Goal: Information Seeking & Learning: Learn about a topic

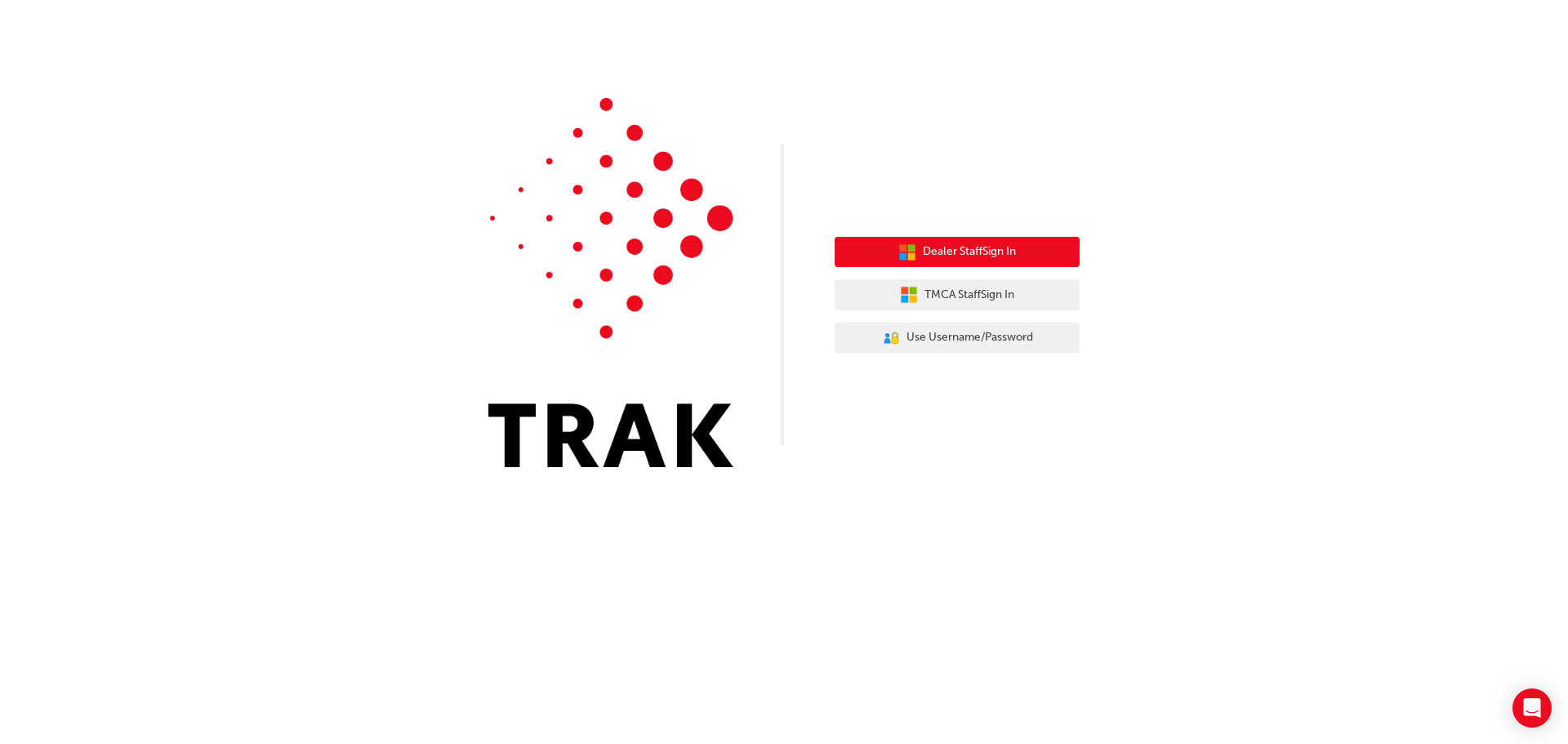
click at [961, 248] on span "Dealer Staff Sign In" at bounding box center [970, 252] width 93 height 18
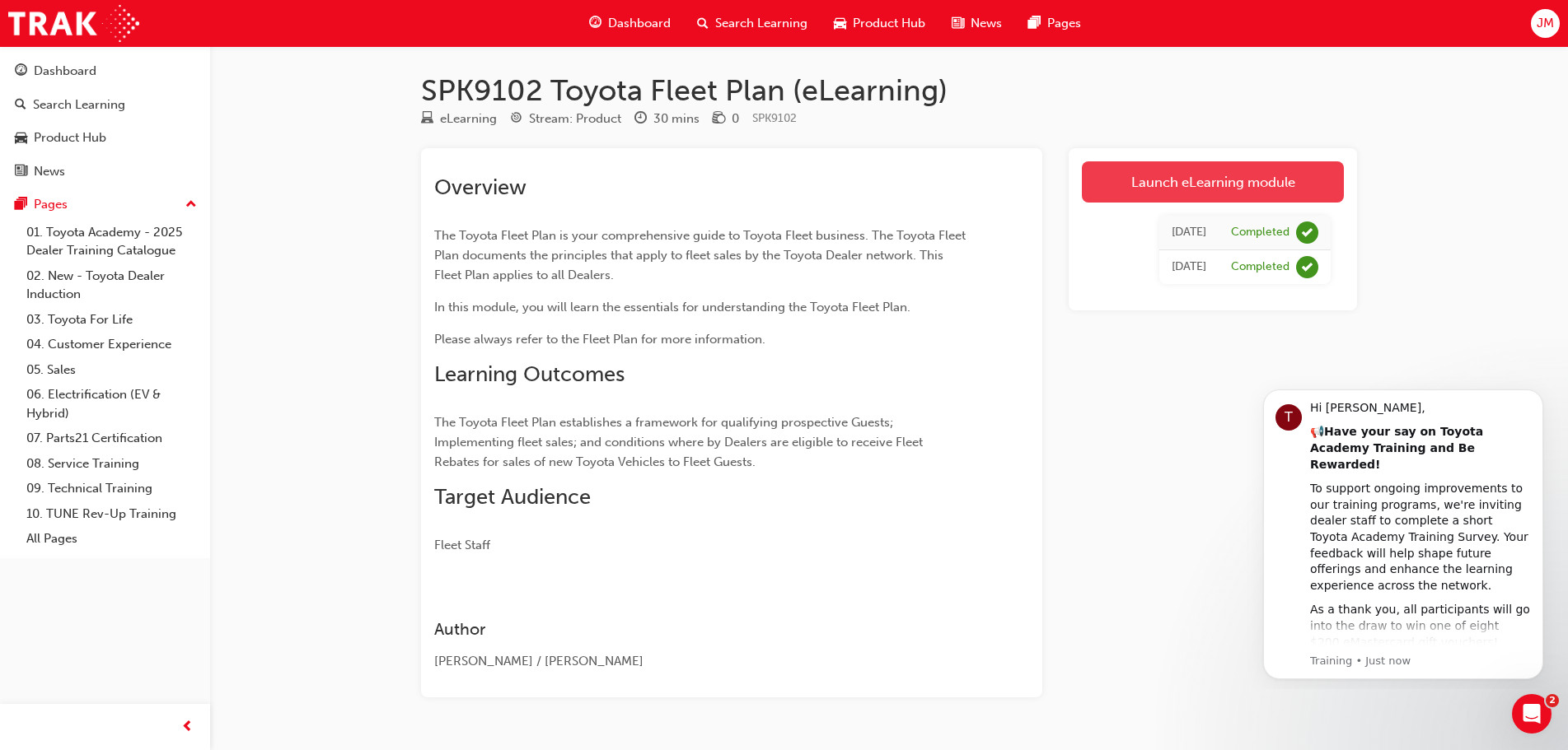
click at [1215, 183] on link "Launch eLearning module" at bounding box center [1212, 182] width 262 height 42
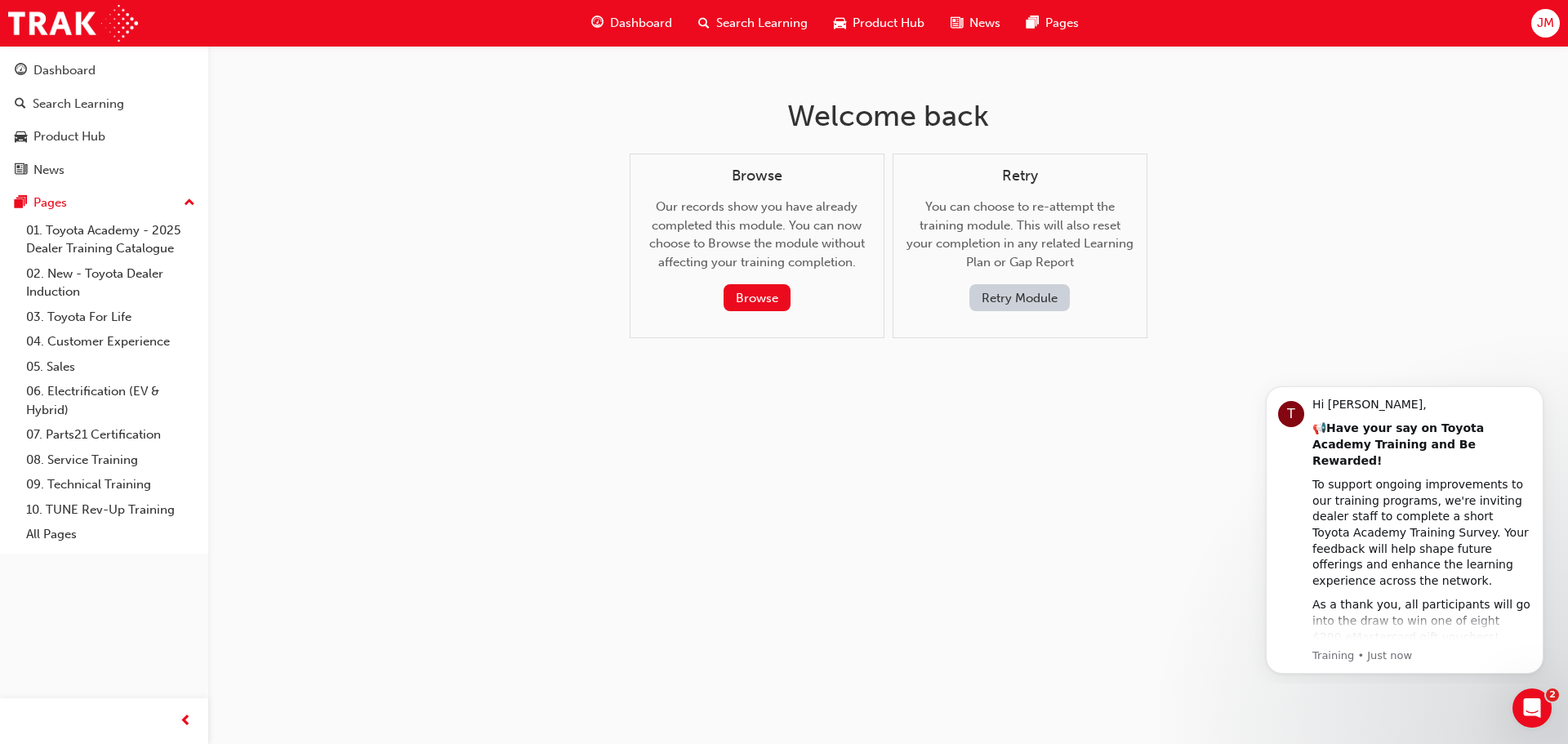
click at [1021, 294] on button "Retry Module" at bounding box center [1020, 298] width 101 height 27
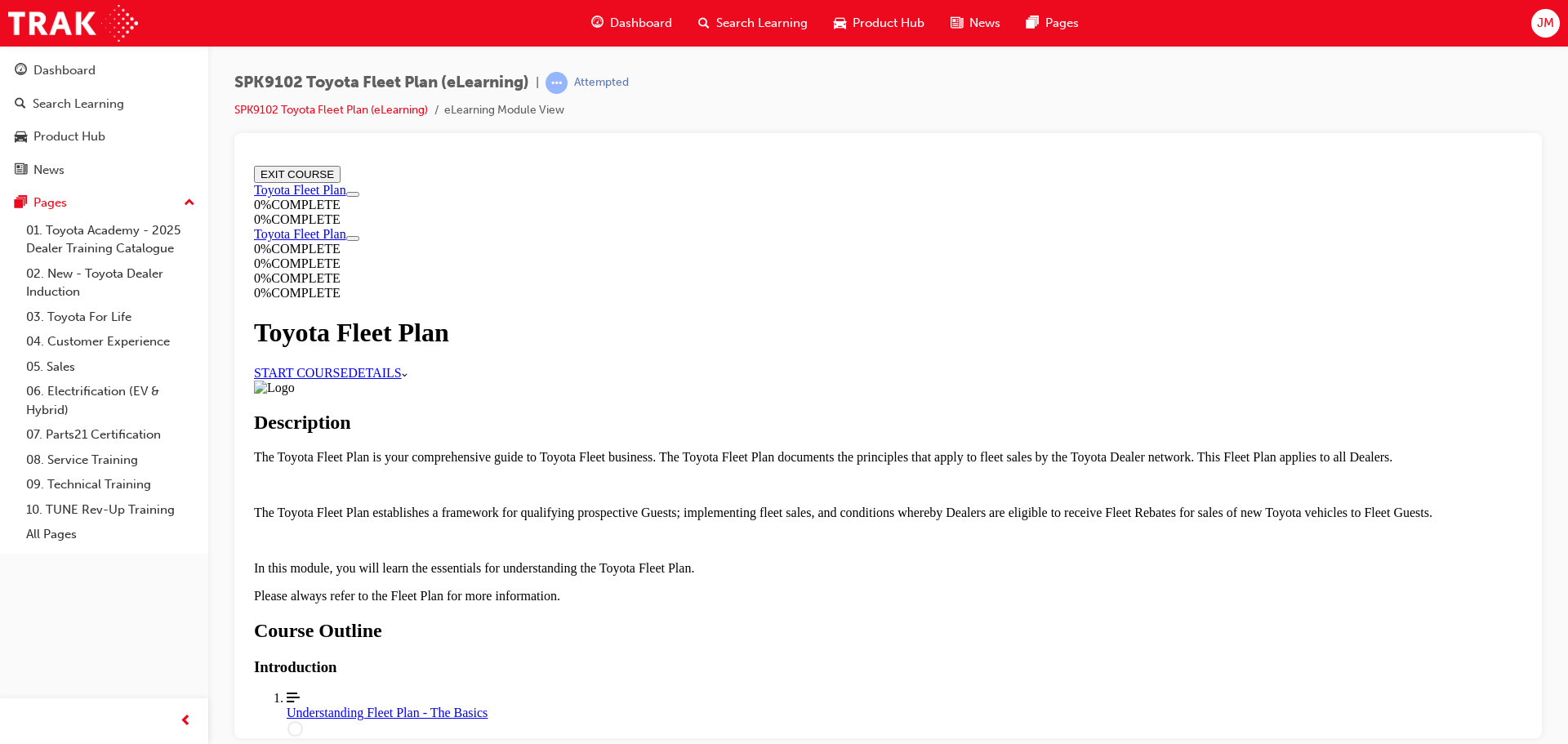
click at [348, 367] on link "START COURSE" at bounding box center [300, 372] width 94 height 14
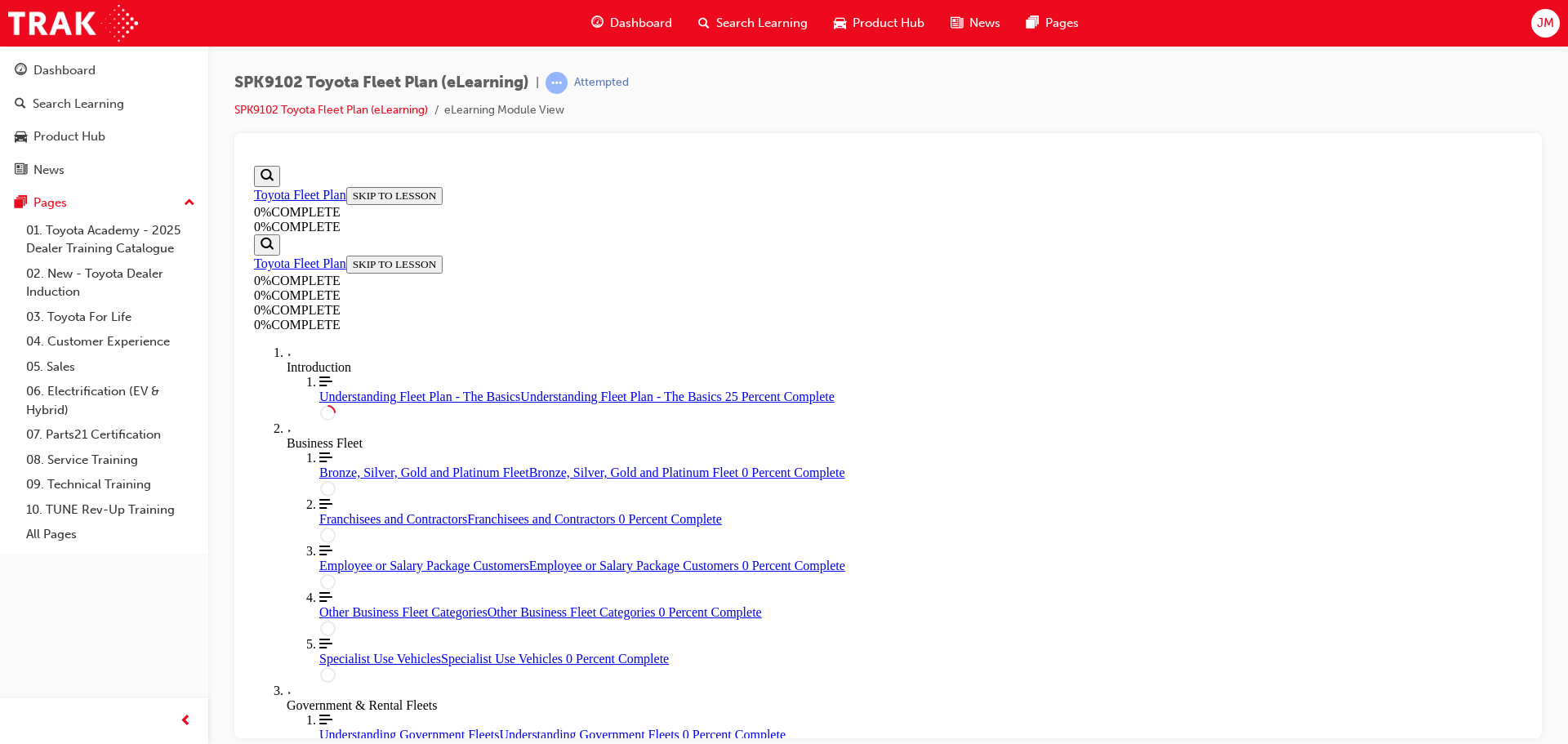
scroll to position [138, 0]
click at [370, 403] on span "Understanding Fleet Plan - The Basics" at bounding box center [420, 396] width 201 height 14
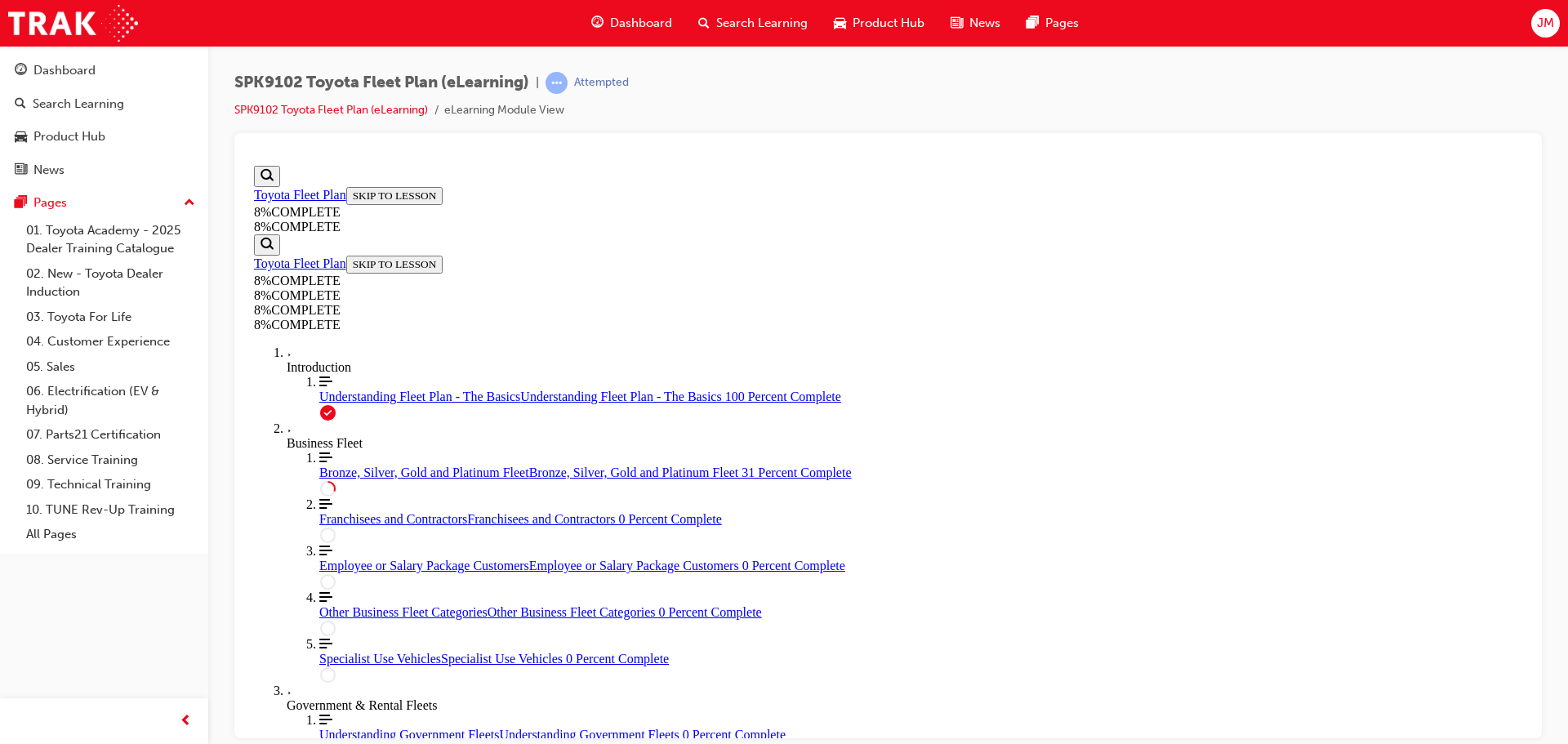
scroll to position [955, 0]
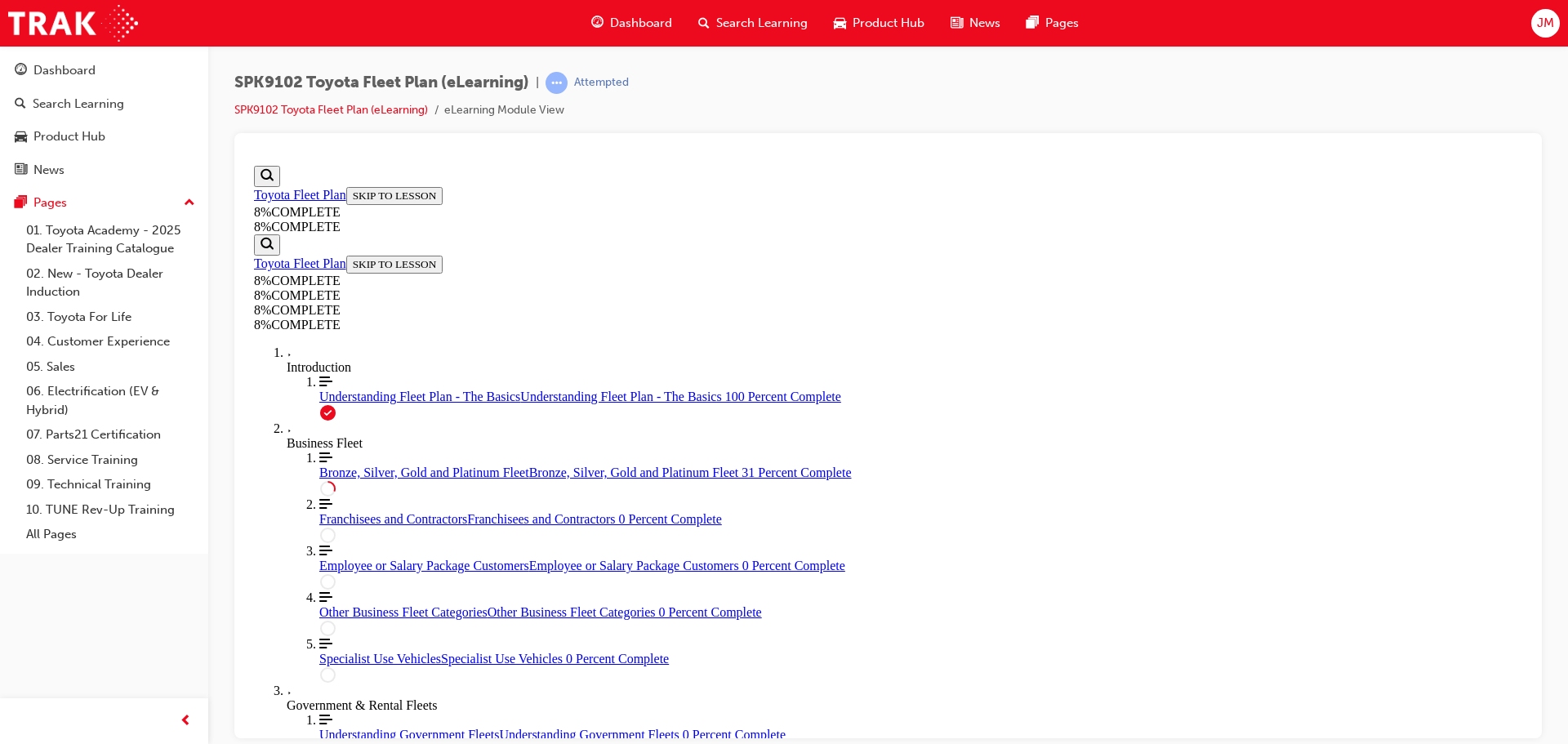
drag, startPoint x: 1083, startPoint y: 655, endPoint x: 874, endPoint y: 670, distance: 209.5
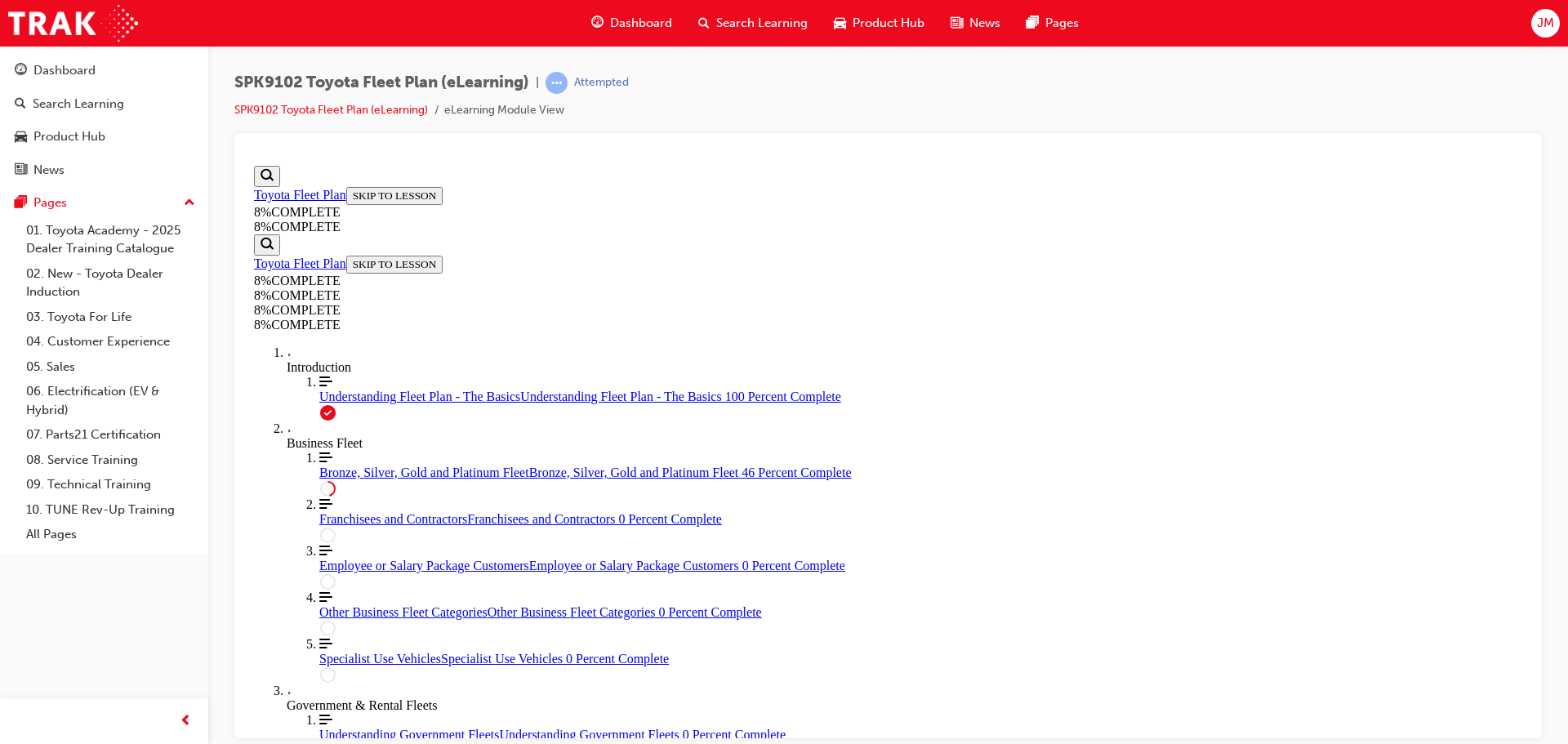
drag, startPoint x: 843, startPoint y: 669, endPoint x: 1112, endPoint y: 660, distance: 269.2
drag, startPoint x: 897, startPoint y: 671, endPoint x: 1145, endPoint y: 676, distance: 248.1
drag, startPoint x: 844, startPoint y: 579, endPoint x: 891, endPoint y: 398, distance: 187.0
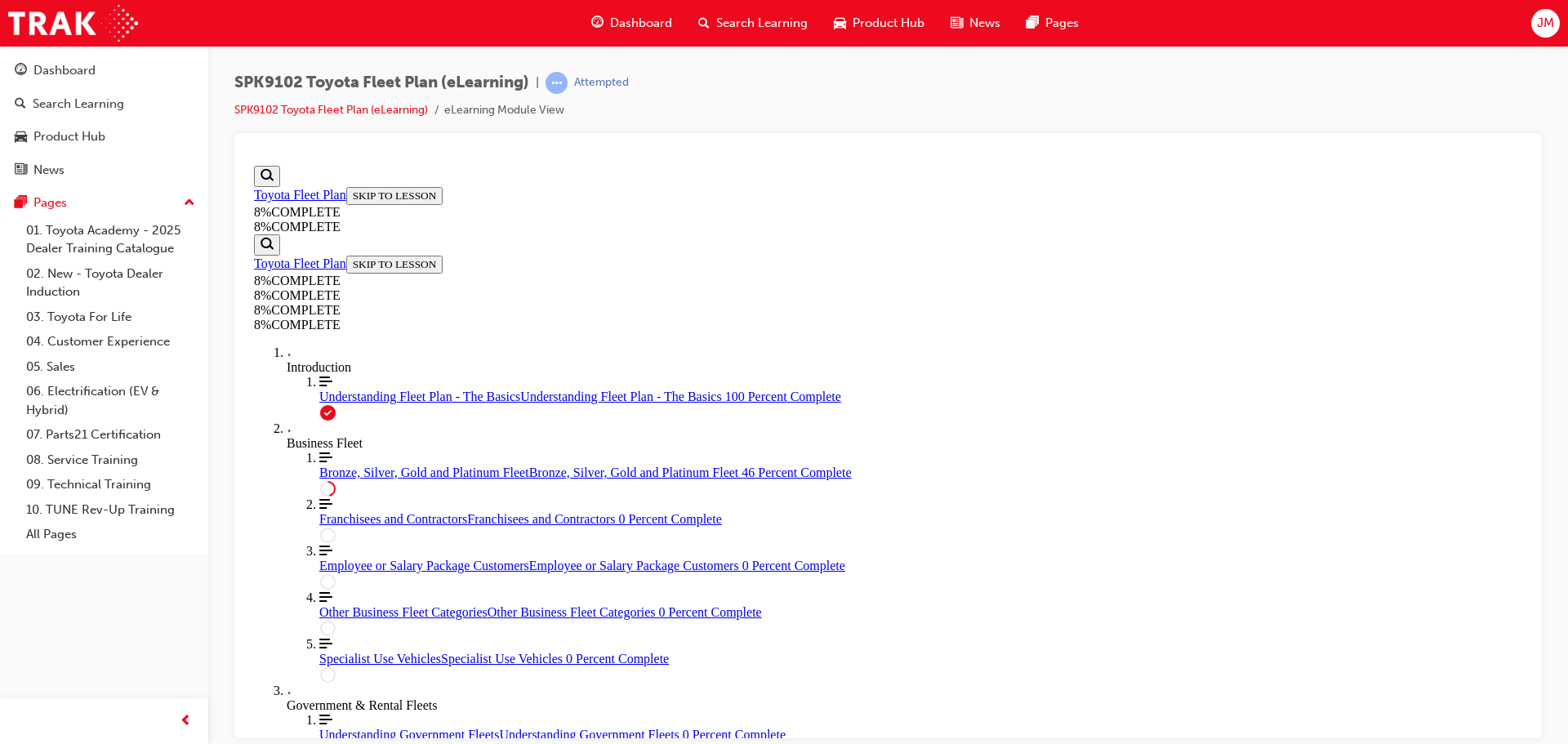
drag, startPoint x: 814, startPoint y: 464, endPoint x: 877, endPoint y: 466, distance: 63.0
drag, startPoint x: 864, startPoint y: 577, endPoint x: 914, endPoint y: 573, distance: 50.2
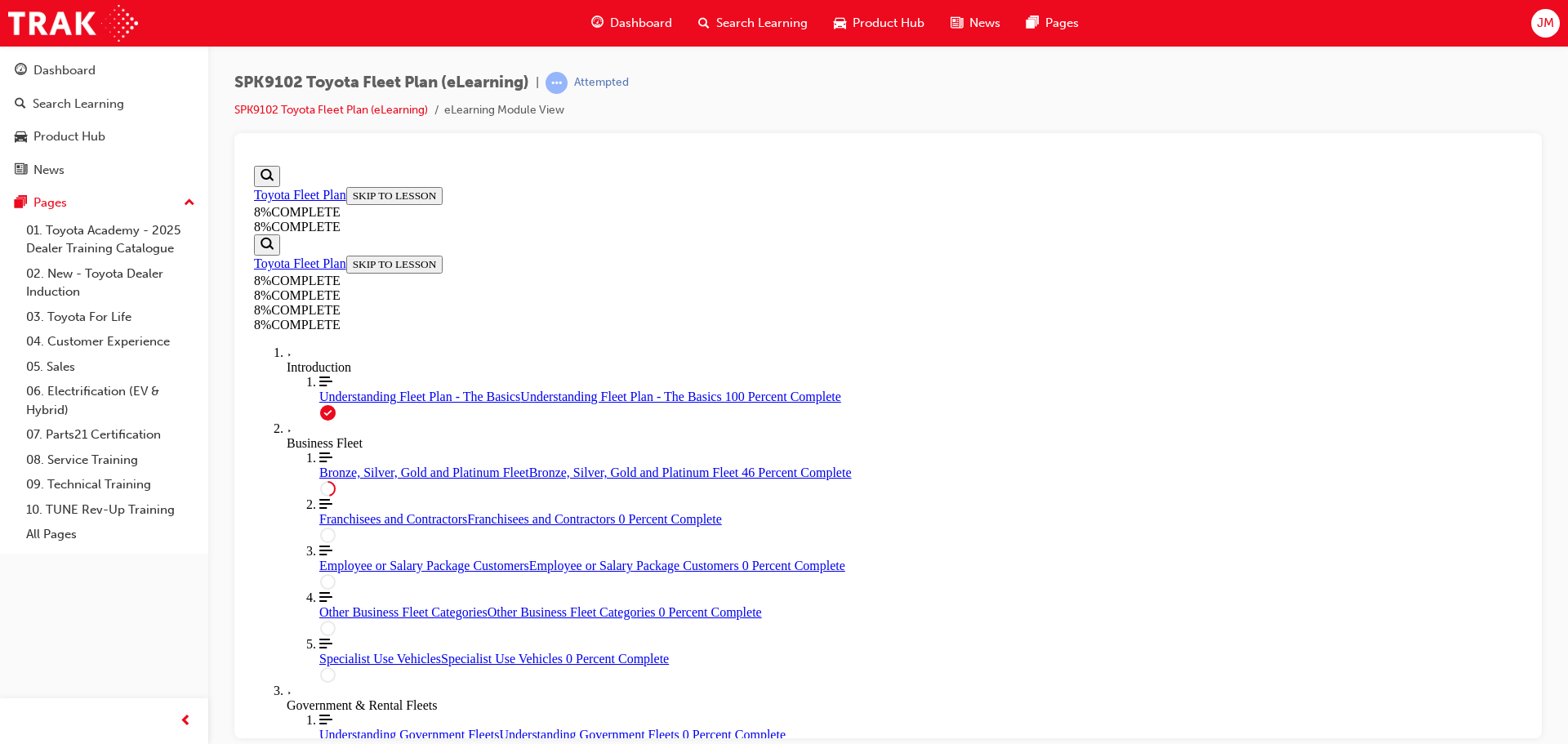
drag, startPoint x: 805, startPoint y: 490, endPoint x: 853, endPoint y: 485, distance: 48.3
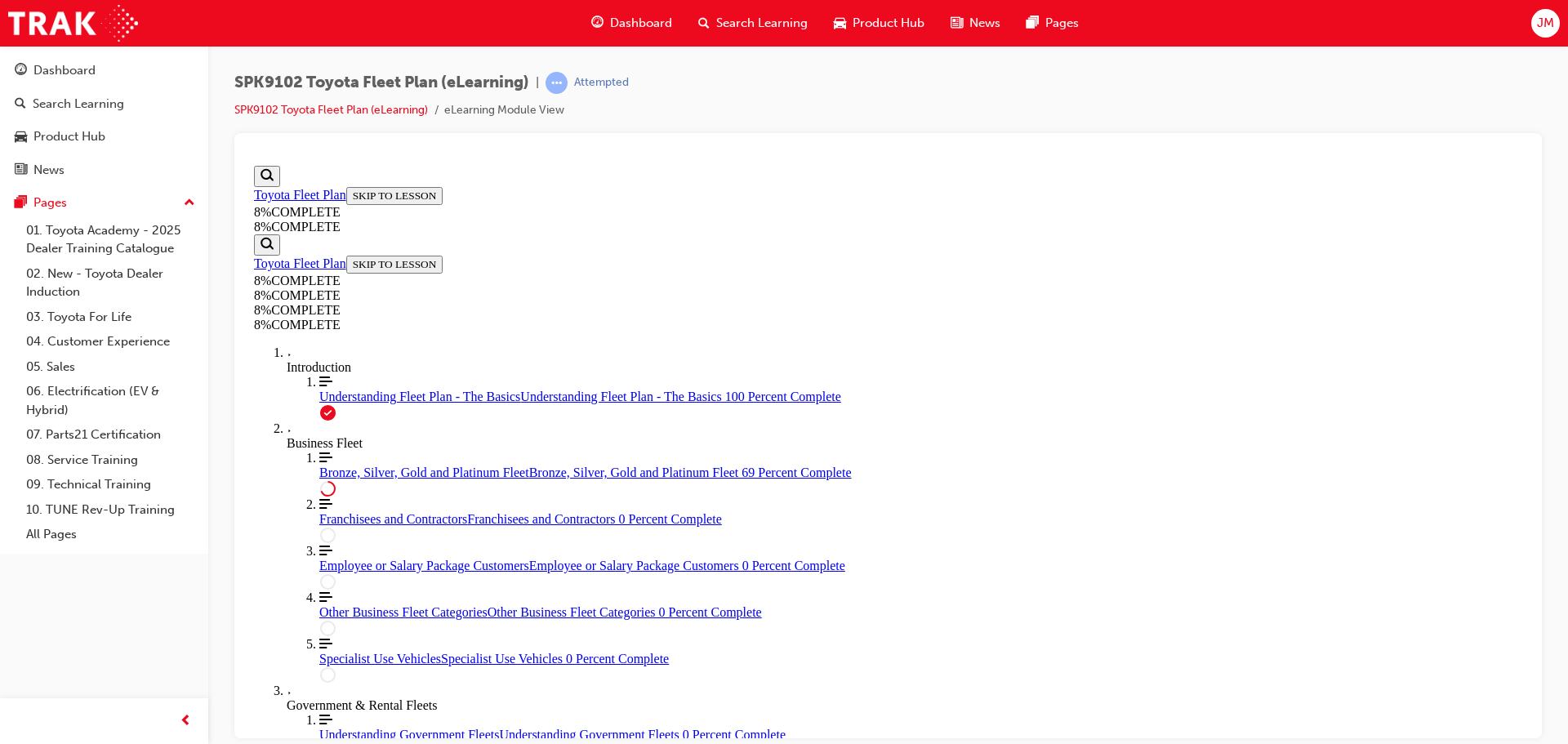
drag, startPoint x: 793, startPoint y: 570, endPoint x: 838, endPoint y: 491, distance: 90.9
drag, startPoint x: 876, startPoint y: 588, endPoint x: 921, endPoint y: 429, distance: 165.2
drag, startPoint x: 823, startPoint y: 581, endPoint x: 879, endPoint y: 582, distance: 56.0
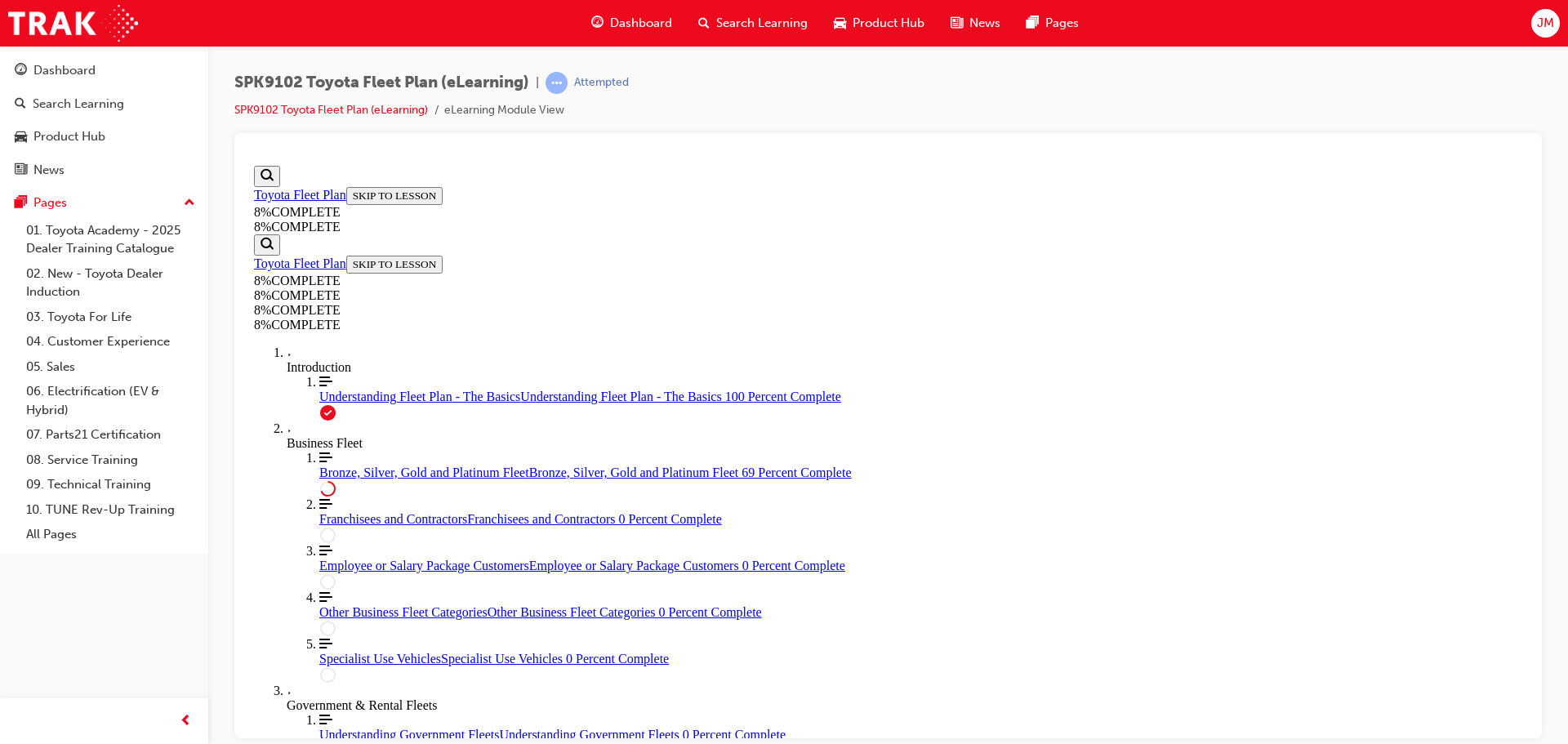
drag, startPoint x: 816, startPoint y: 600, endPoint x: 865, endPoint y: 601, distance: 49.0
drag, startPoint x: 842, startPoint y: 524, endPoint x: 893, endPoint y: 442, distance: 96.6
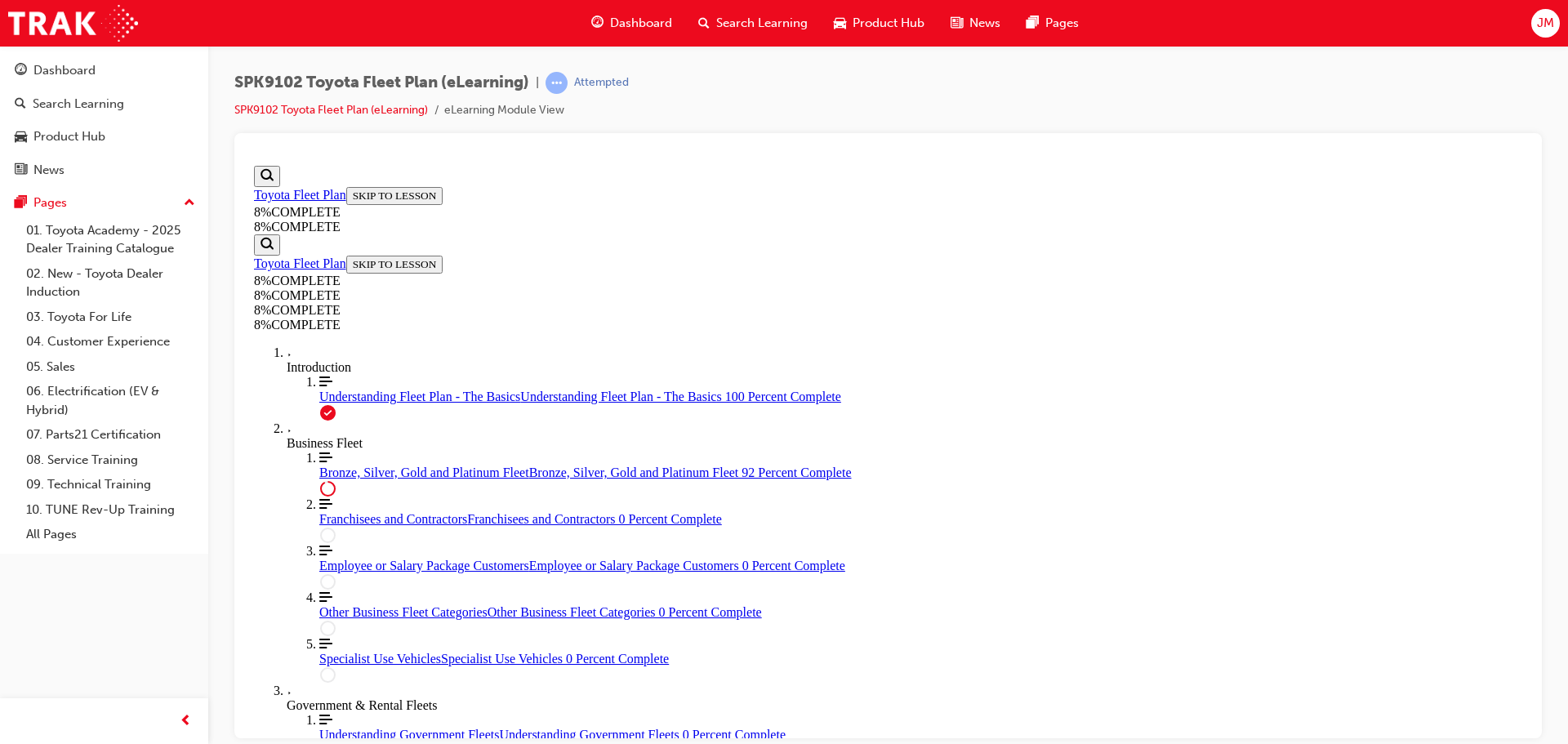
drag, startPoint x: 887, startPoint y: 520, endPoint x: 934, endPoint y: 524, distance: 47.2
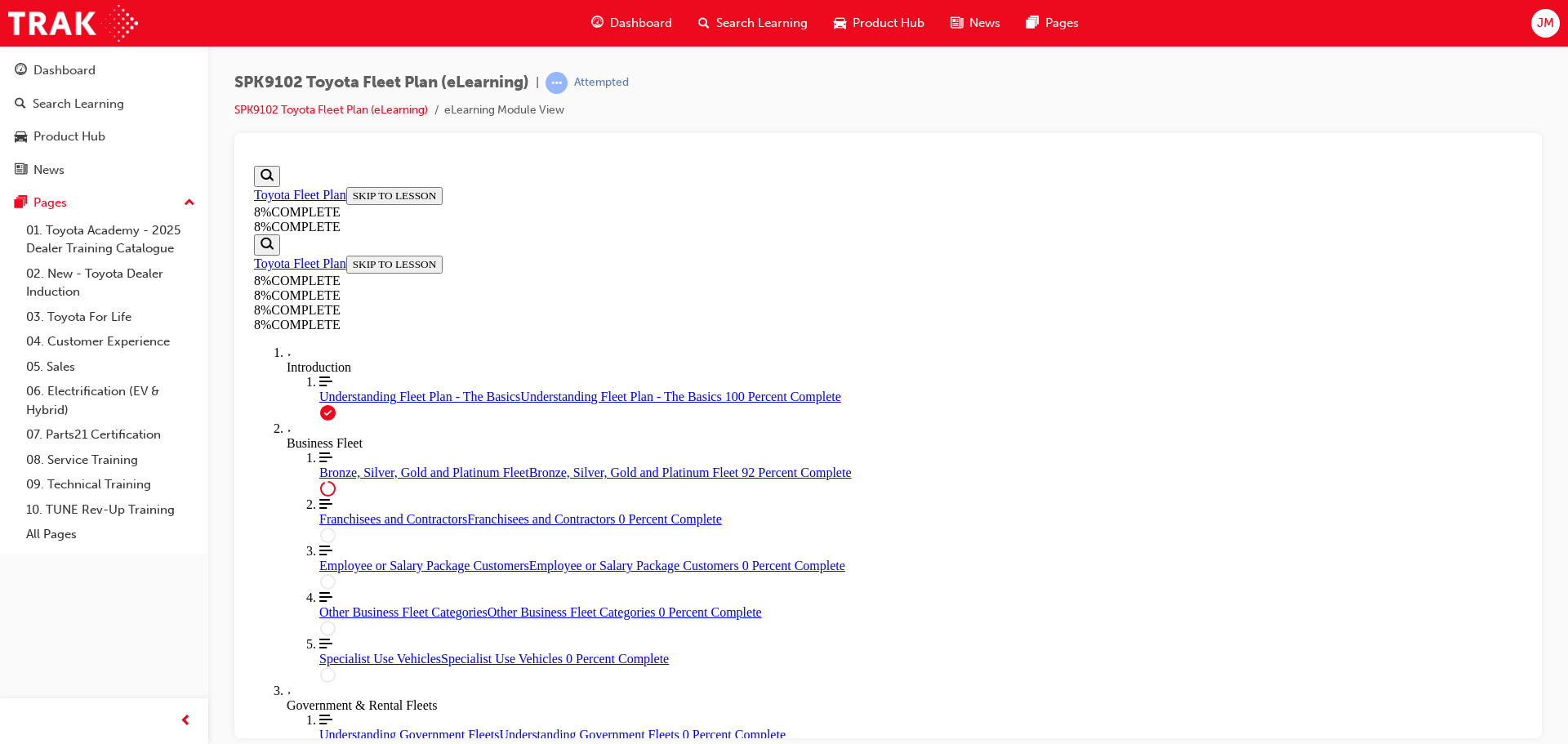
scroll to position [5777, 0]
drag, startPoint x: 818, startPoint y: 559, endPoint x: 865, endPoint y: 561, distance: 47.0
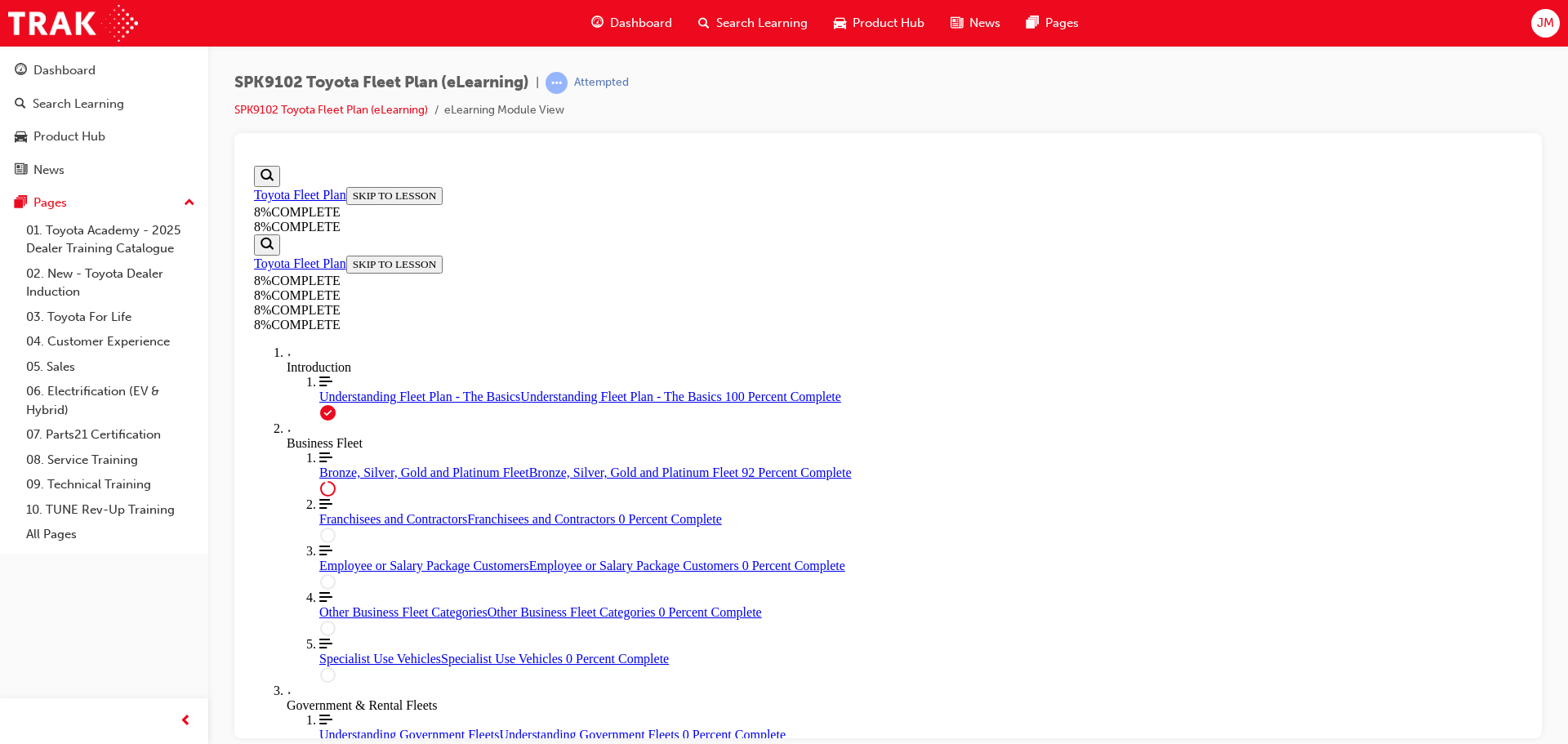
drag, startPoint x: 858, startPoint y: 478, endPoint x: 900, endPoint y: 398, distance: 90.4
drag, startPoint x: 851, startPoint y: 492, endPoint x: 897, endPoint y: 490, distance: 46.0
drag, startPoint x: 986, startPoint y: 635, endPoint x: 936, endPoint y: 627, distance: 50.6
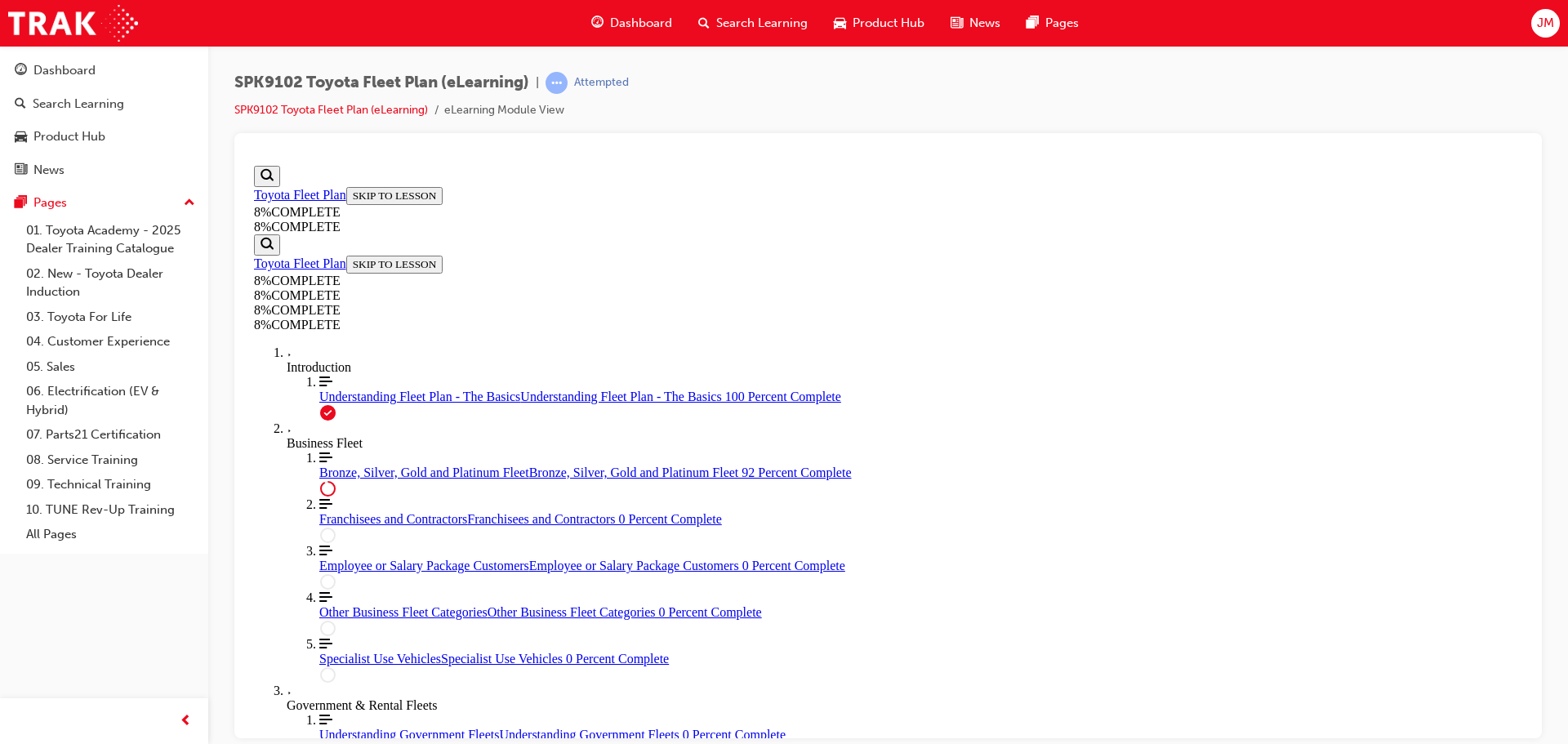
scroll to position [5957, 0]
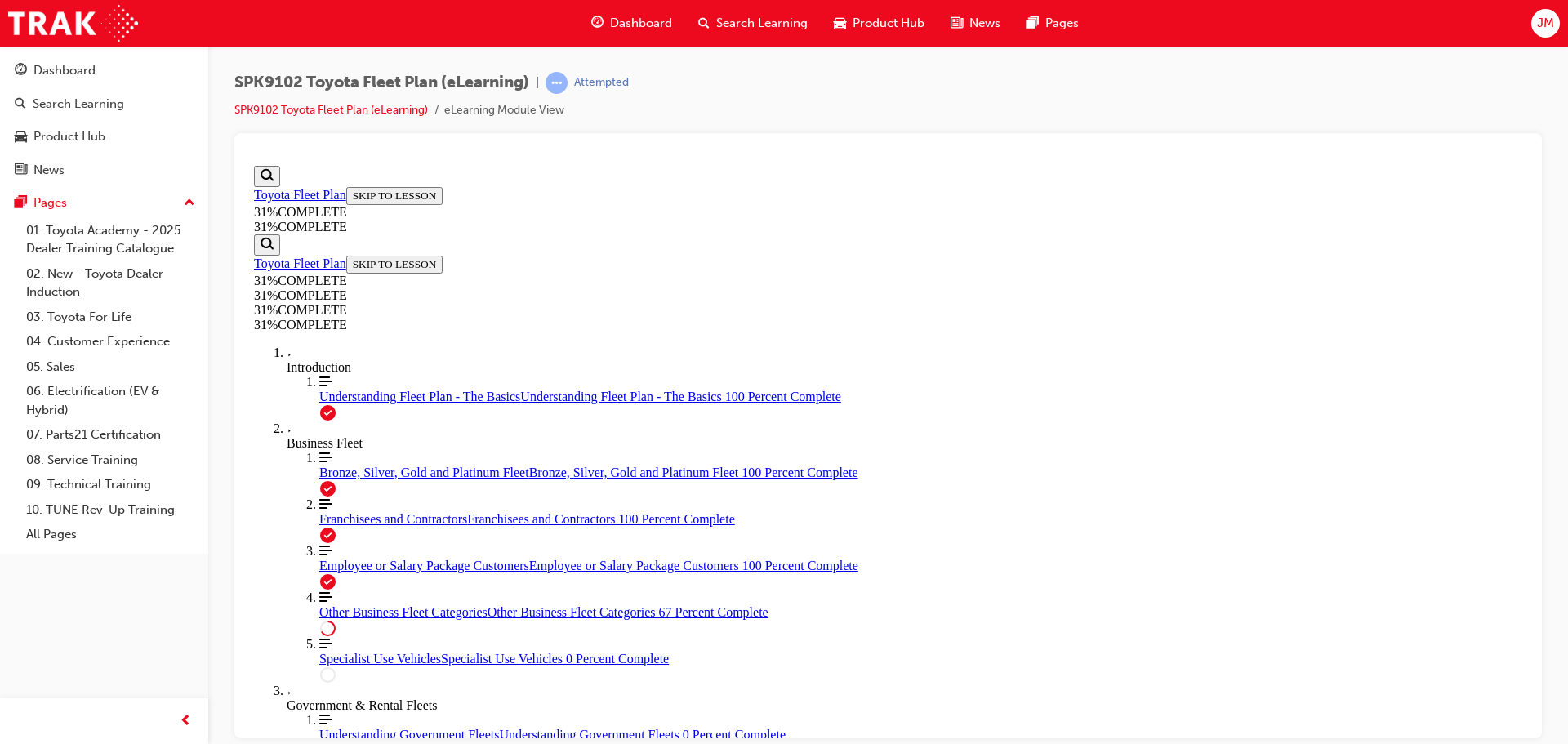
scroll to position [1773, 0]
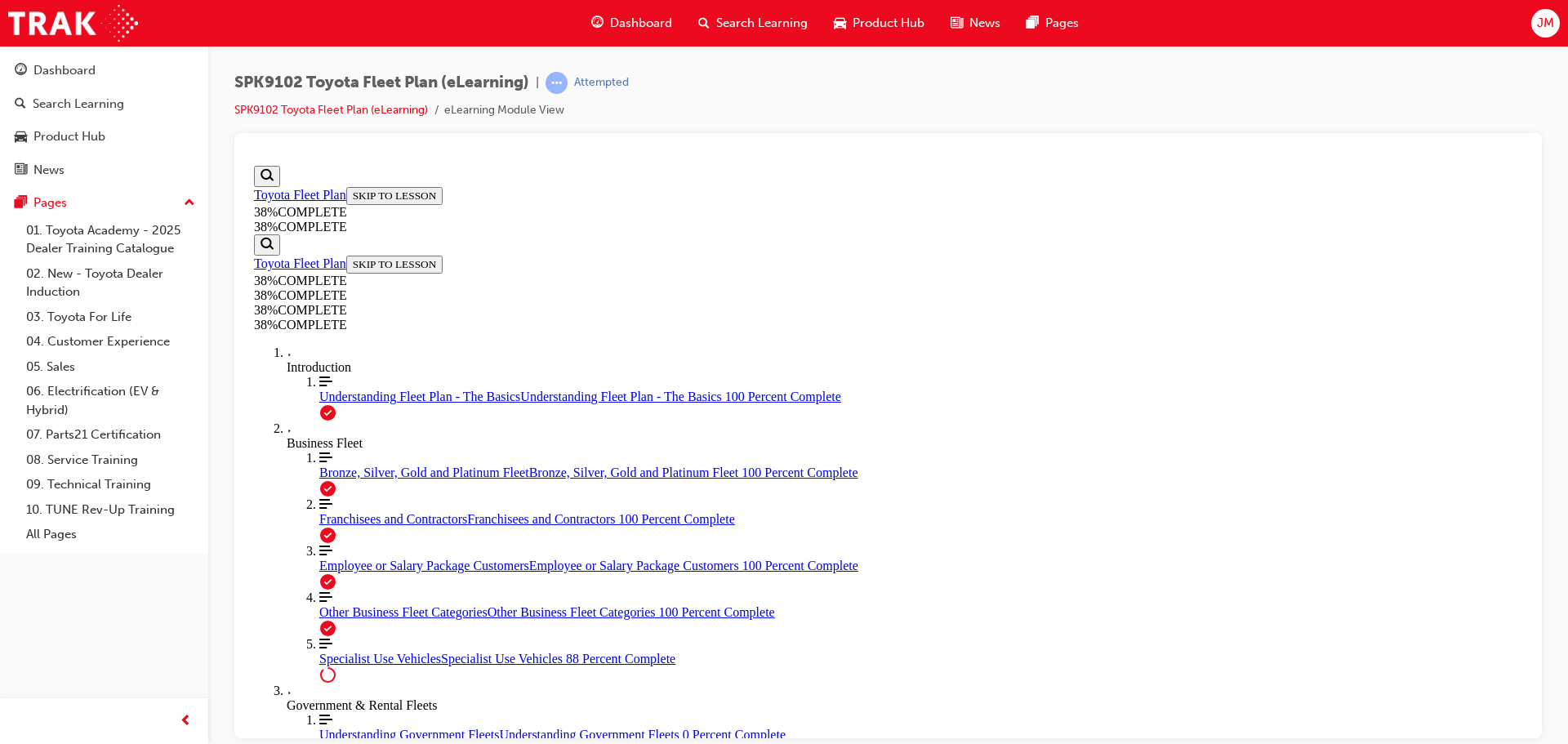
scroll to position [3178, 0]
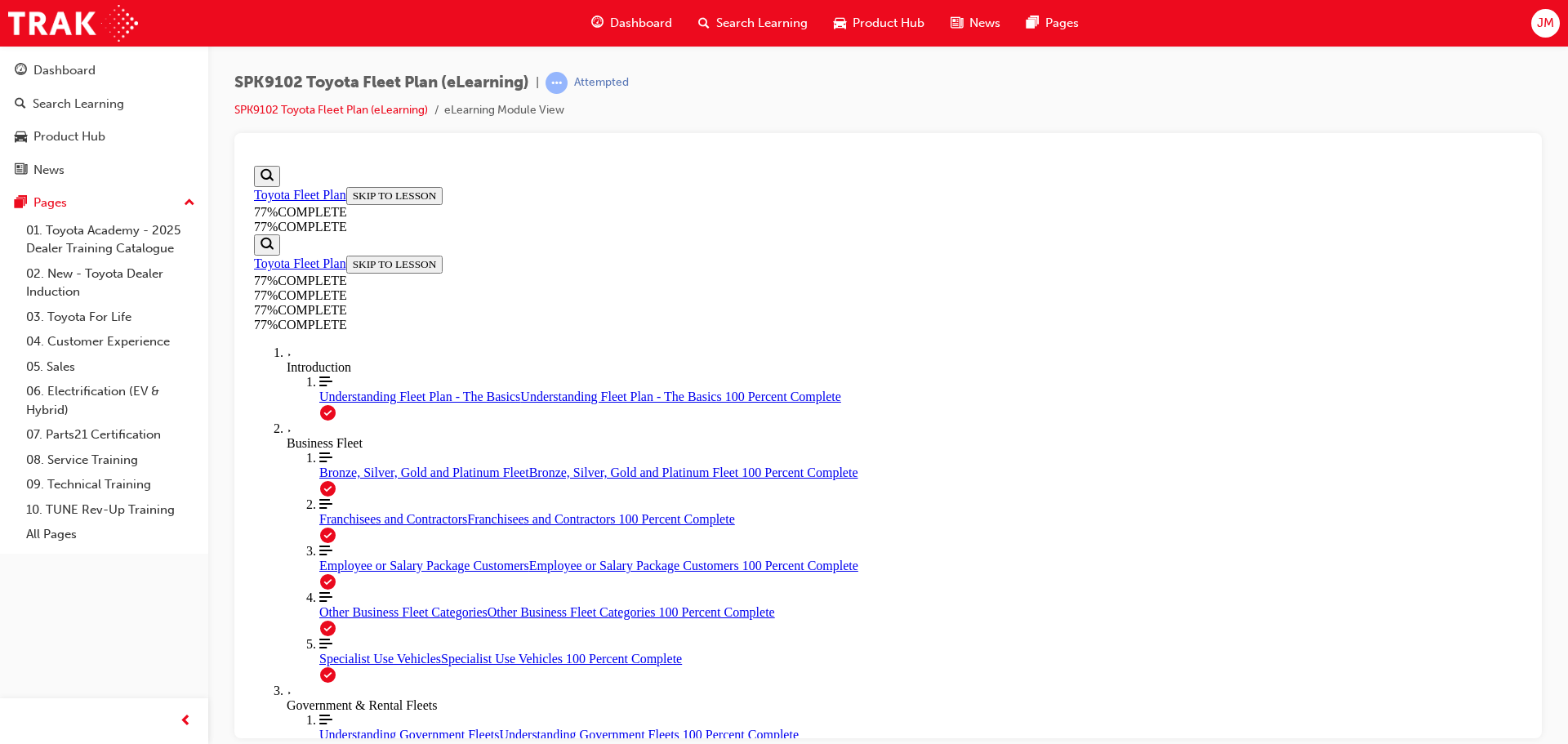
scroll to position [1854, 0]
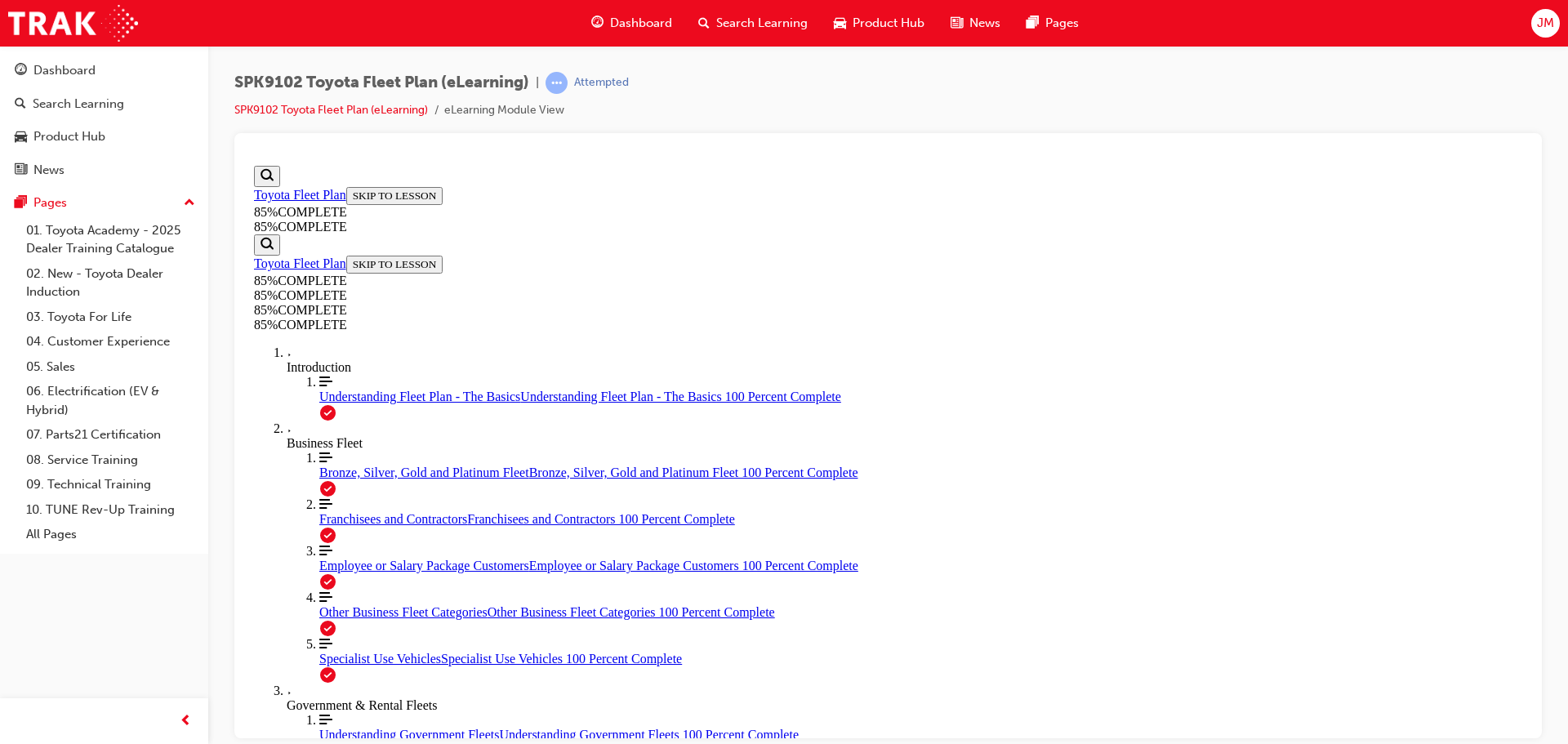
scroll to position [5694, 0]
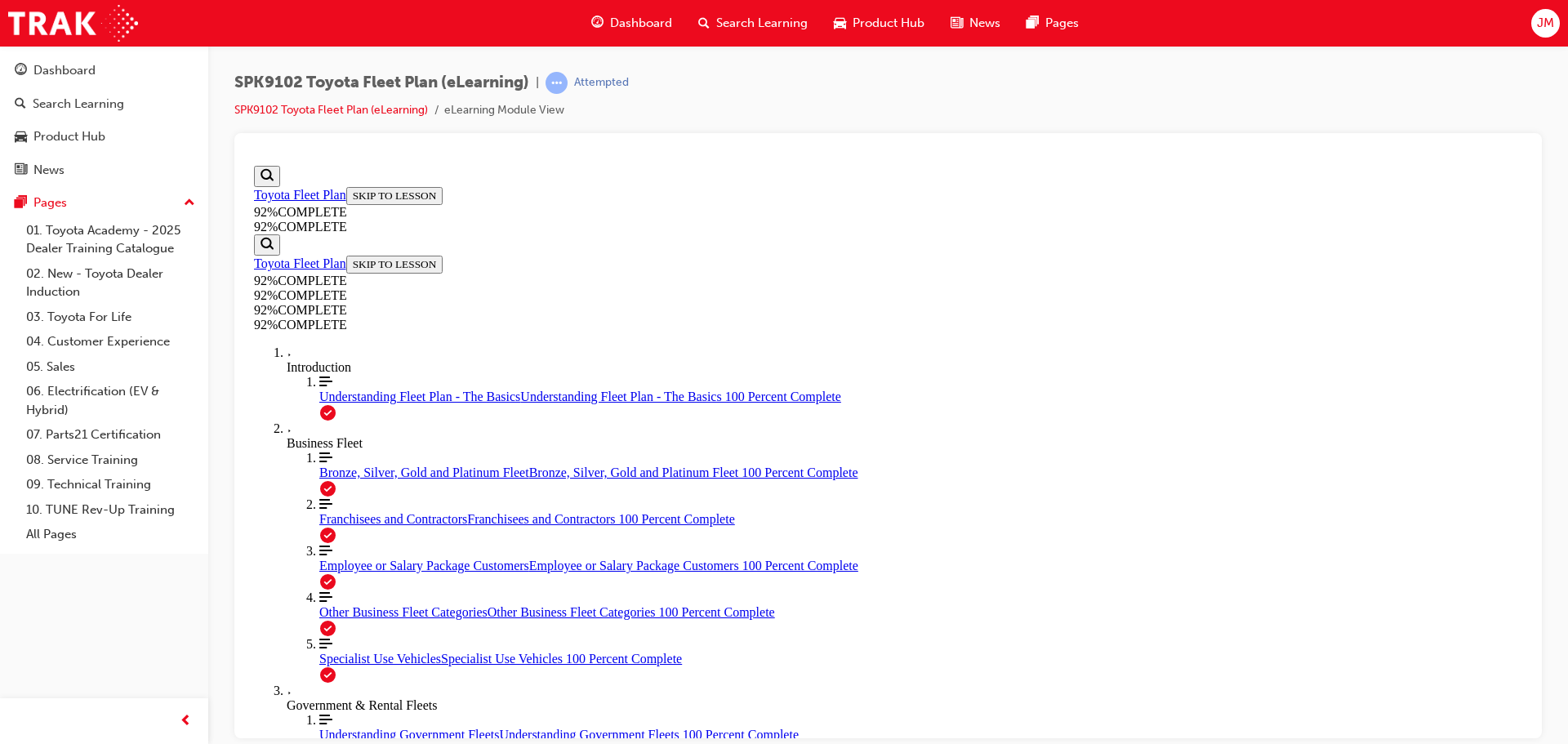
scroll to position [60, 0]
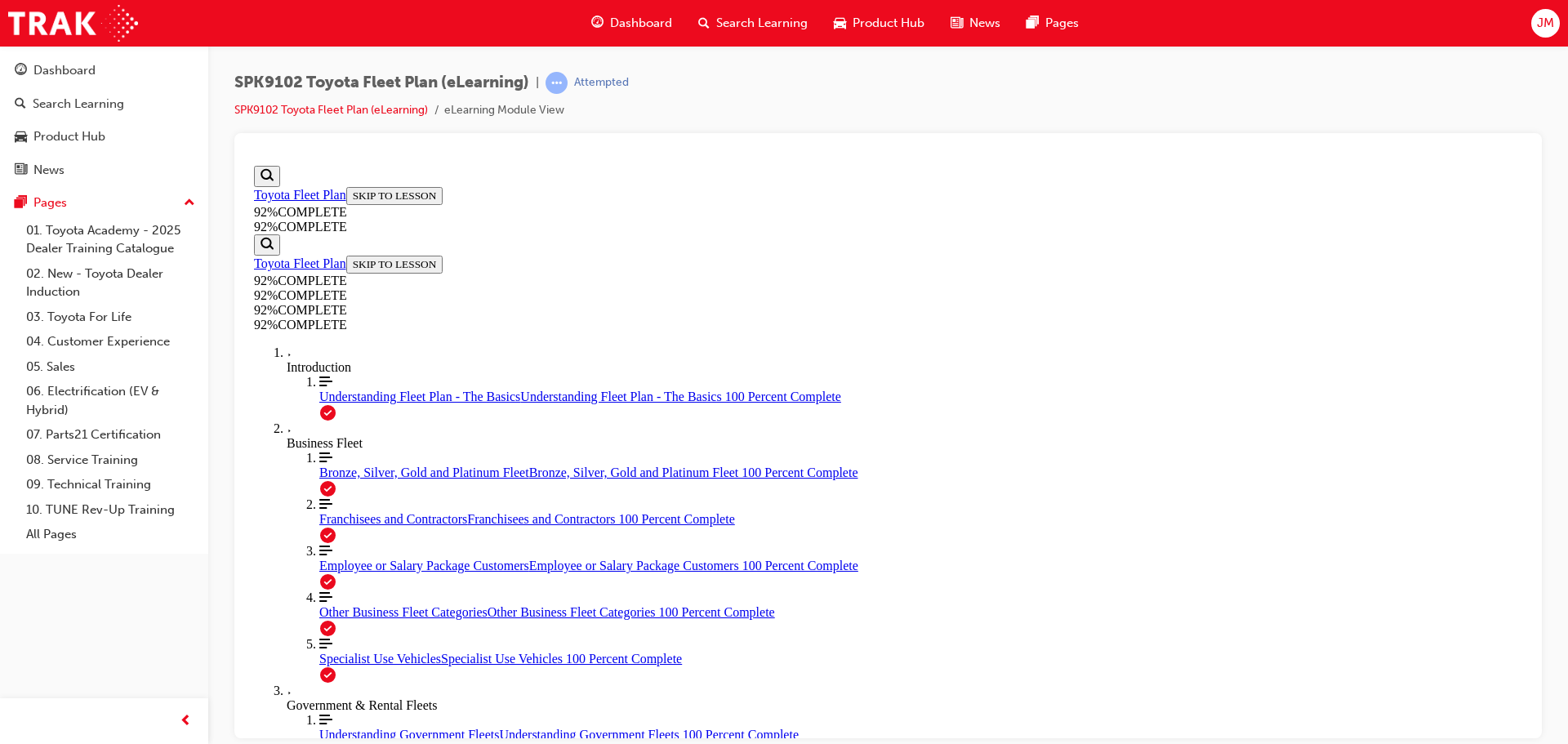
scroll to position [213, 0]
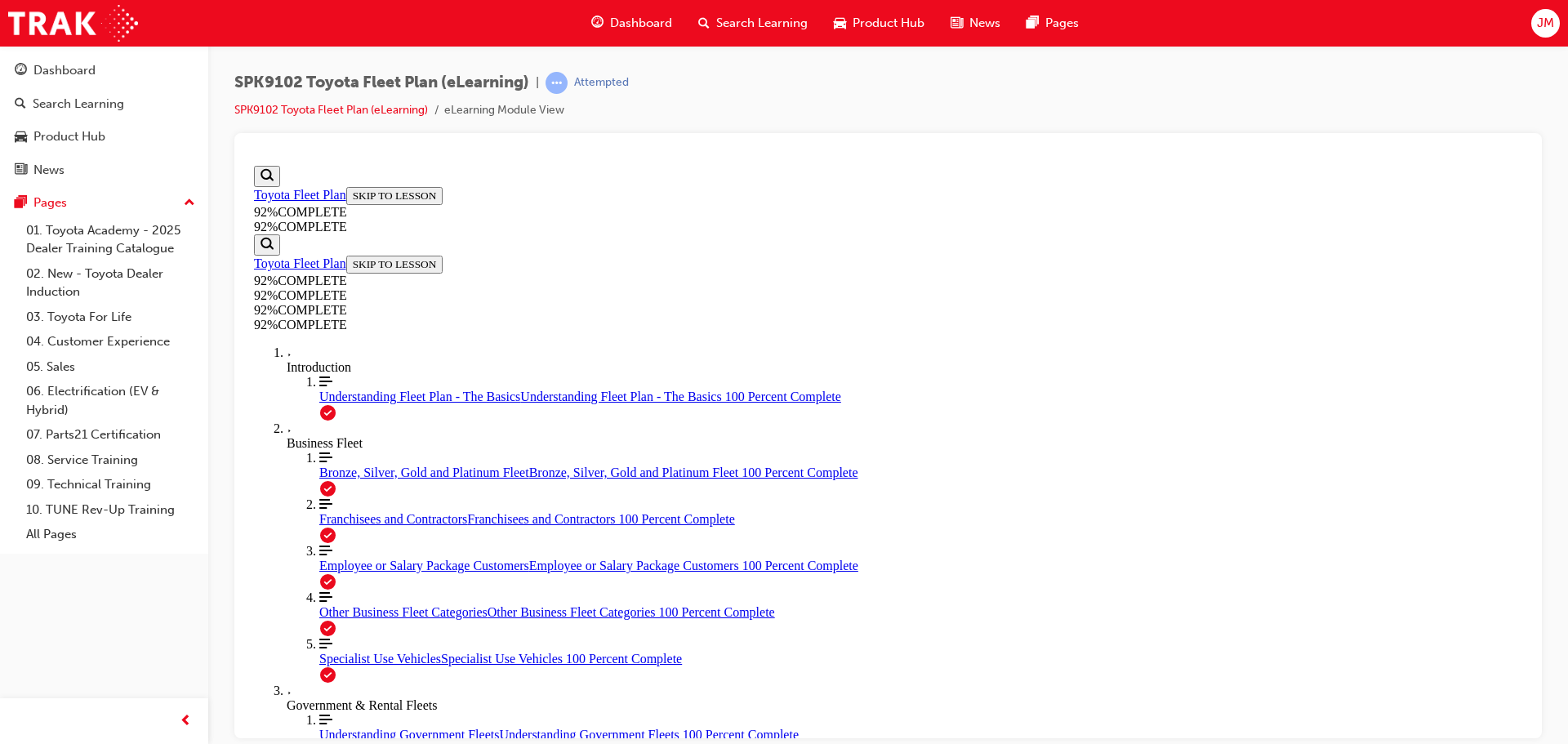
scroll to position [60, 0]
drag, startPoint x: 981, startPoint y: 658, endPoint x: 961, endPoint y: 660, distance: 20.1
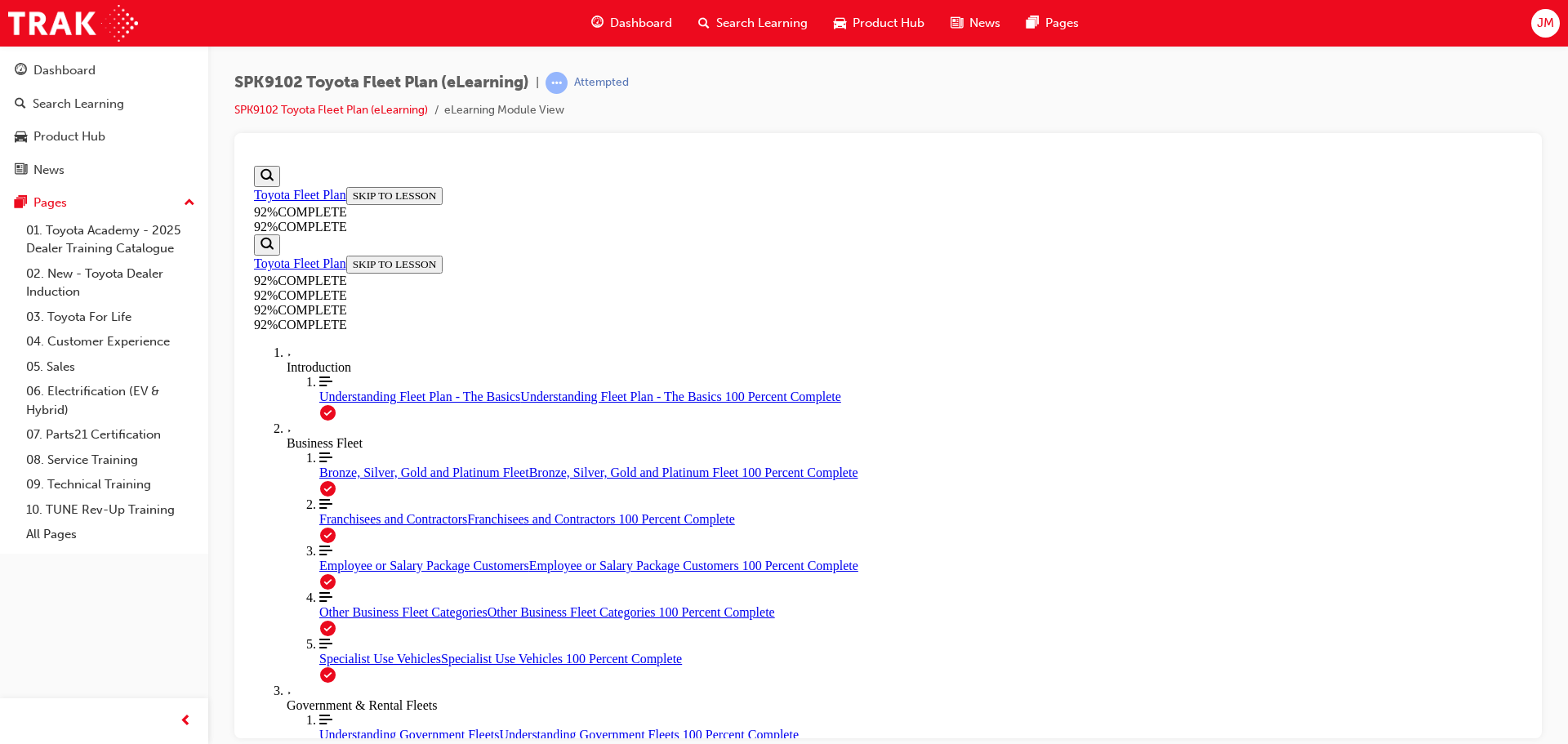
drag, startPoint x: 829, startPoint y: 685, endPoint x: 876, endPoint y: 687, distance: 47.0
drag, startPoint x: 826, startPoint y: 614, endPoint x: 870, endPoint y: 538, distance: 87.8
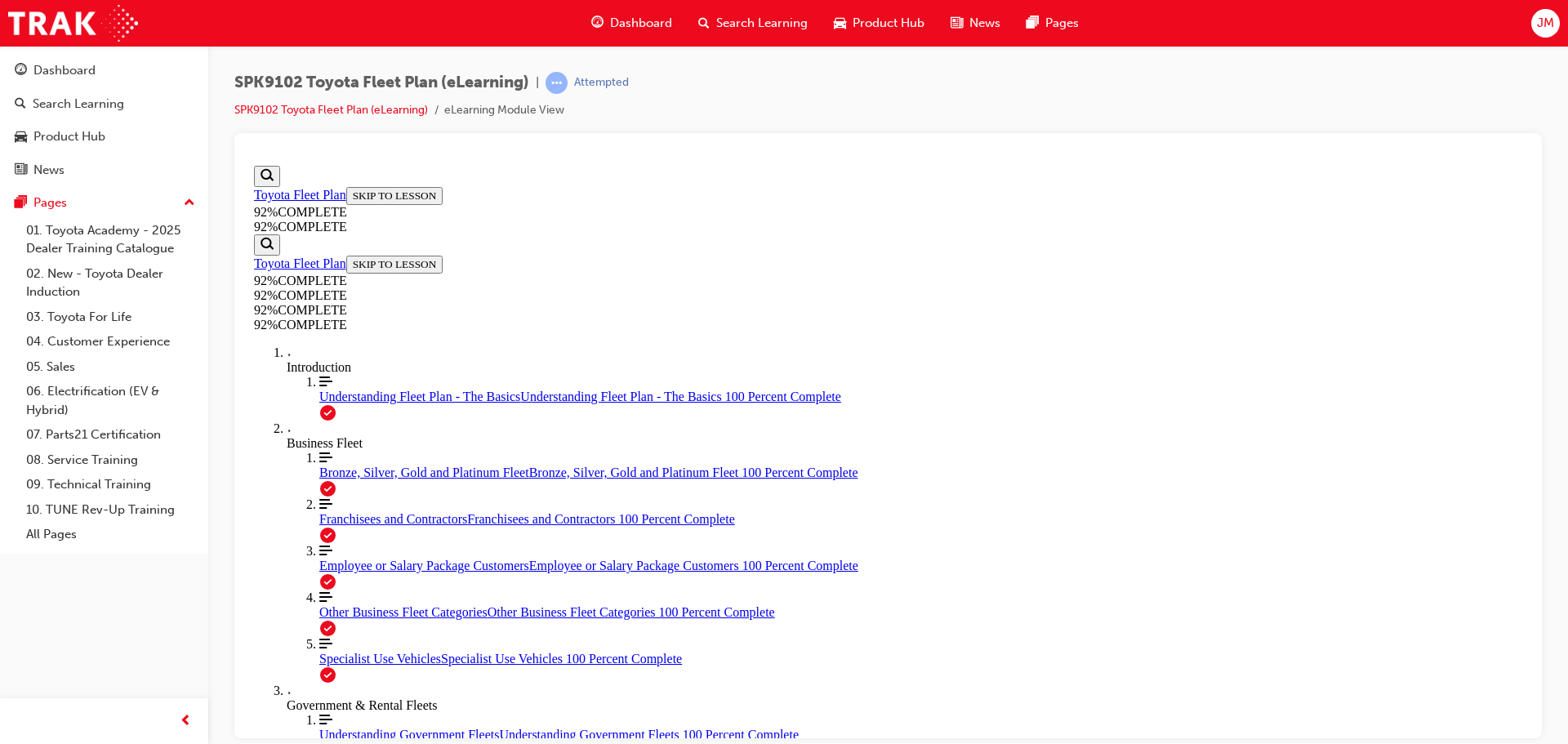
drag, startPoint x: 836, startPoint y: 613, endPoint x: 892, endPoint y: 611, distance: 56.0
drag, startPoint x: 1000, startPoint y: 641, endPoint x: 802, endPoint y: 632, distance: 198.2
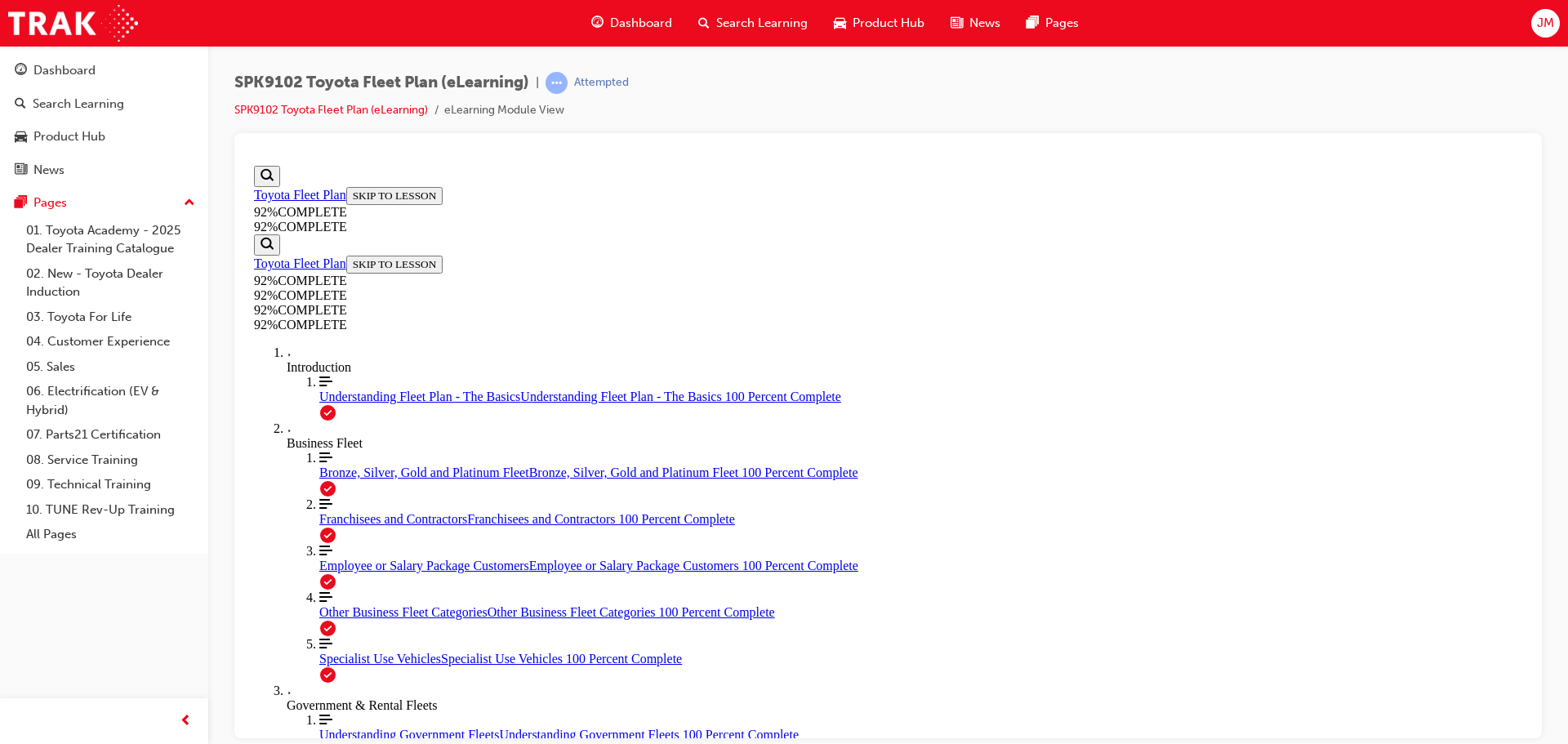
scroll to position [345, 0]
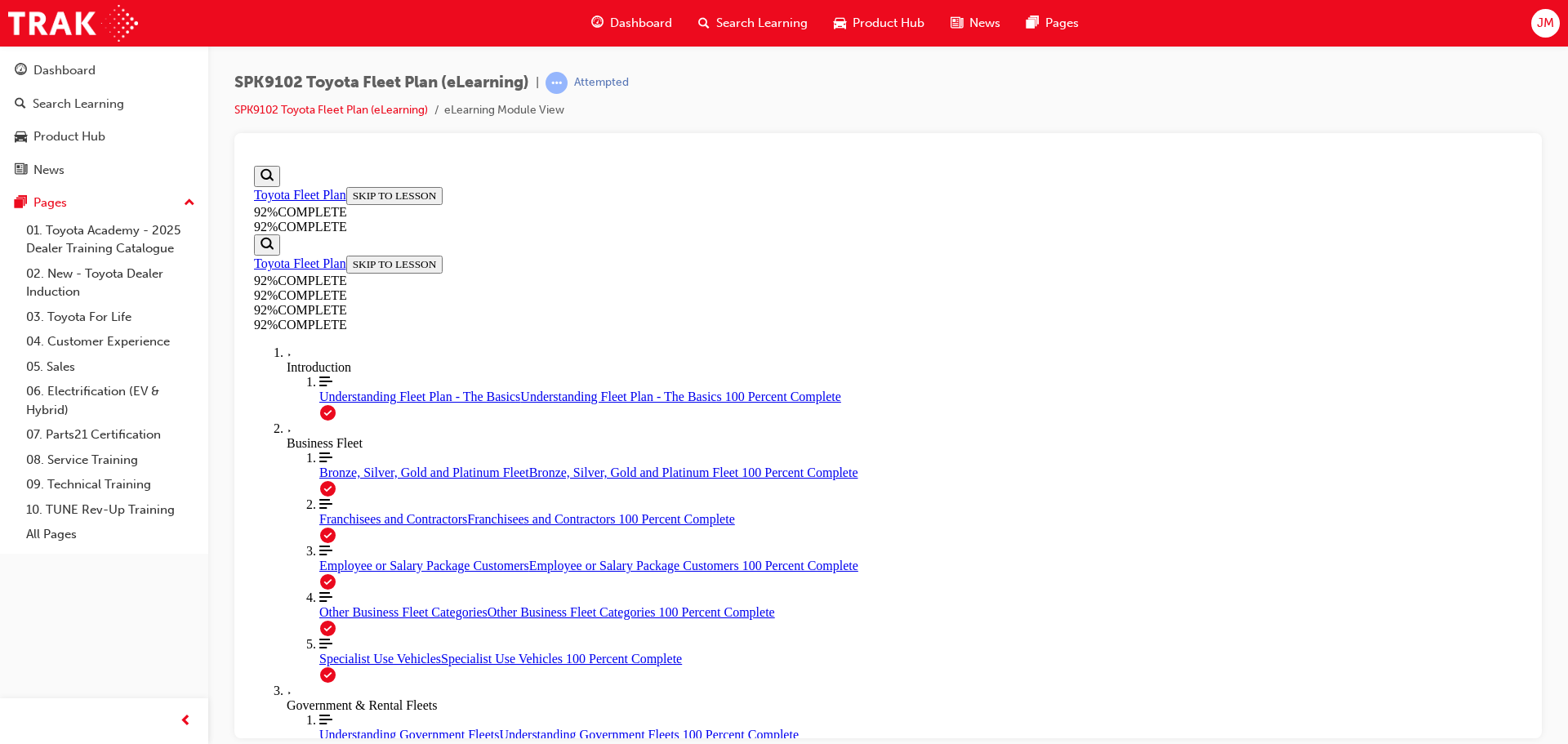
scroll to position [154, 0]
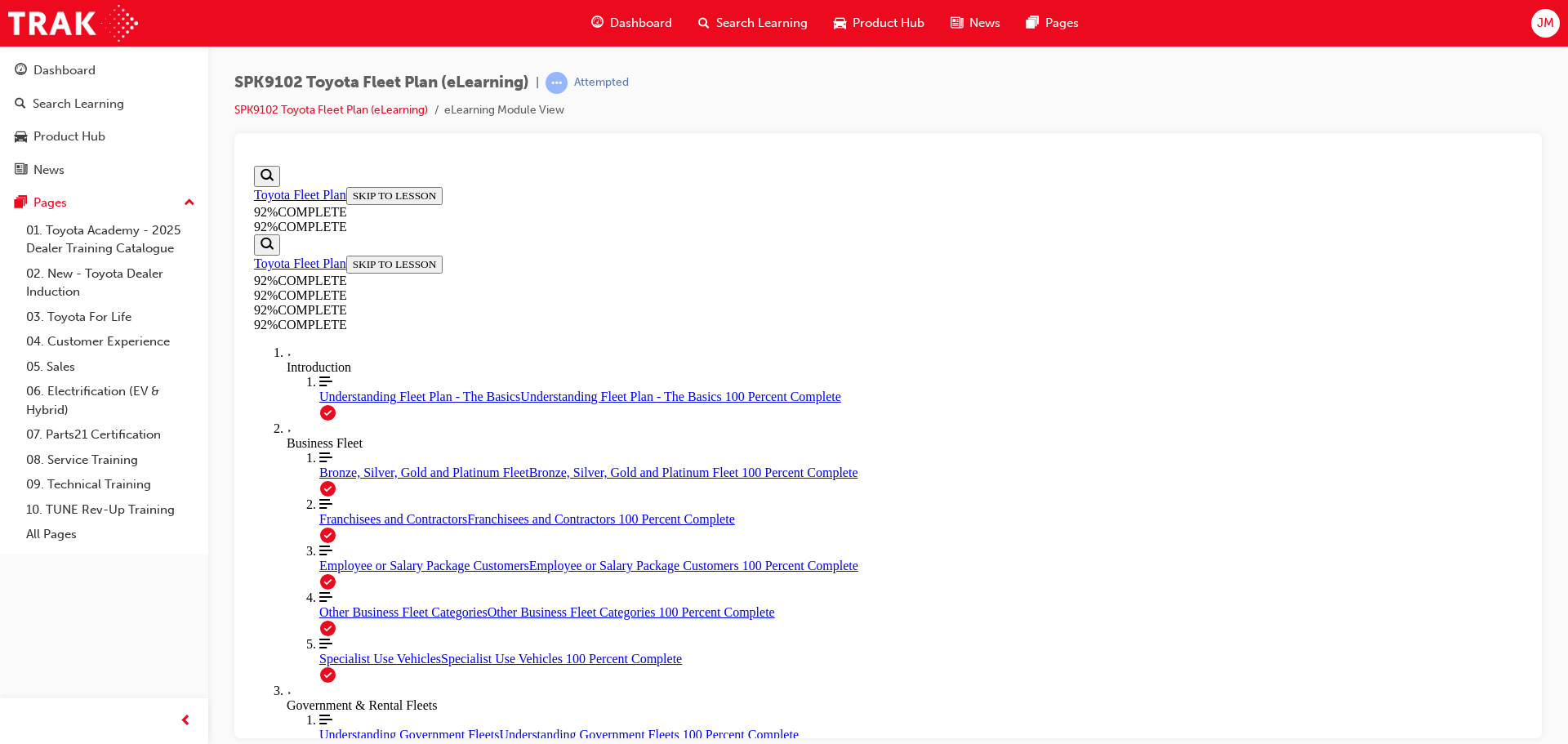
scroll to position [60, 0]
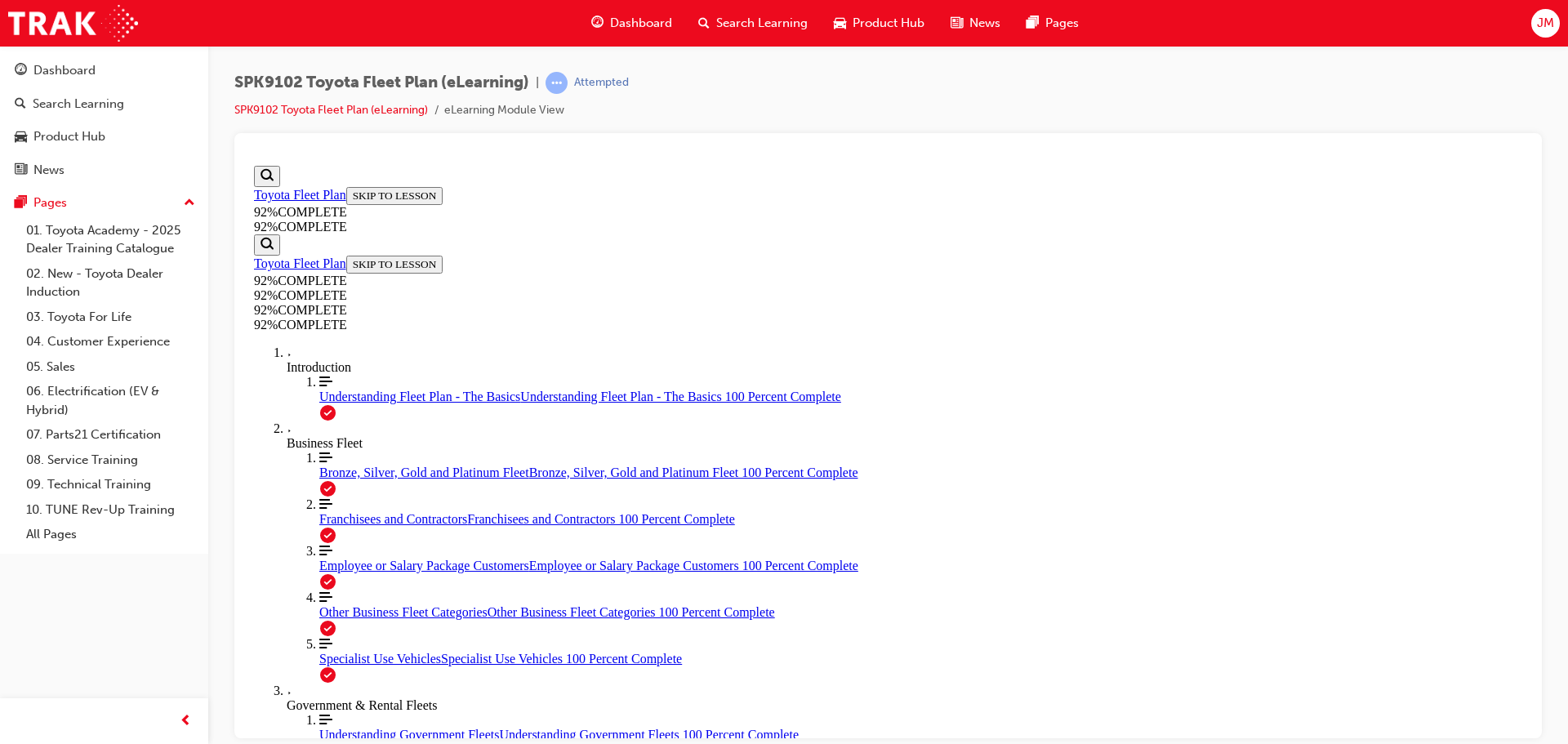
scroll to position [379, 0]
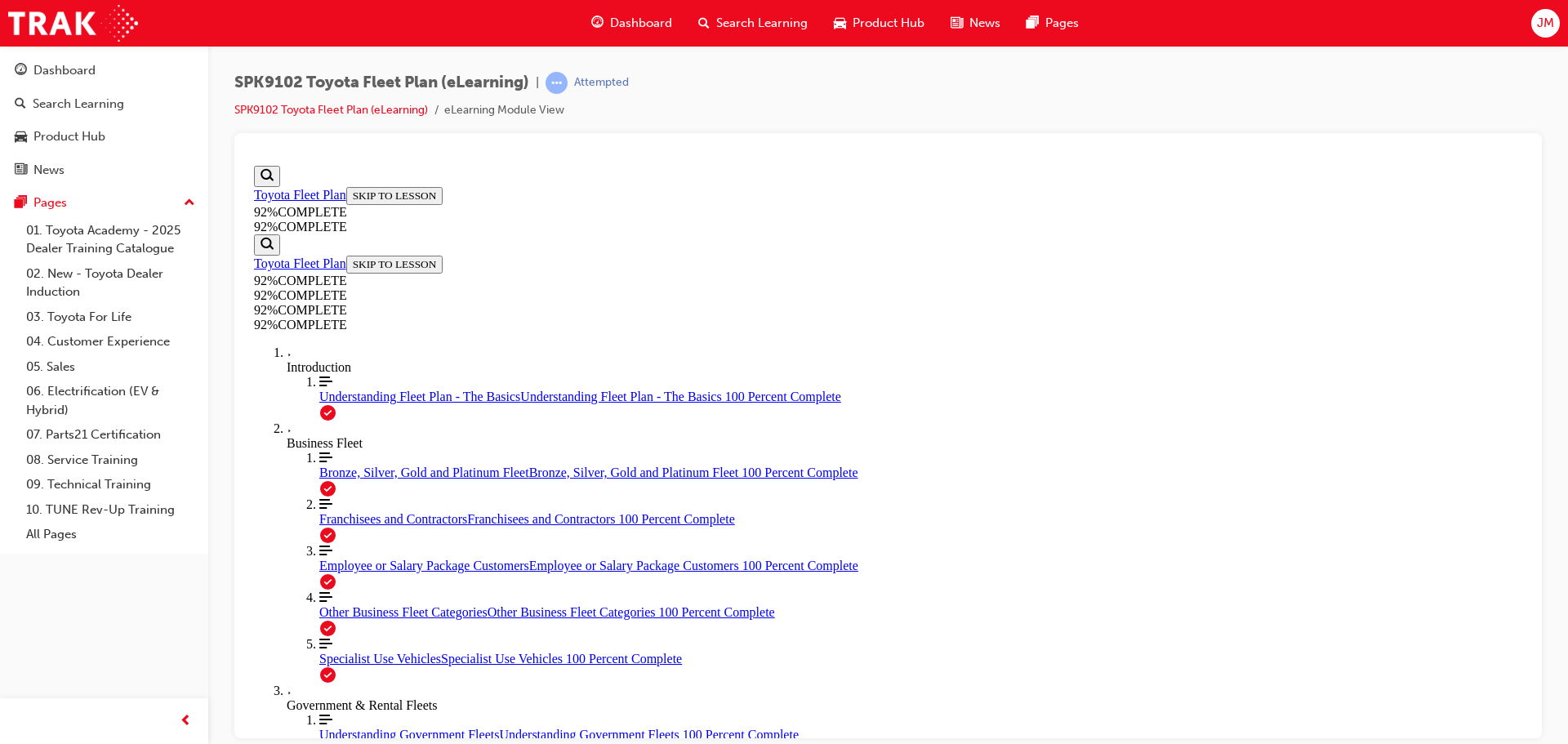
drag, startPoint x: 745, startPoint y: 563, endPoint x: 793, endPoint y: 577, distance: 50.0
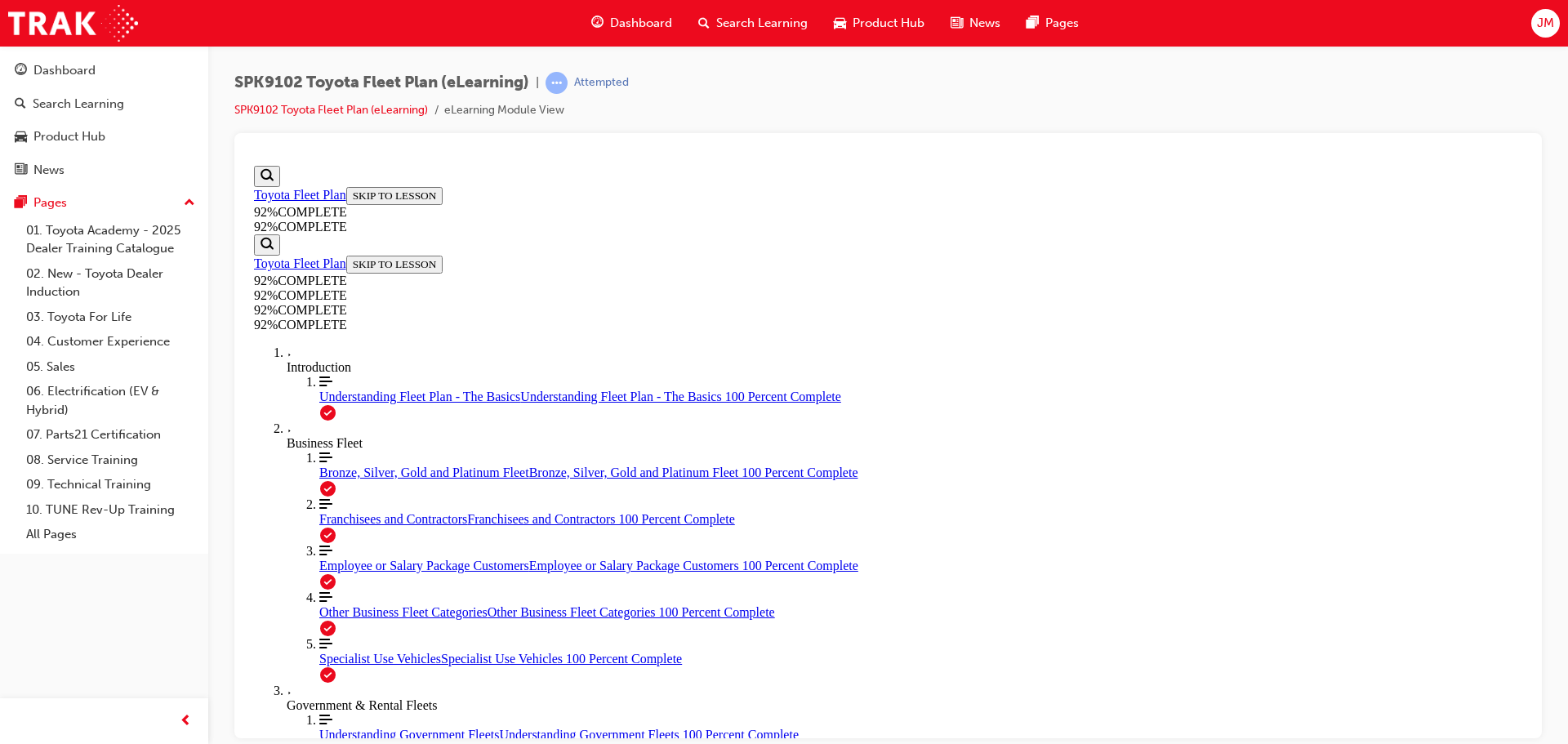
scroll to position [141, 0]
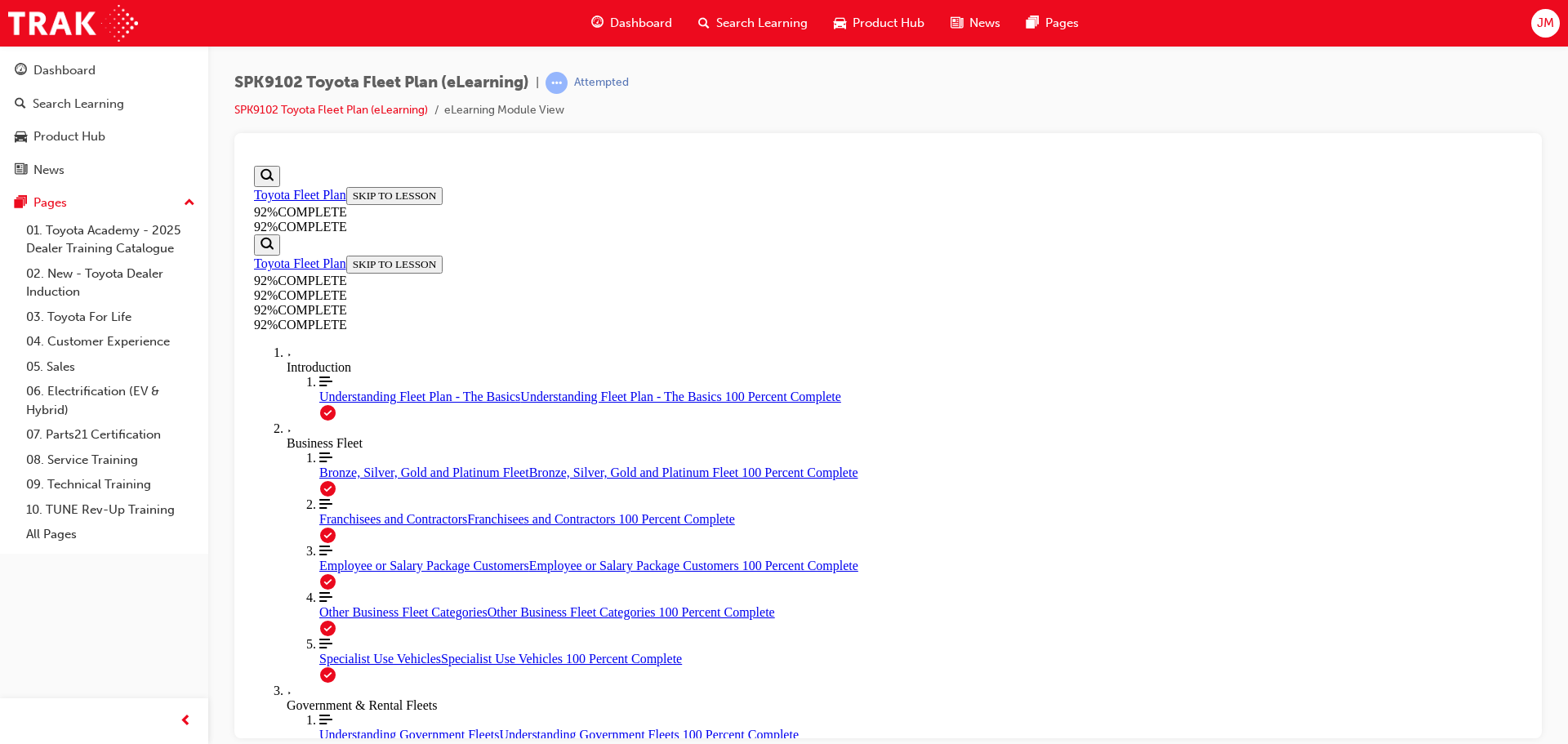
scroll to position [351, 0]
drag, startPoint x: 748, startPoint y: 570, endPoint x: 736, endPoint y: 571, distance: 12.0
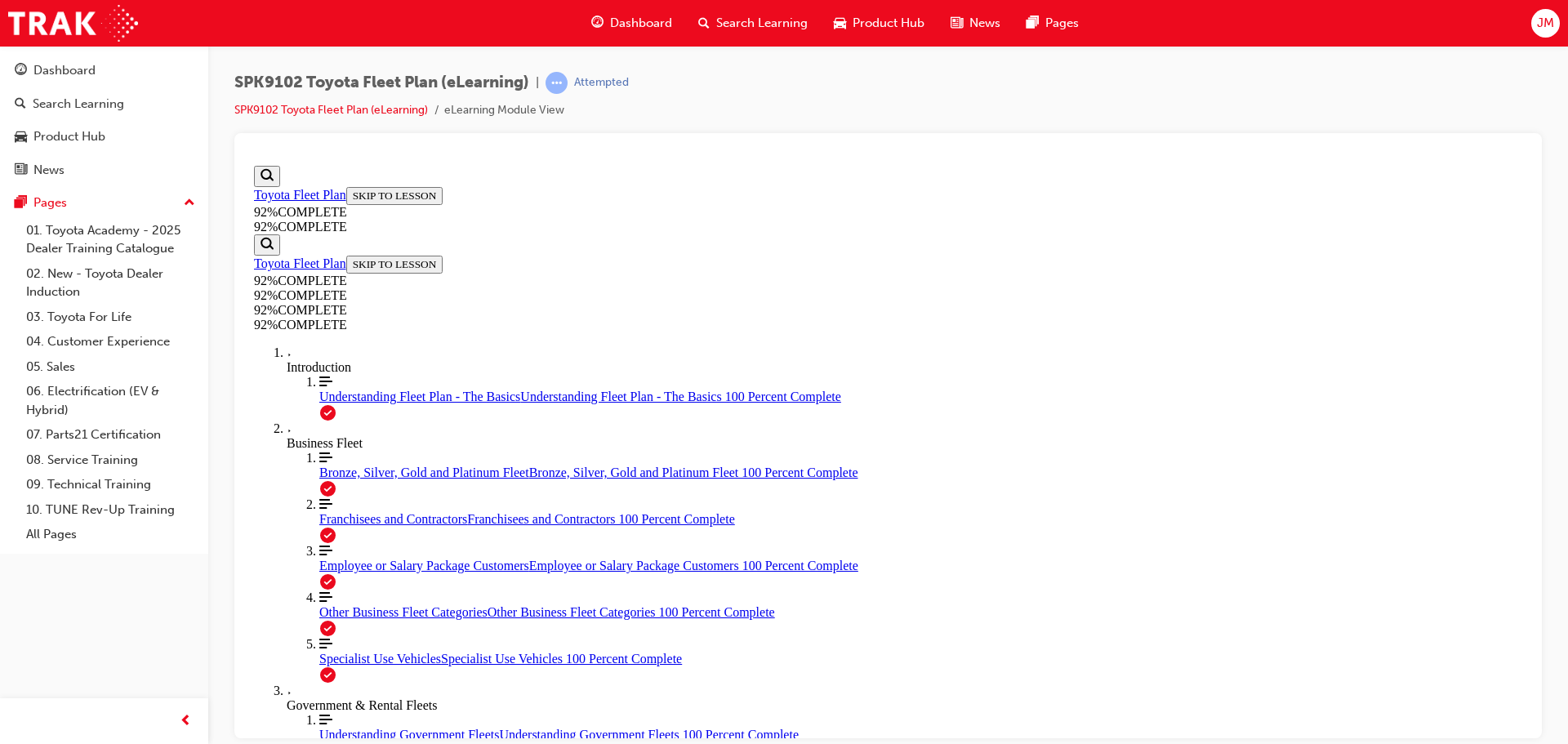
scroll to position [230, 0]
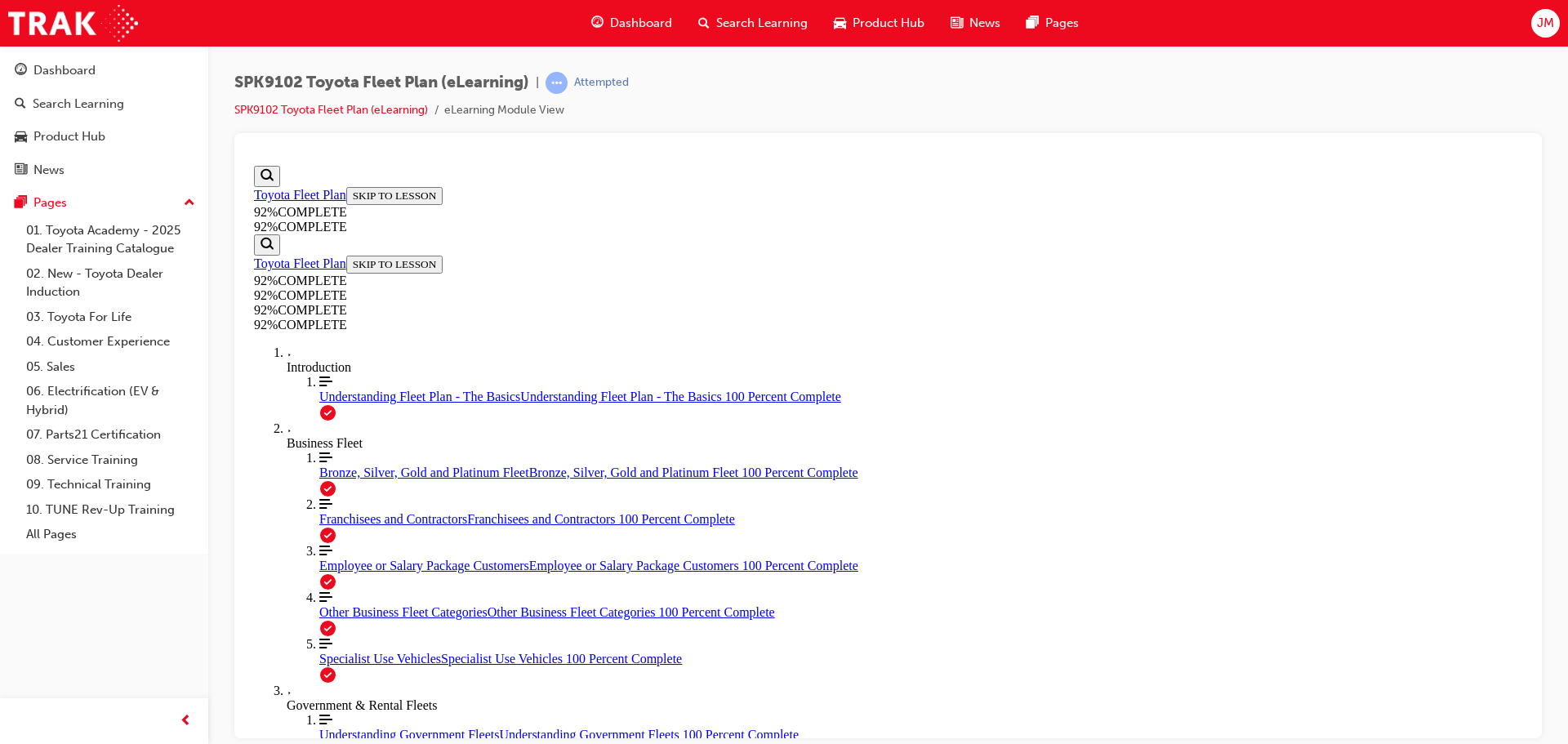
scroll to position [213, 0]
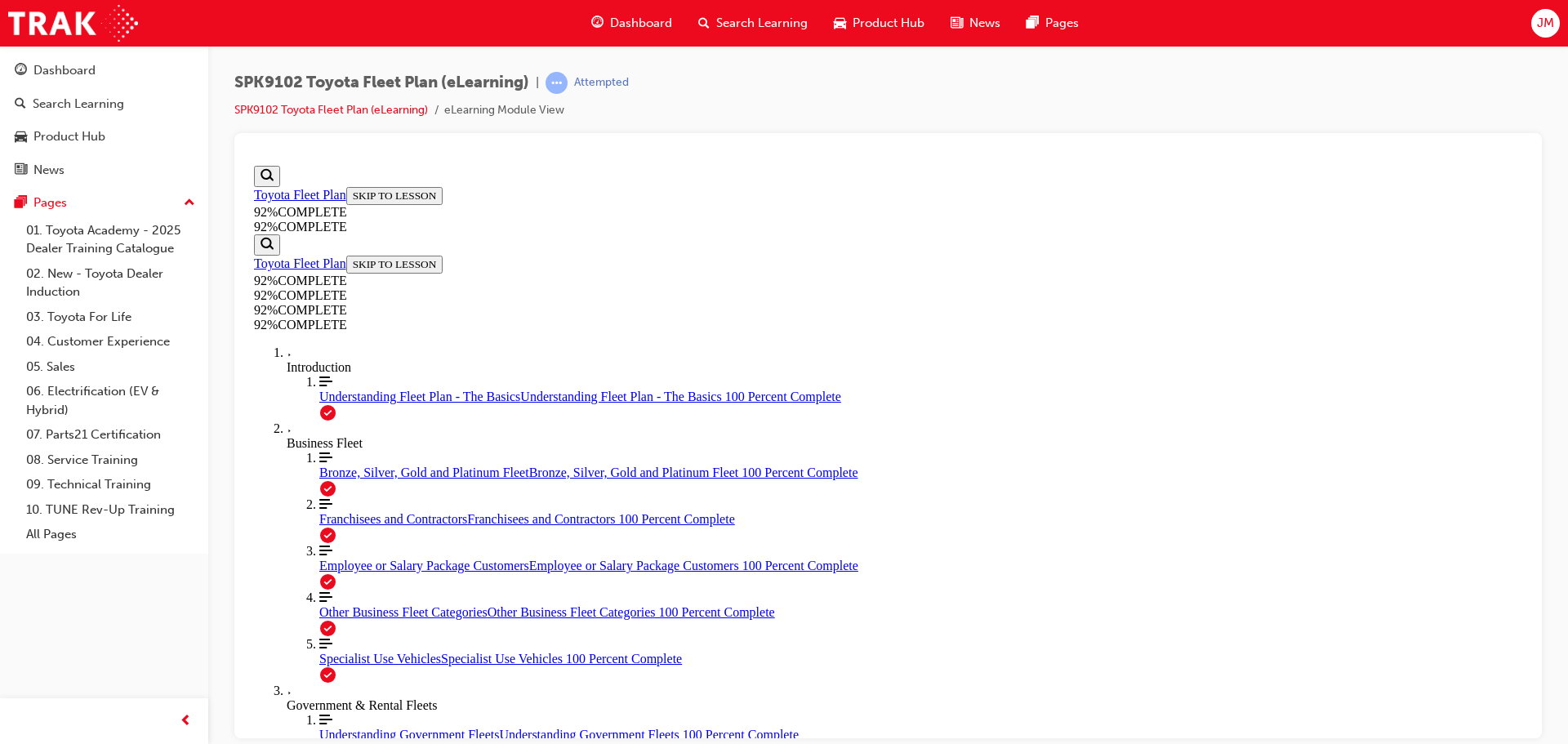
drag, startPoint x: 844, startPoint y: 535, endPoint x: 888, endPoint y: 536, distance: 44.0
drag, startPoint x: 849, startPoint y: 613, endPoint x: 894, endPoint y: 611, distance: 45.0
drag, startPoint x: 857, startPoint y: 680, endPoint x: 908, endPoint y: 682, distance: 51.0
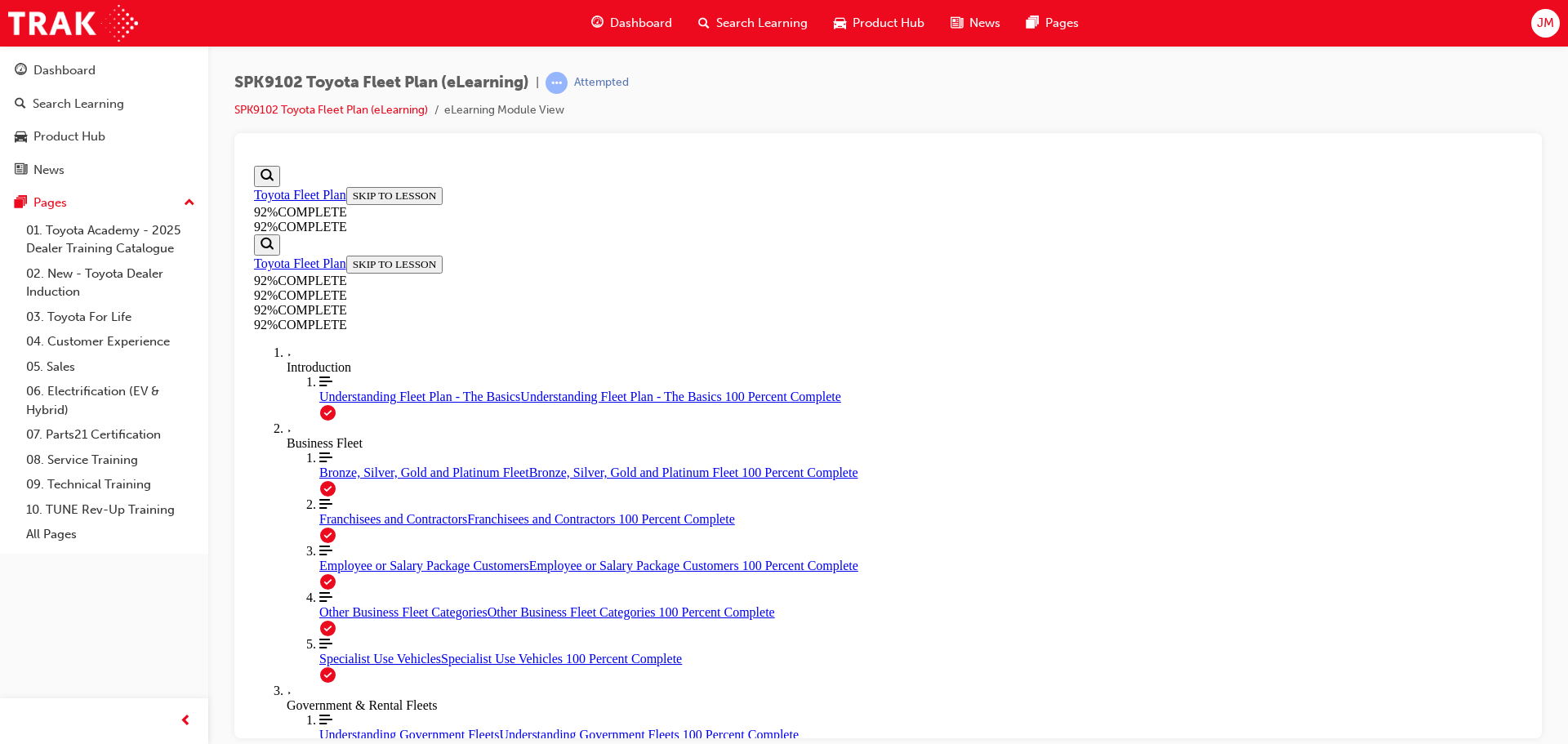
drag, startPoint x: 984, startPoint y: 660, endPoint x: 974, endPoint y: 660, distance: 10.0
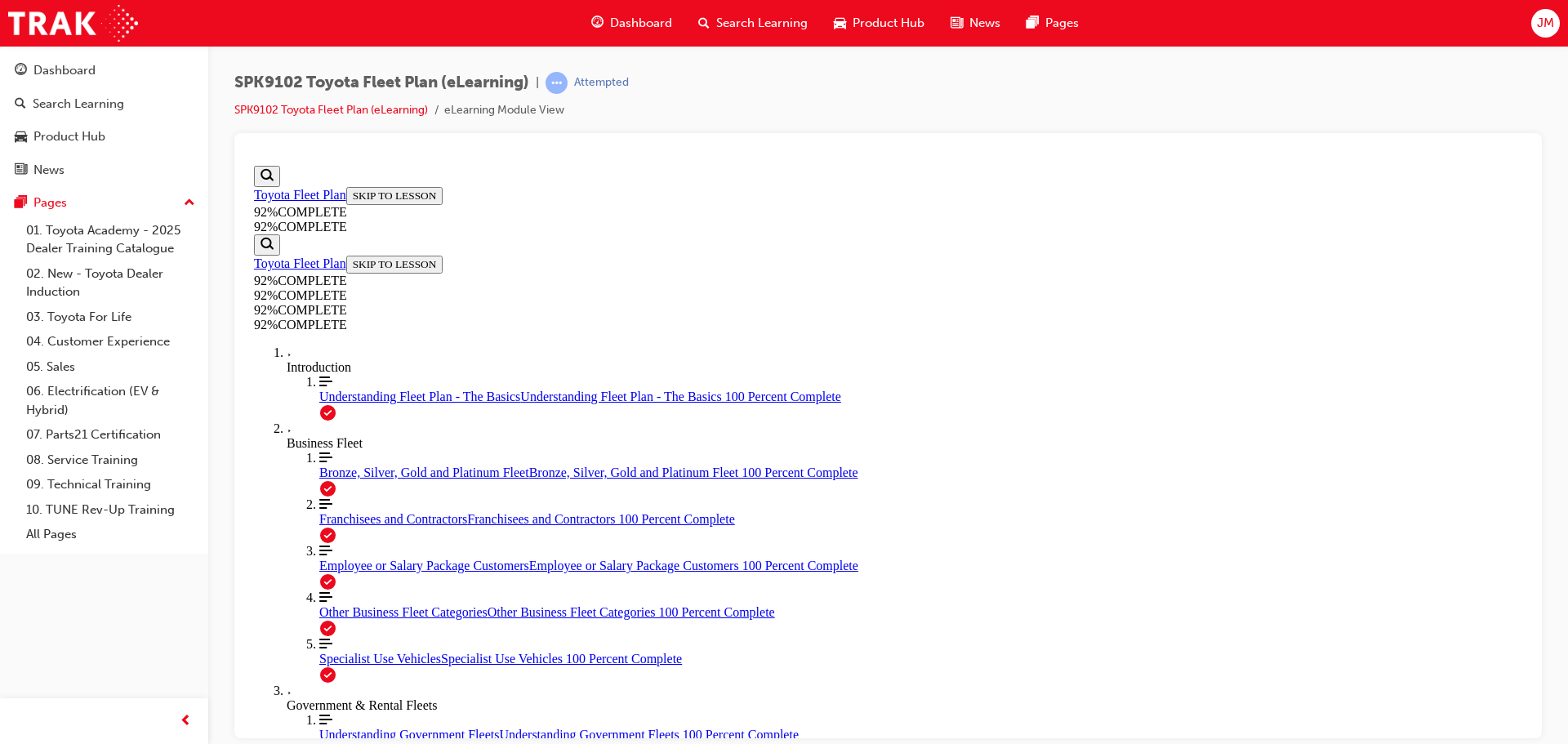
scroll to position [379, 0]
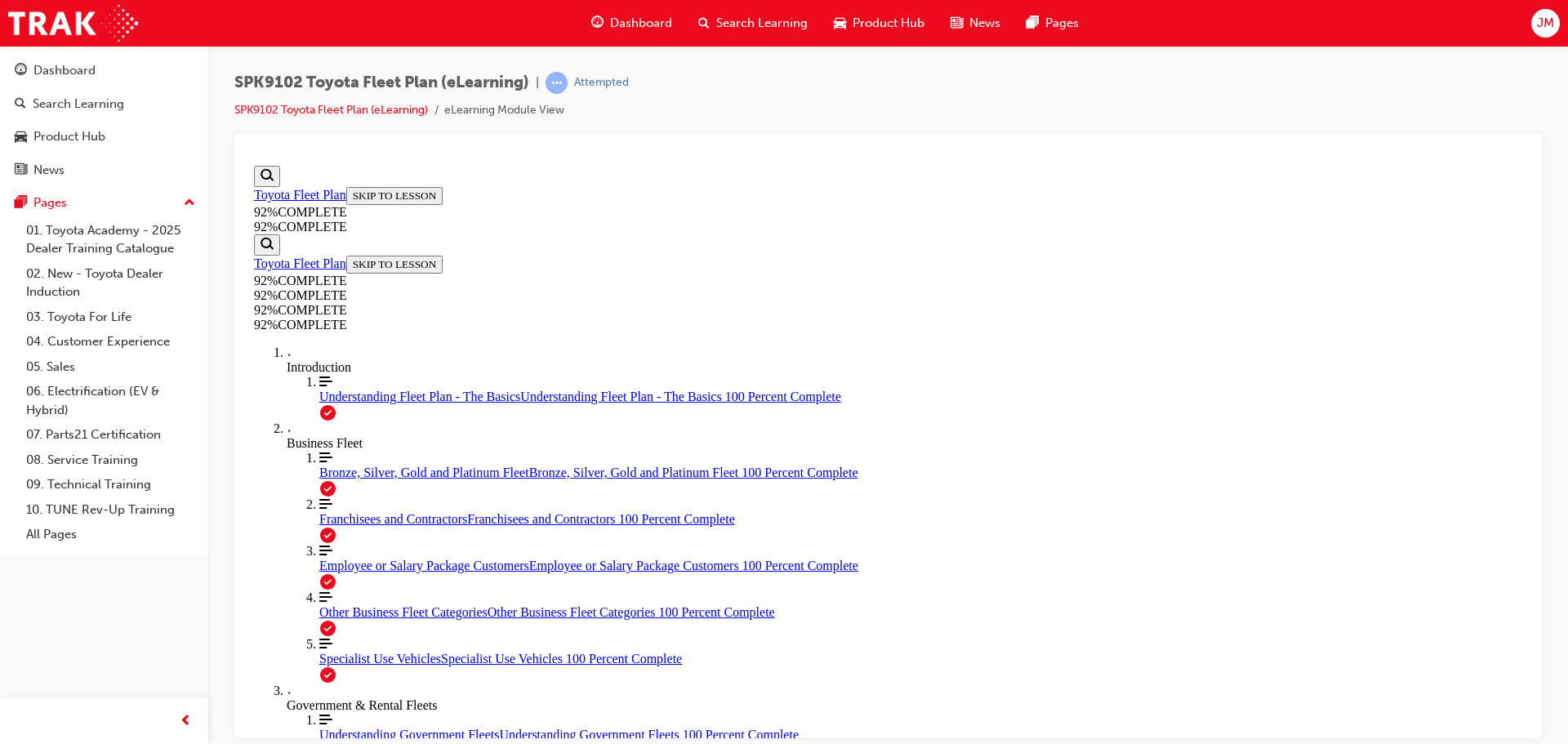
scroll to position [322, 0]
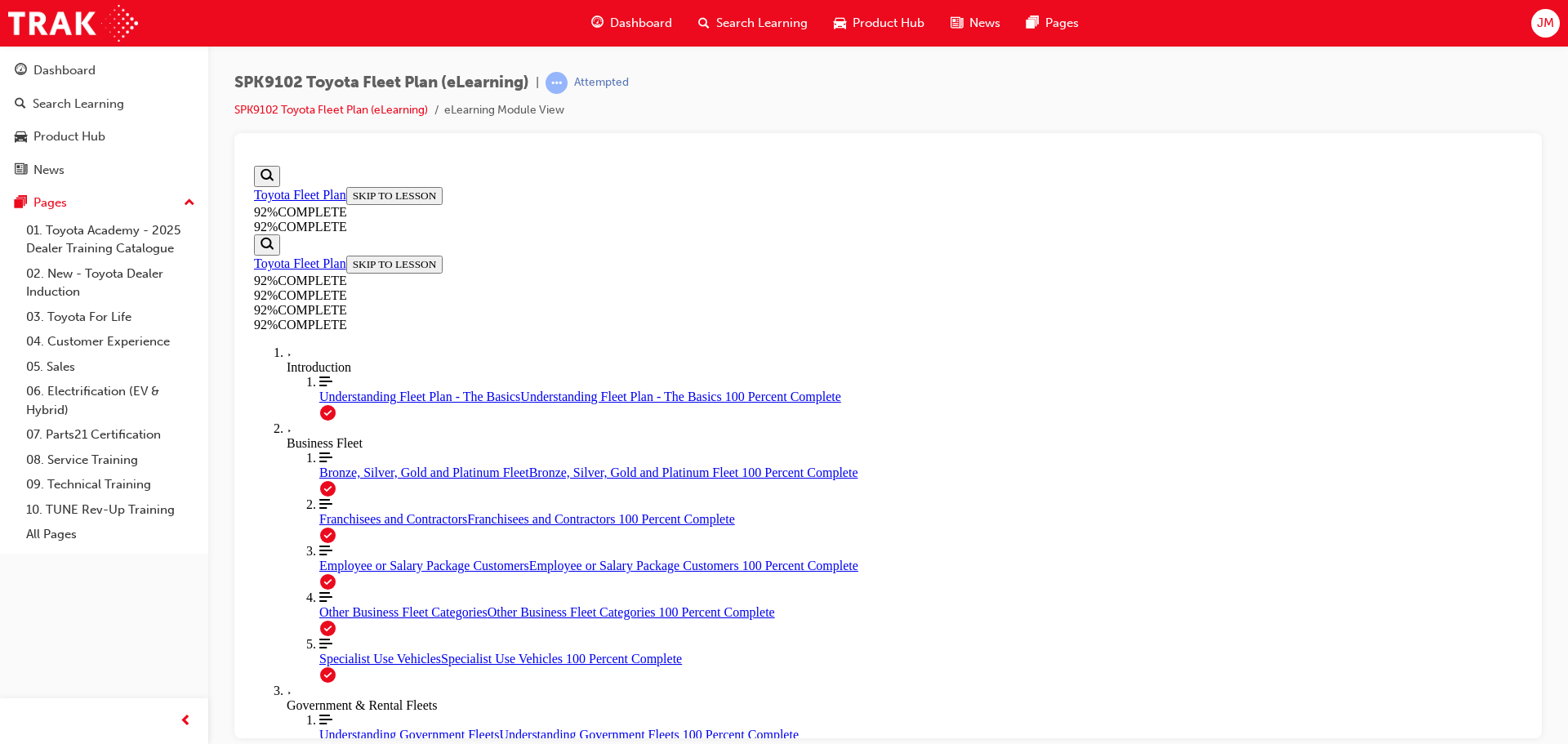
scroll to position [248, 0]
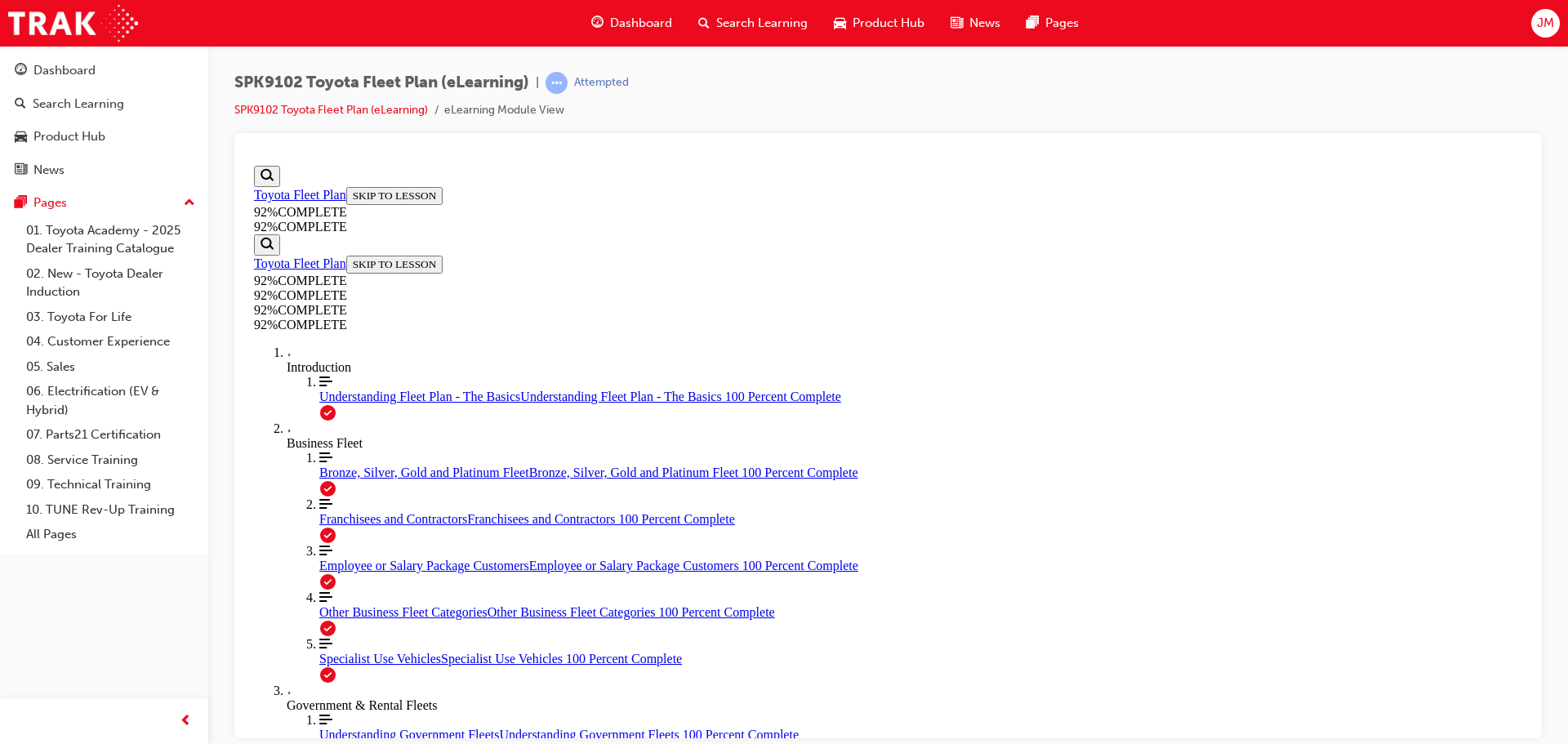
scroll to position [186, 0]
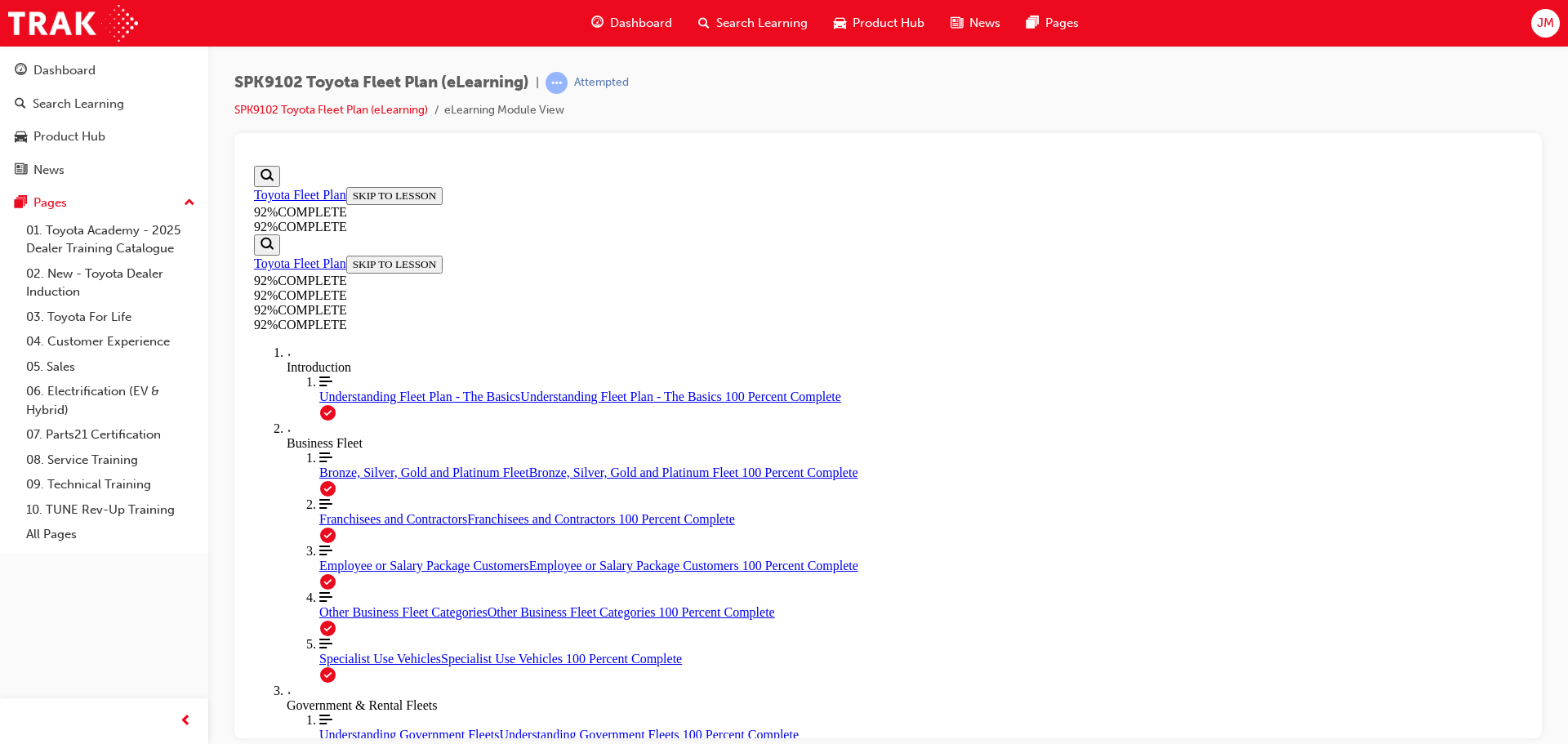
scroll to position [60, 0]
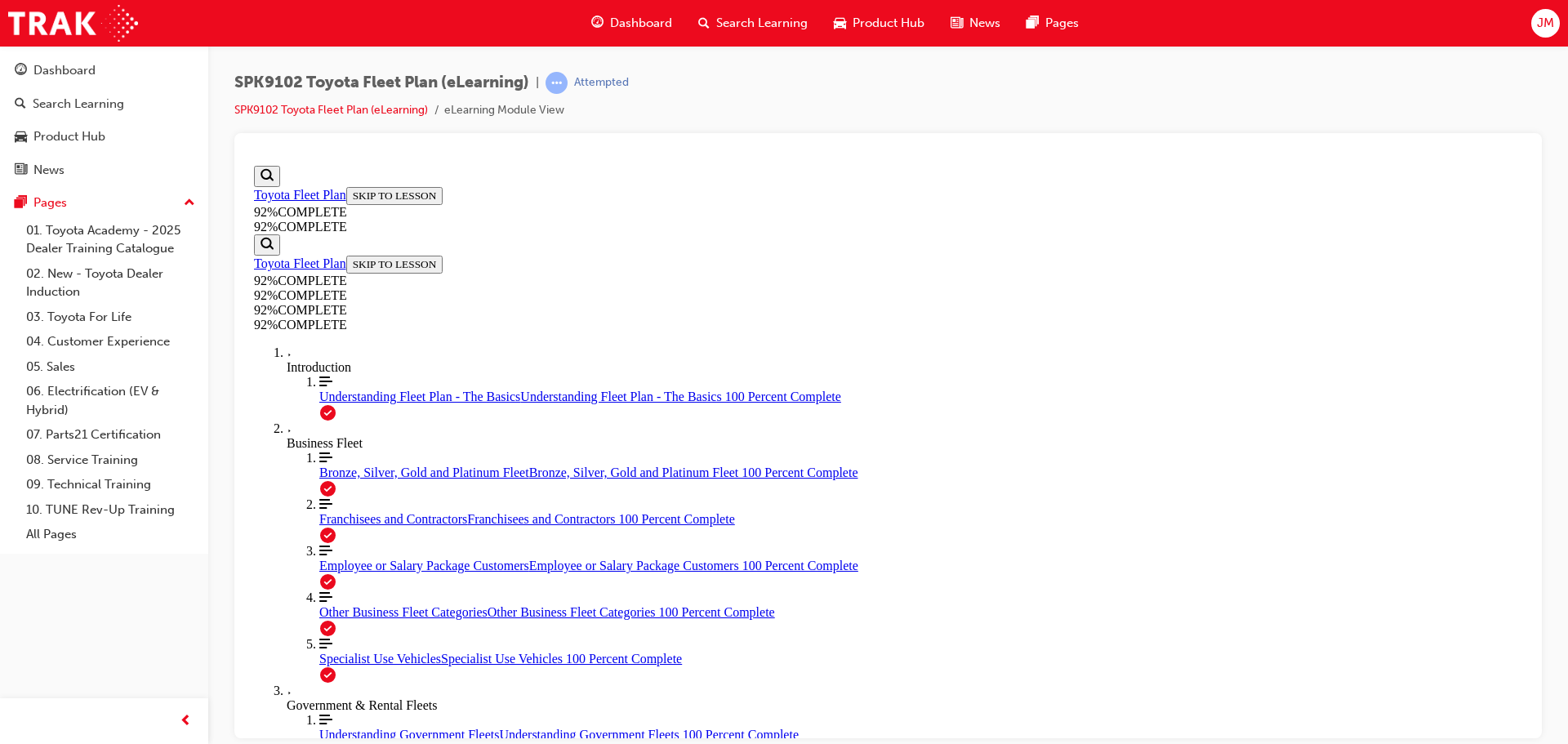
scroll to position [379, 0]
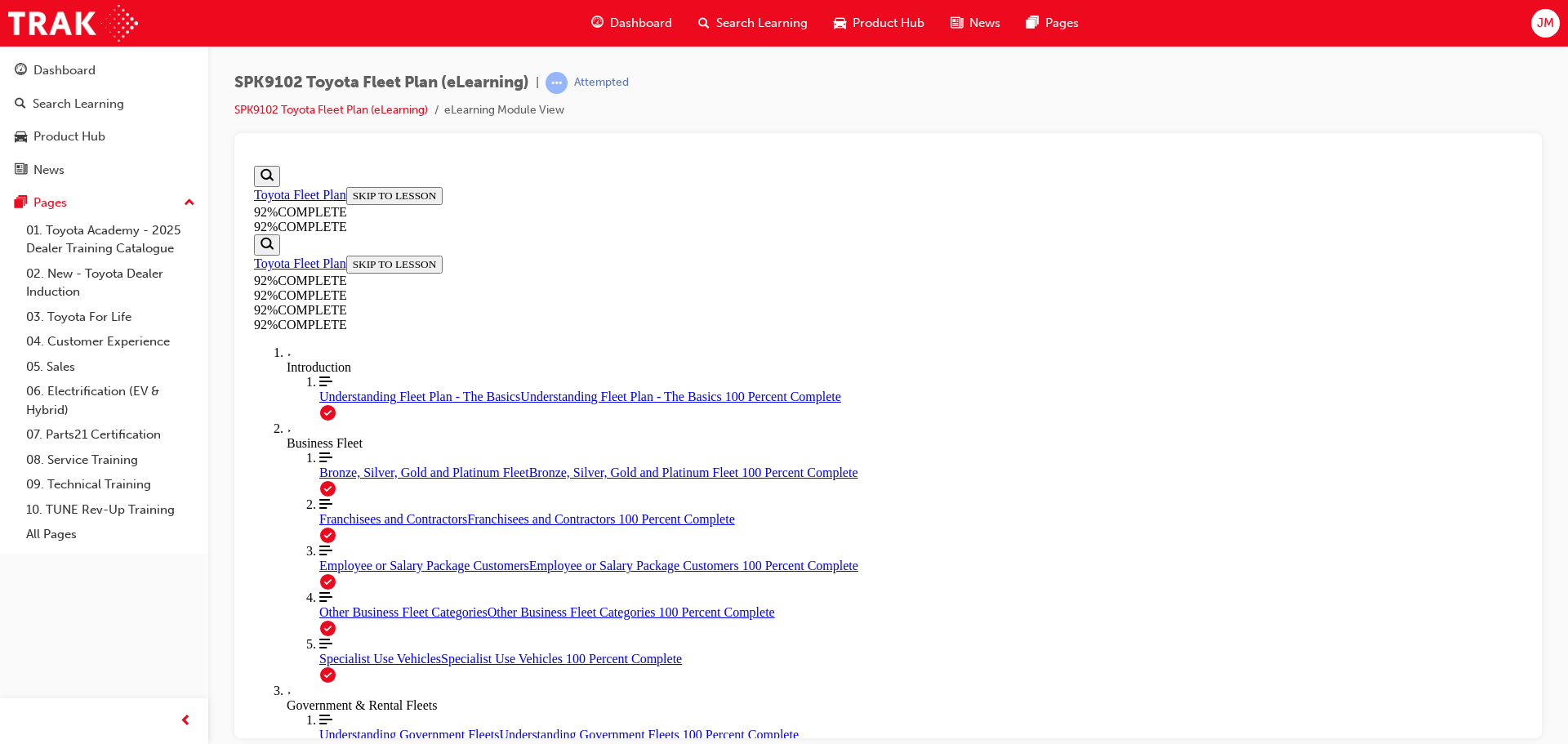
scroll to position [248, 0]
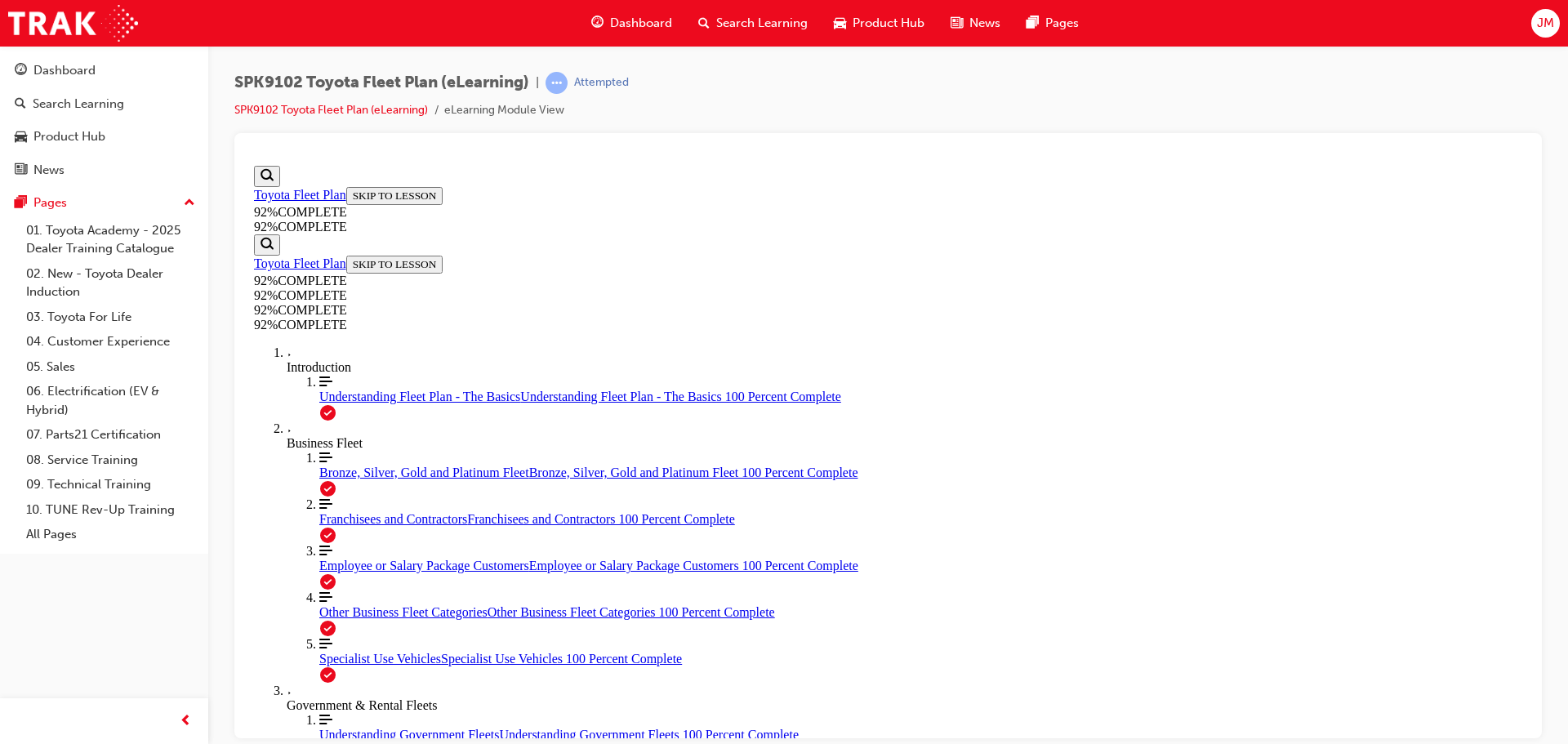
scroll to position [341, 0]
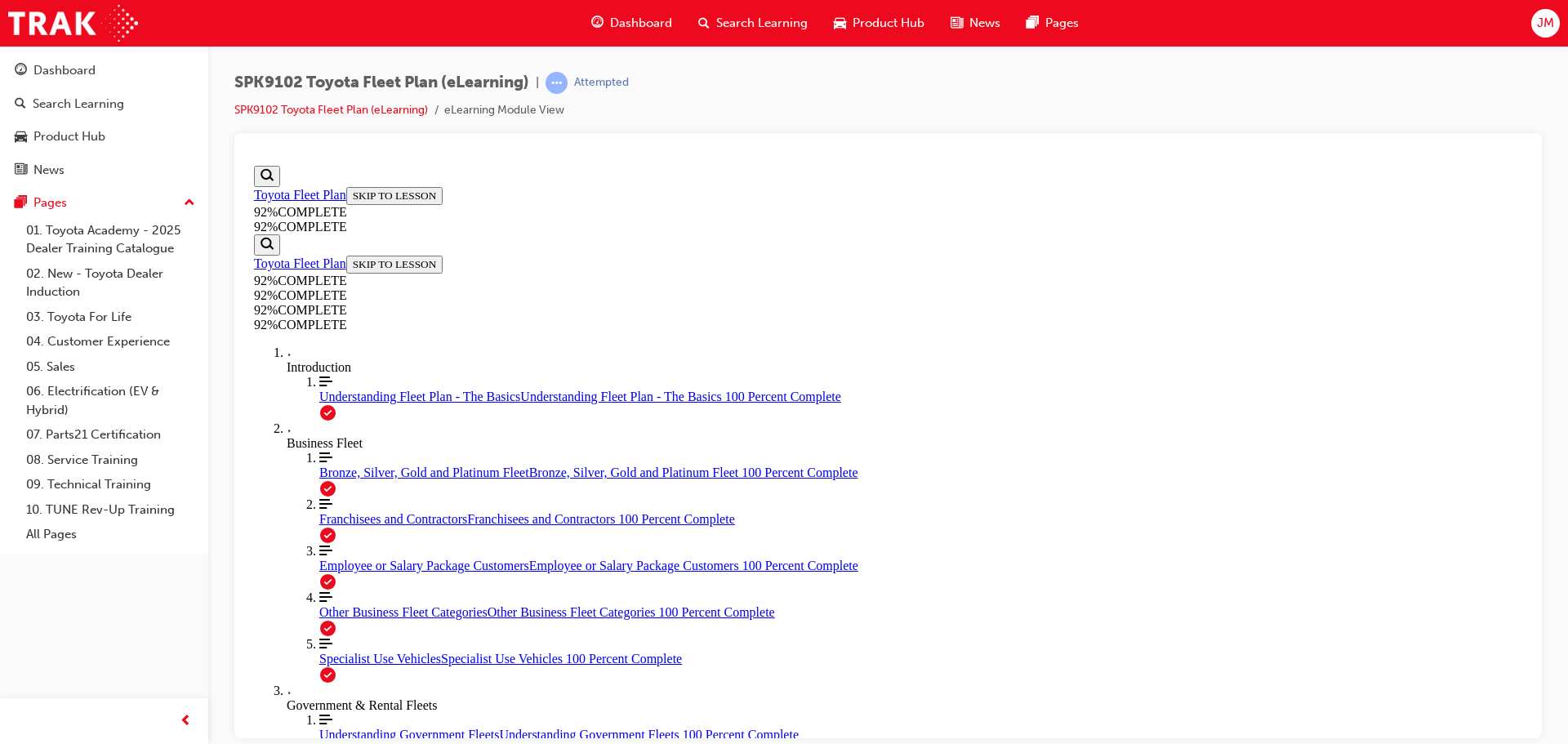
scroll to position [186, 0]
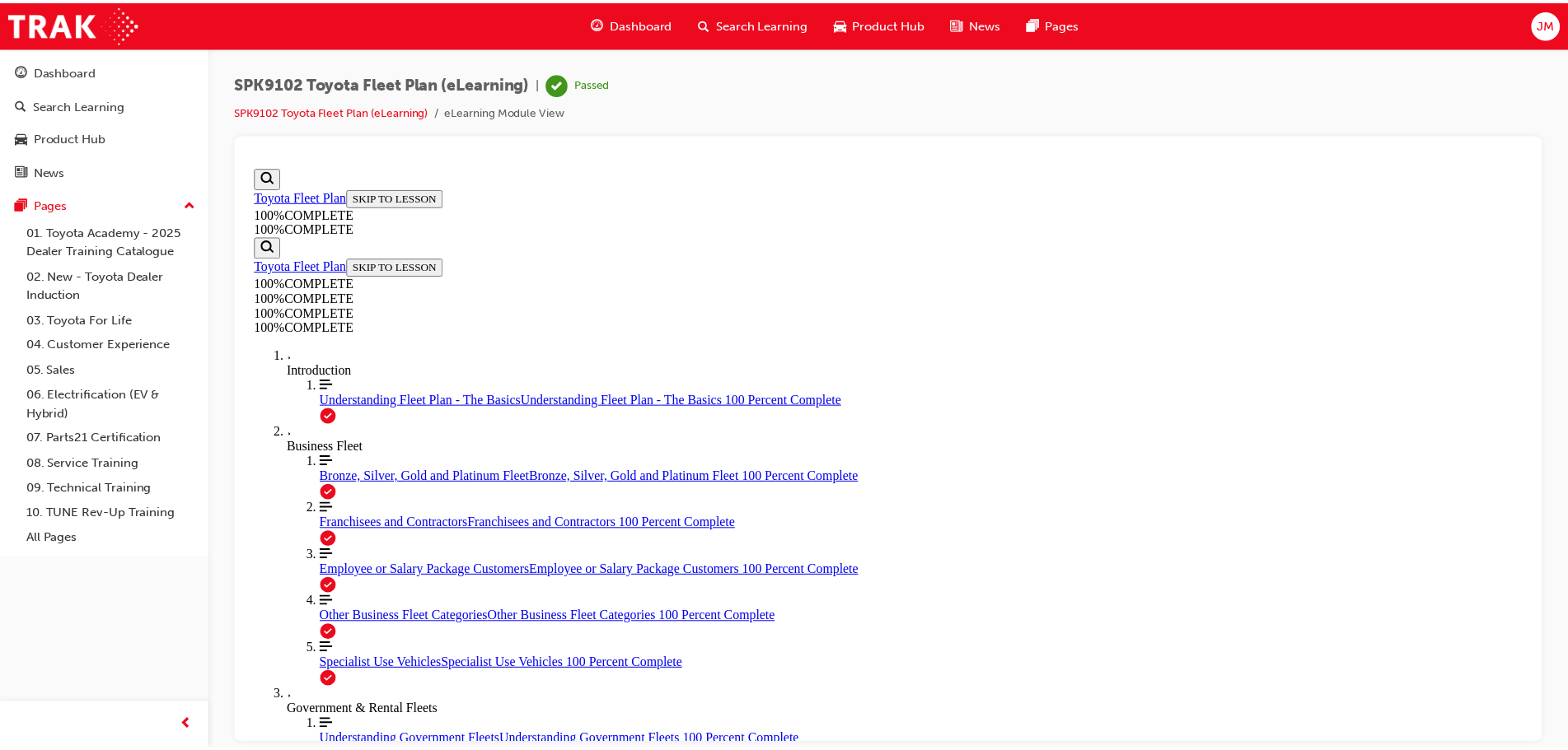
scroll to position [0, 0]
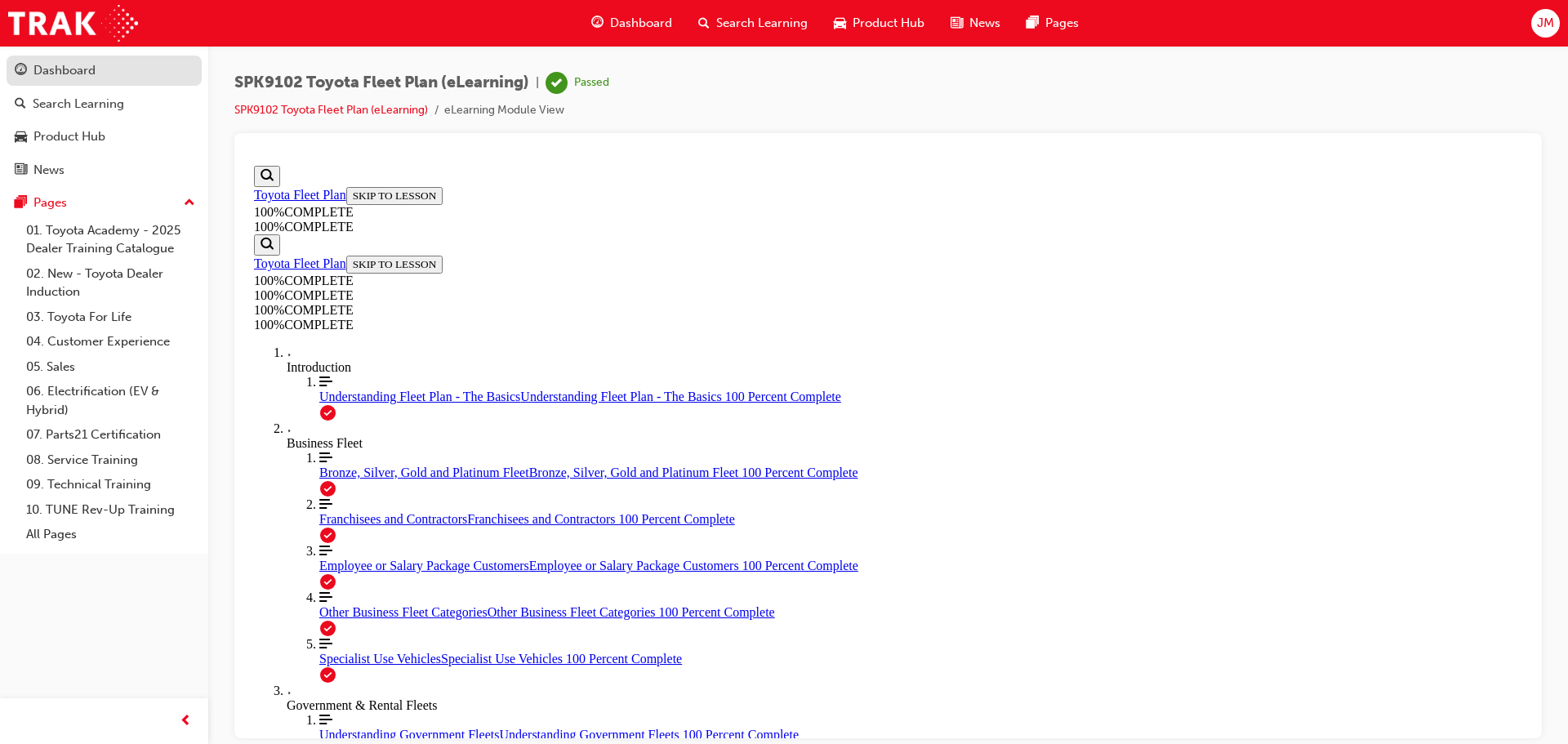
click at [73, 75] on div "Dashboard" at bounding box center [64, 70] width 62 height 18
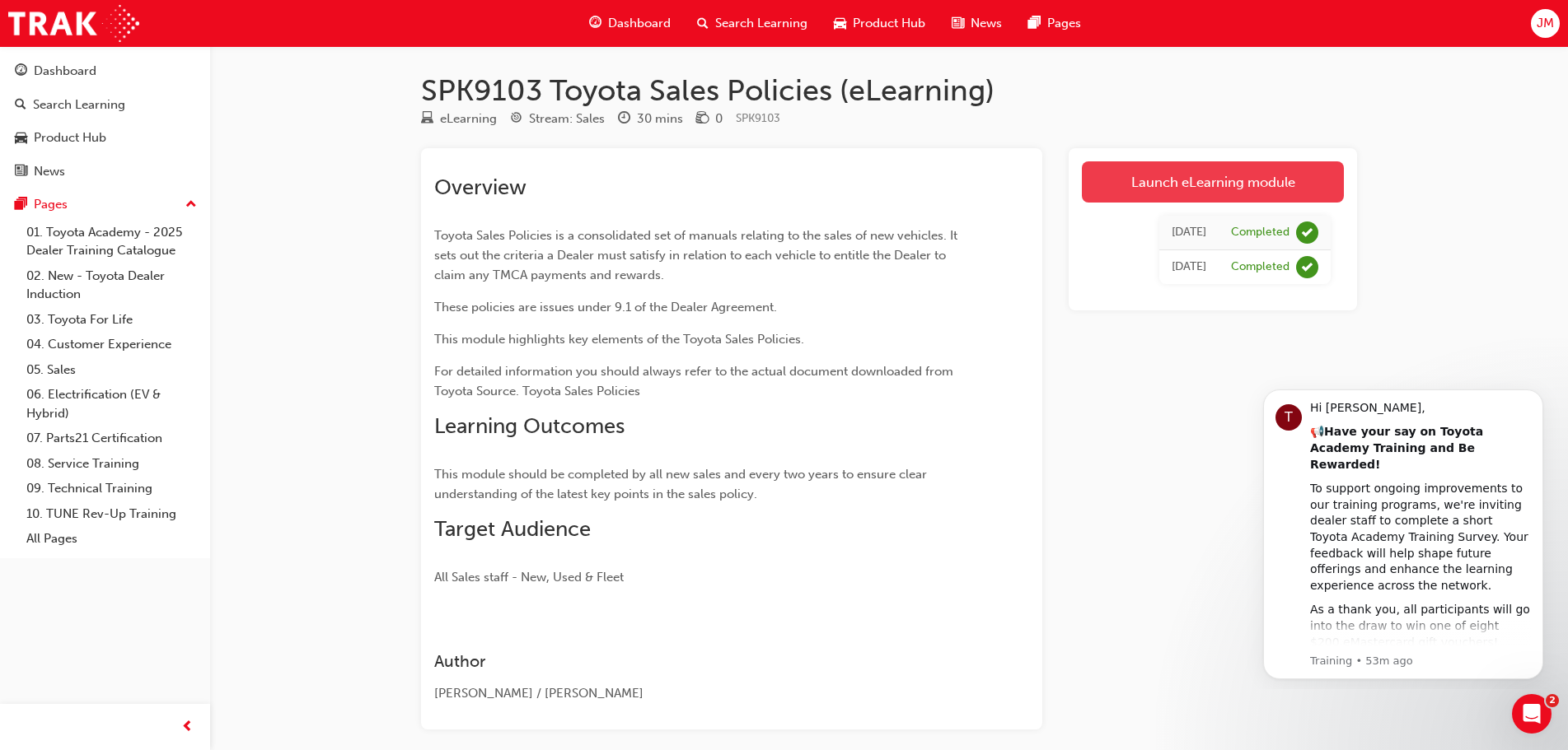
click at [1201, 182] on link "Launch eLearning module" at bounding box center [1212, 182] width 262 height 42
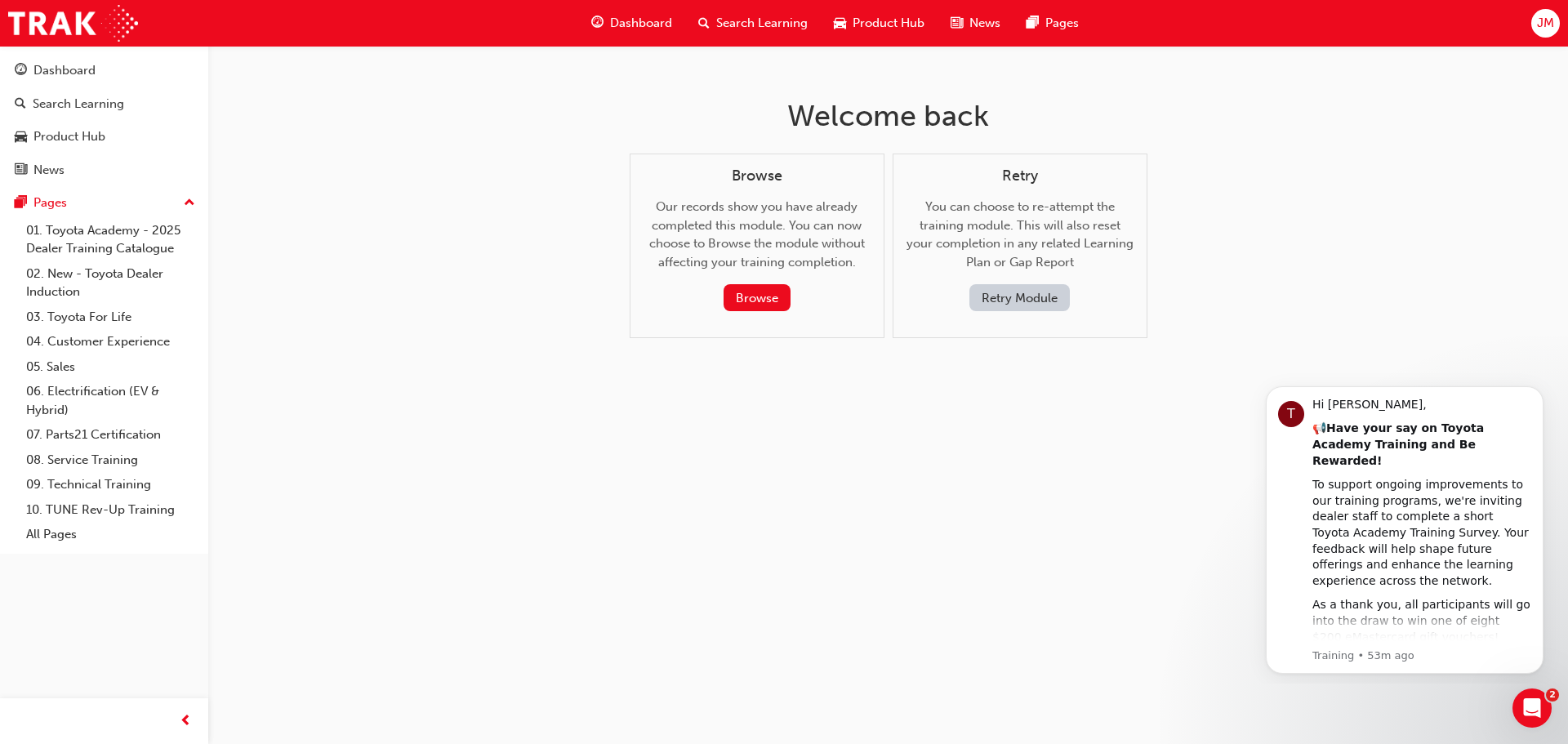
click at [1017, 293] on button "Retry Module" at bounding box center [1020, 298] width 101 height 27
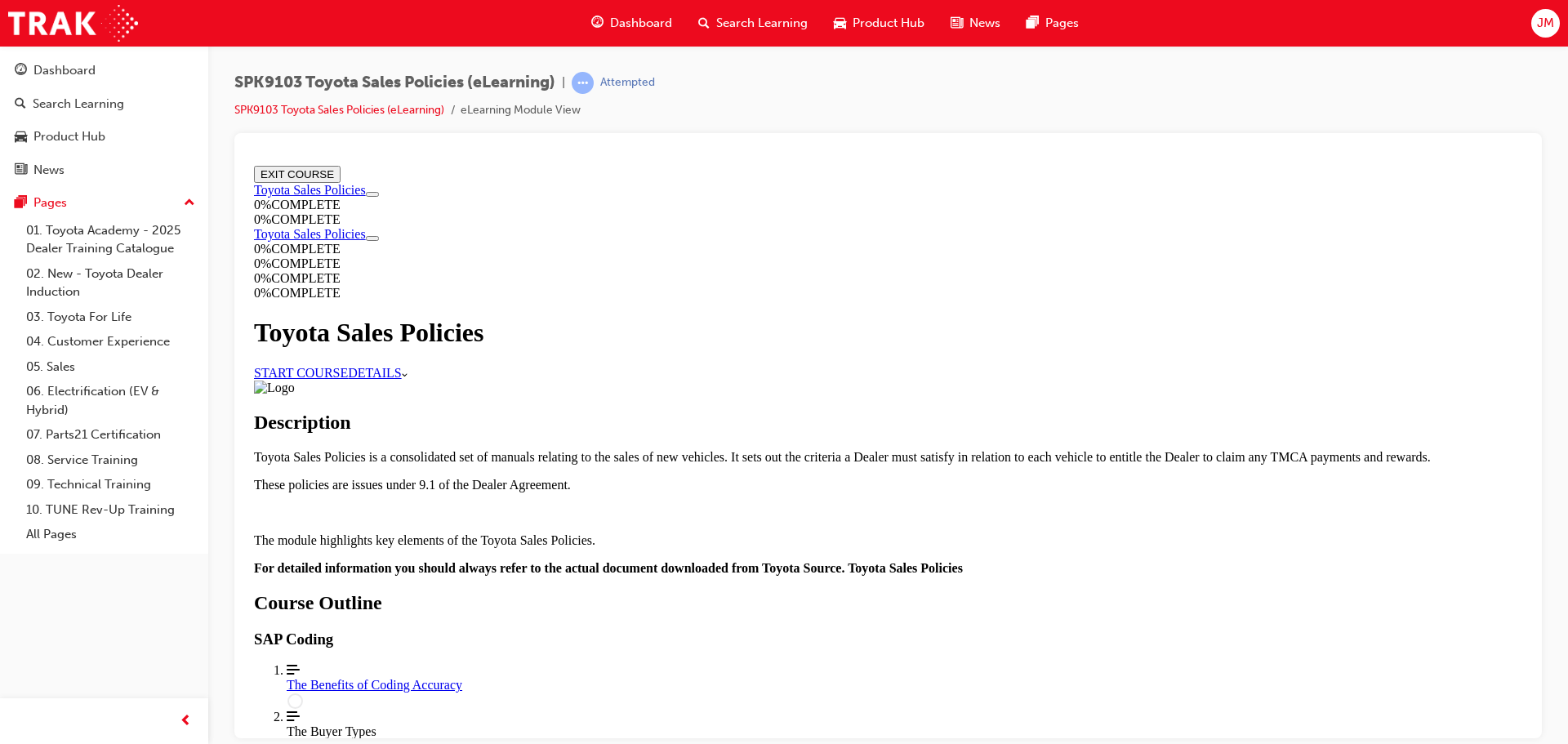
scroll to position [496, 0]
click at [774, 677] on div "The Benefits of Coding Accuracy" at bounding box center [904, 684] width 1236 height 15
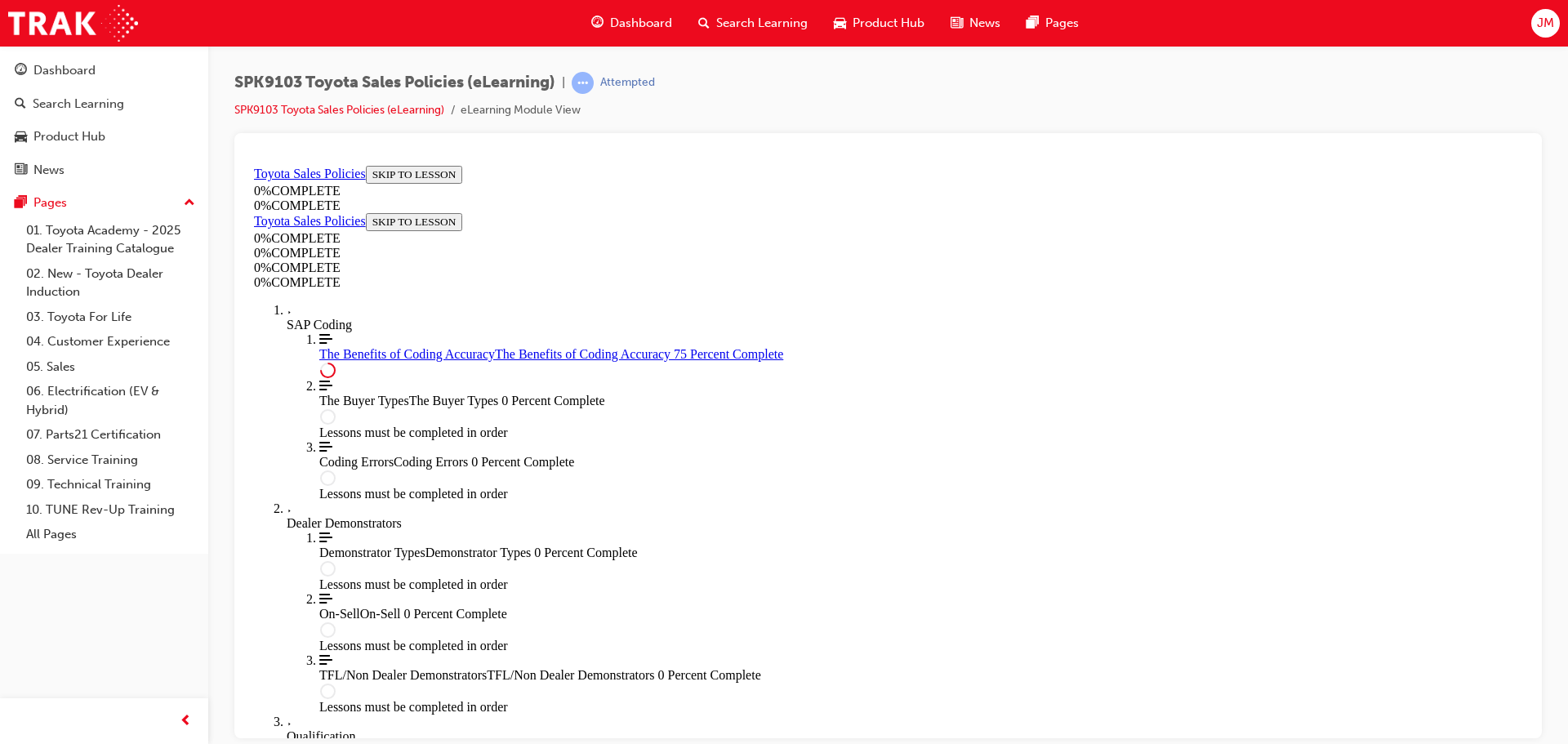
scroll to position [736, 0]
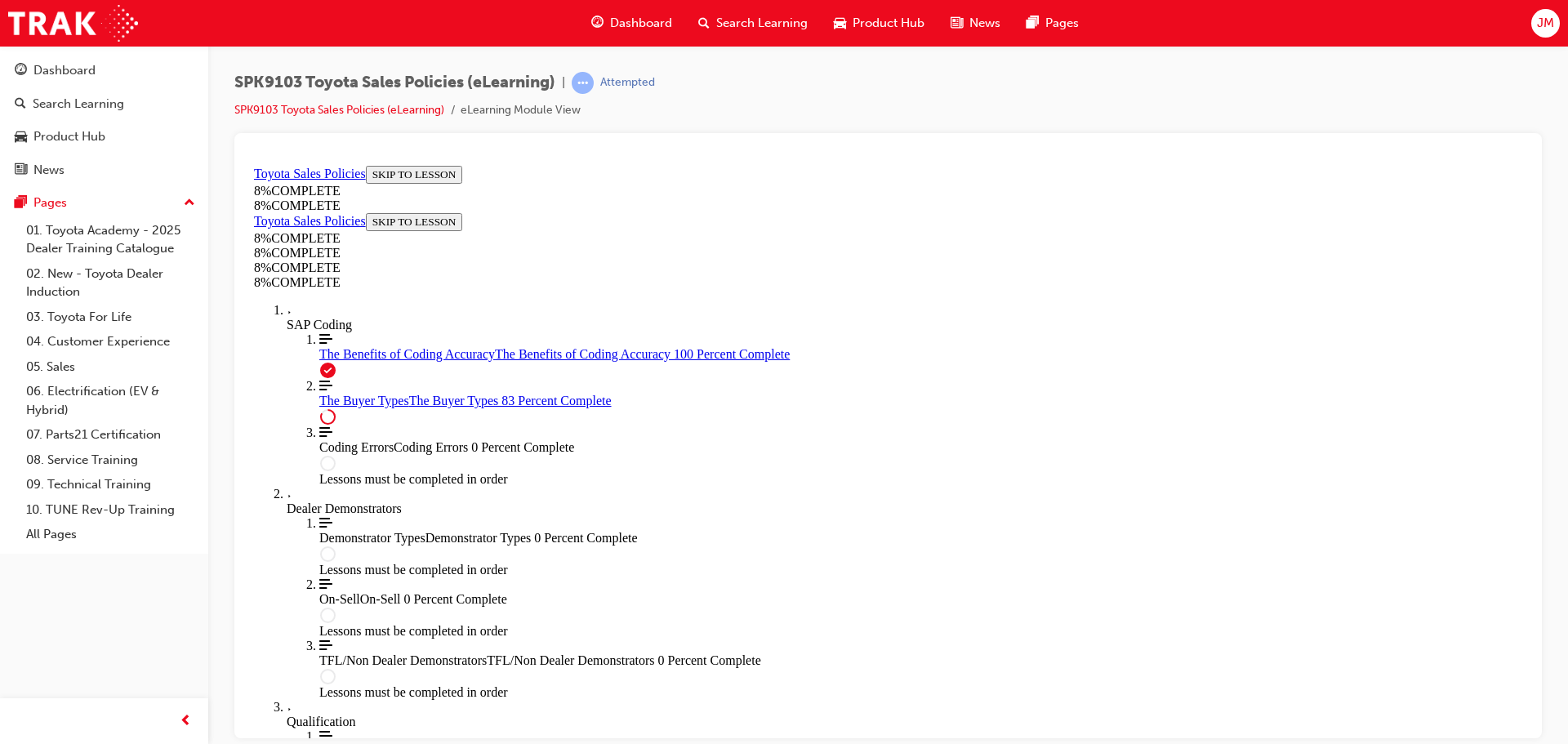
scroll to position [5694, 0]
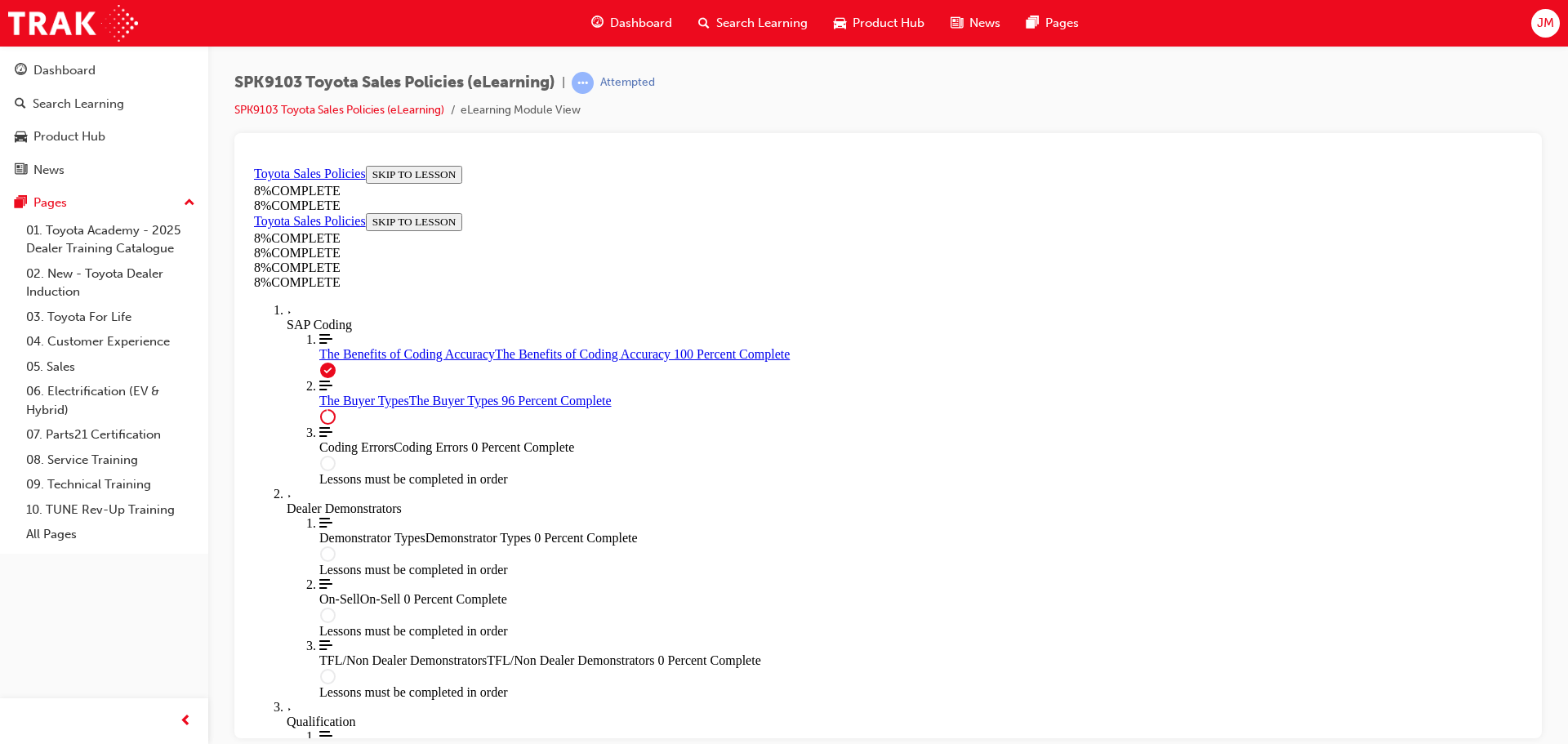
scroll to position [6721, 0]
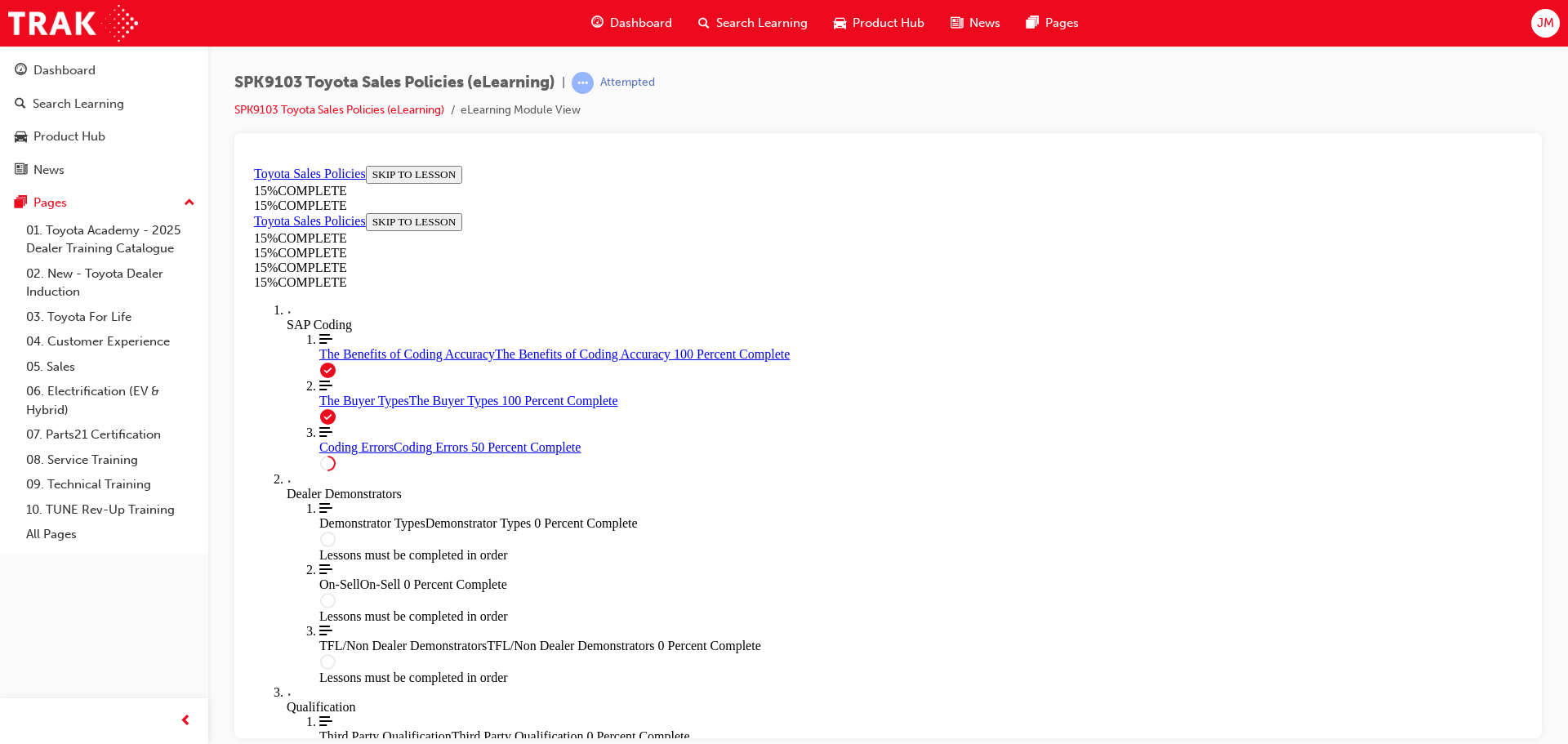
scroll to position [465, 0]
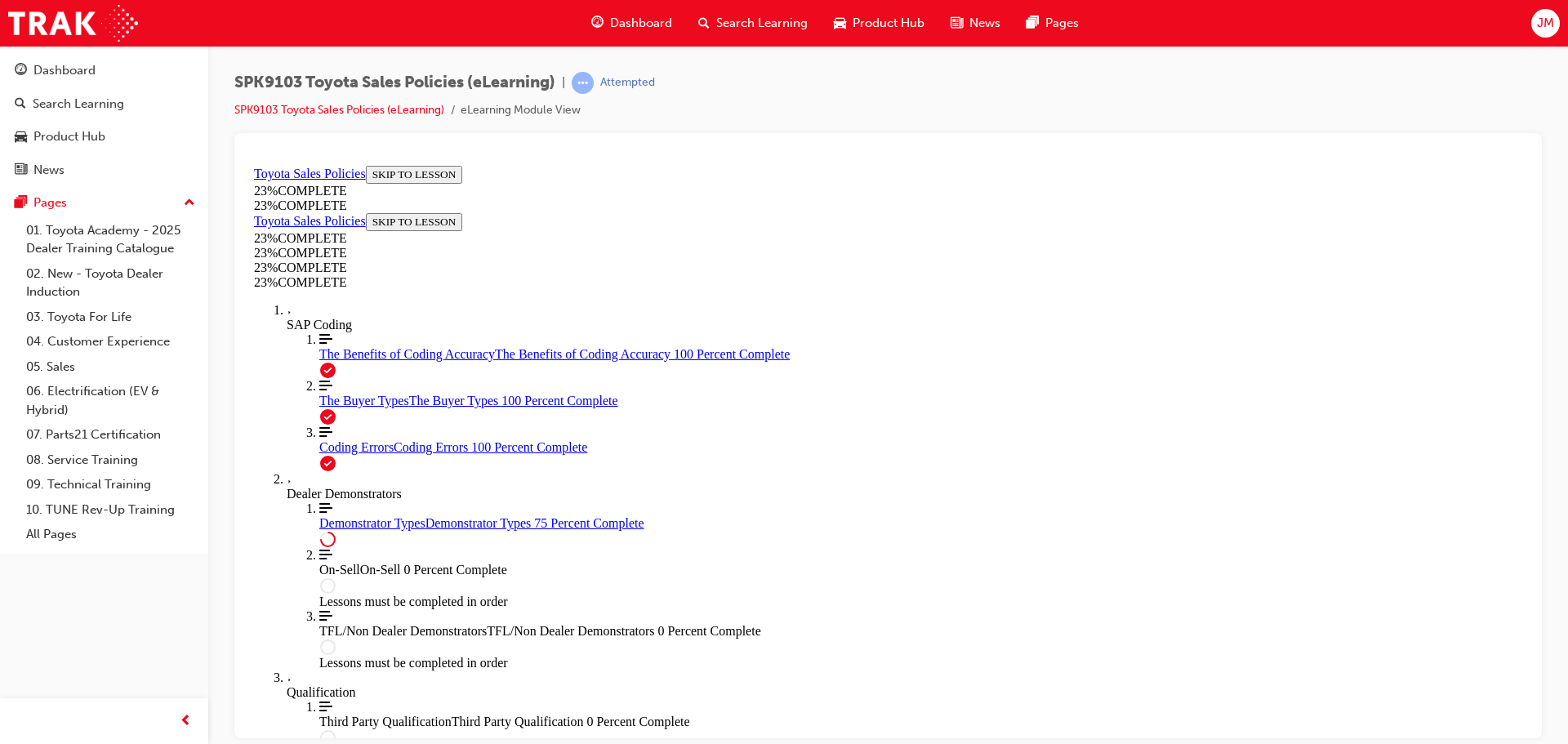
scroll to position [764, 0]
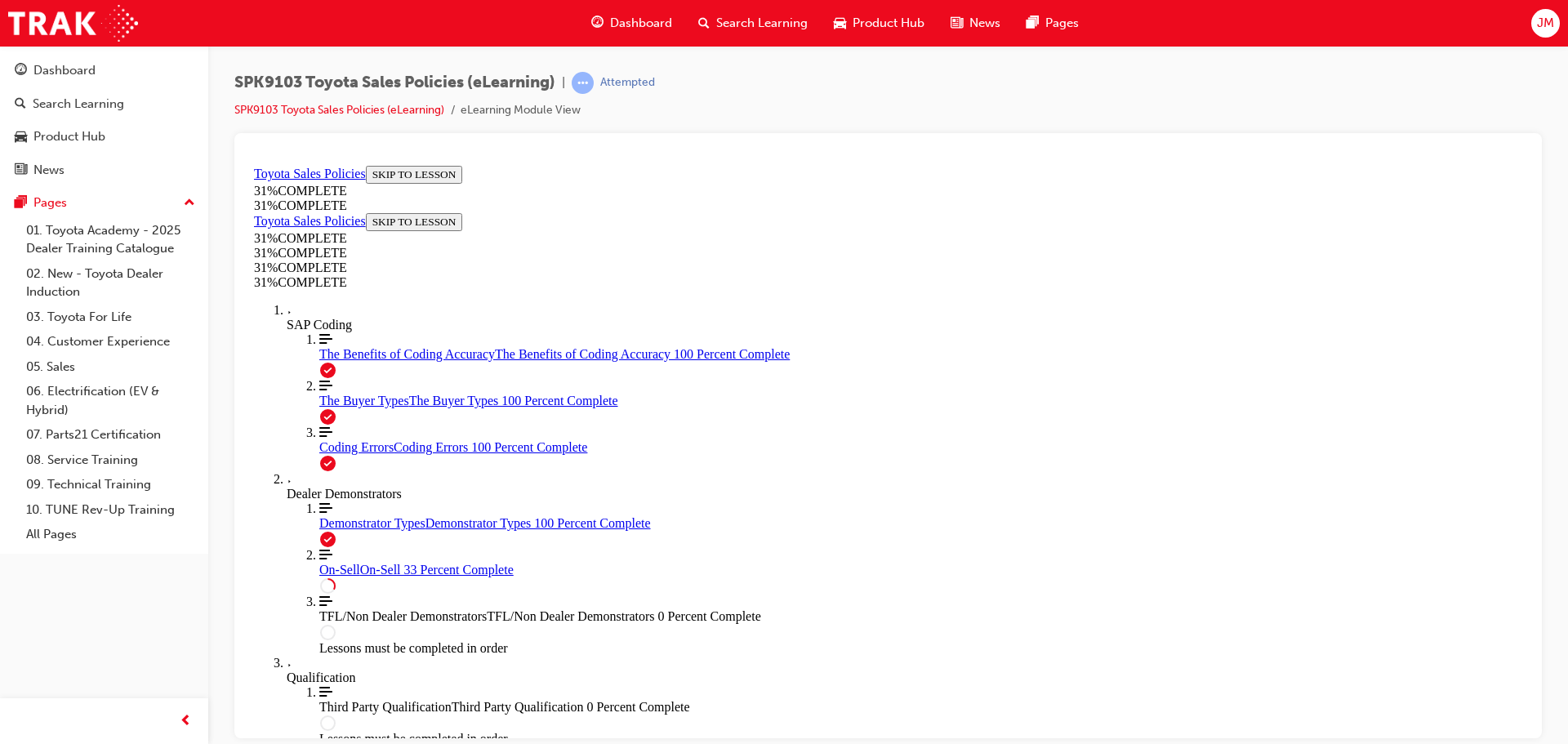
scroll to position [547, 0]
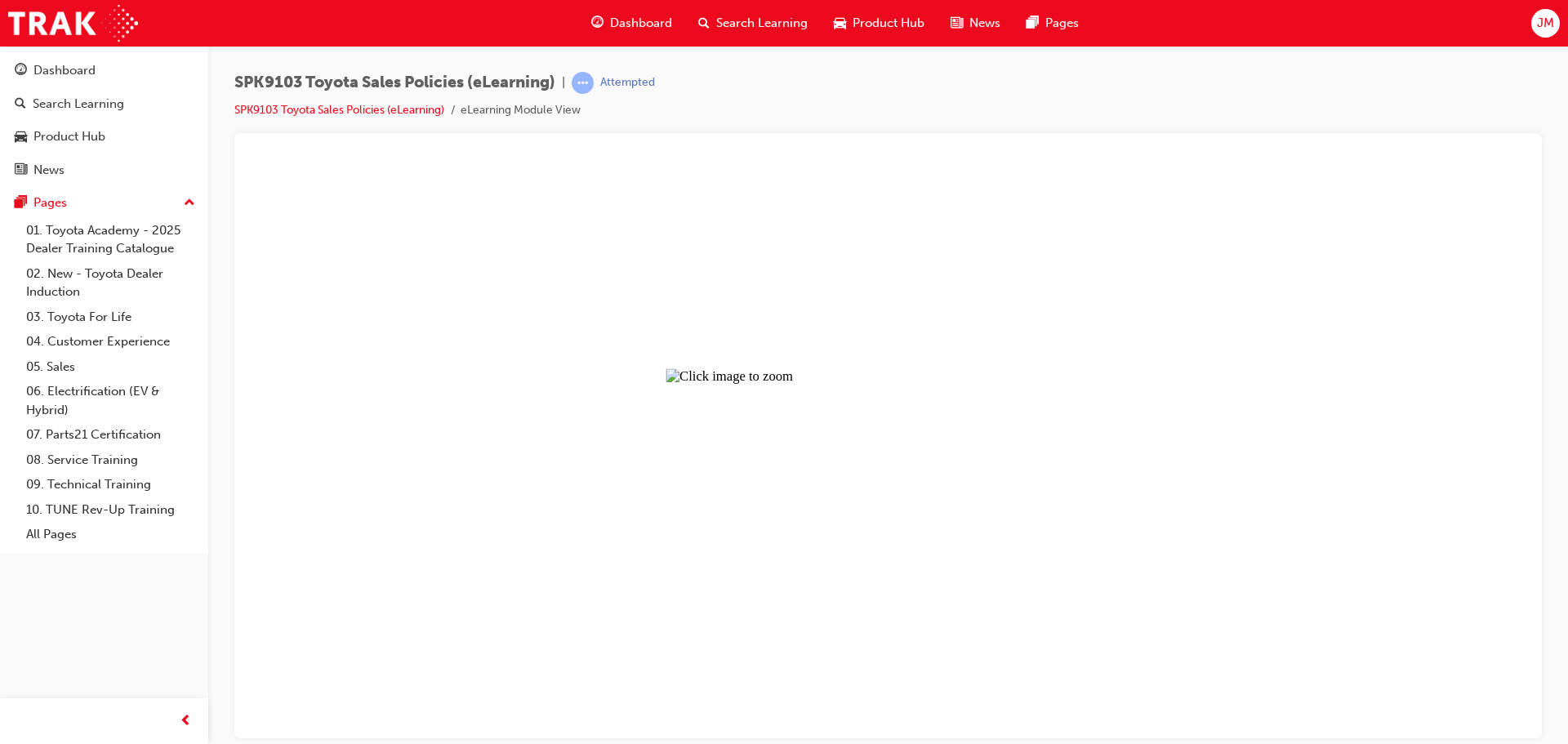
click at [622, 255] on button "Unzoom image" at bounding box center [888, 448] width 1282 height 579
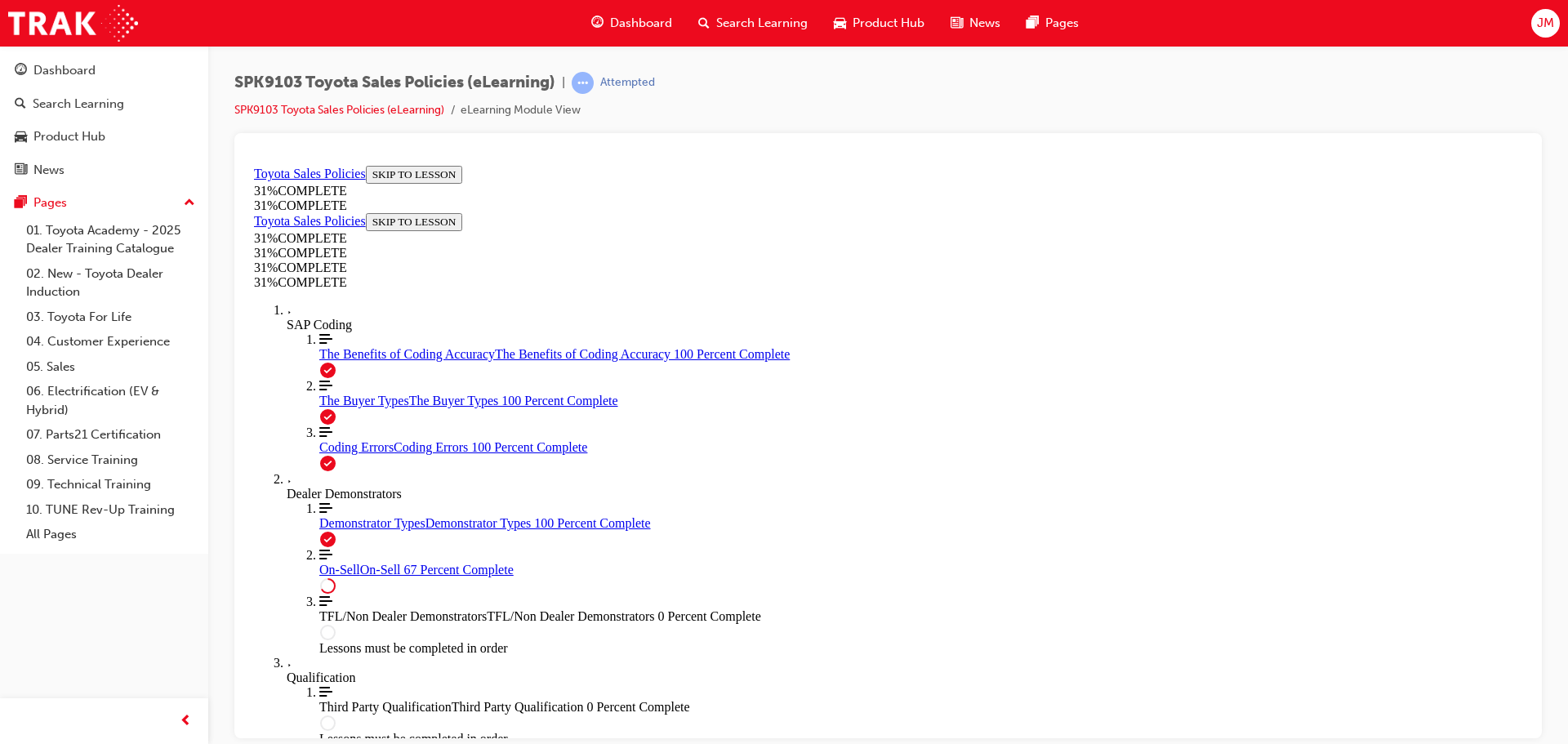
scroll to position [916, 0]
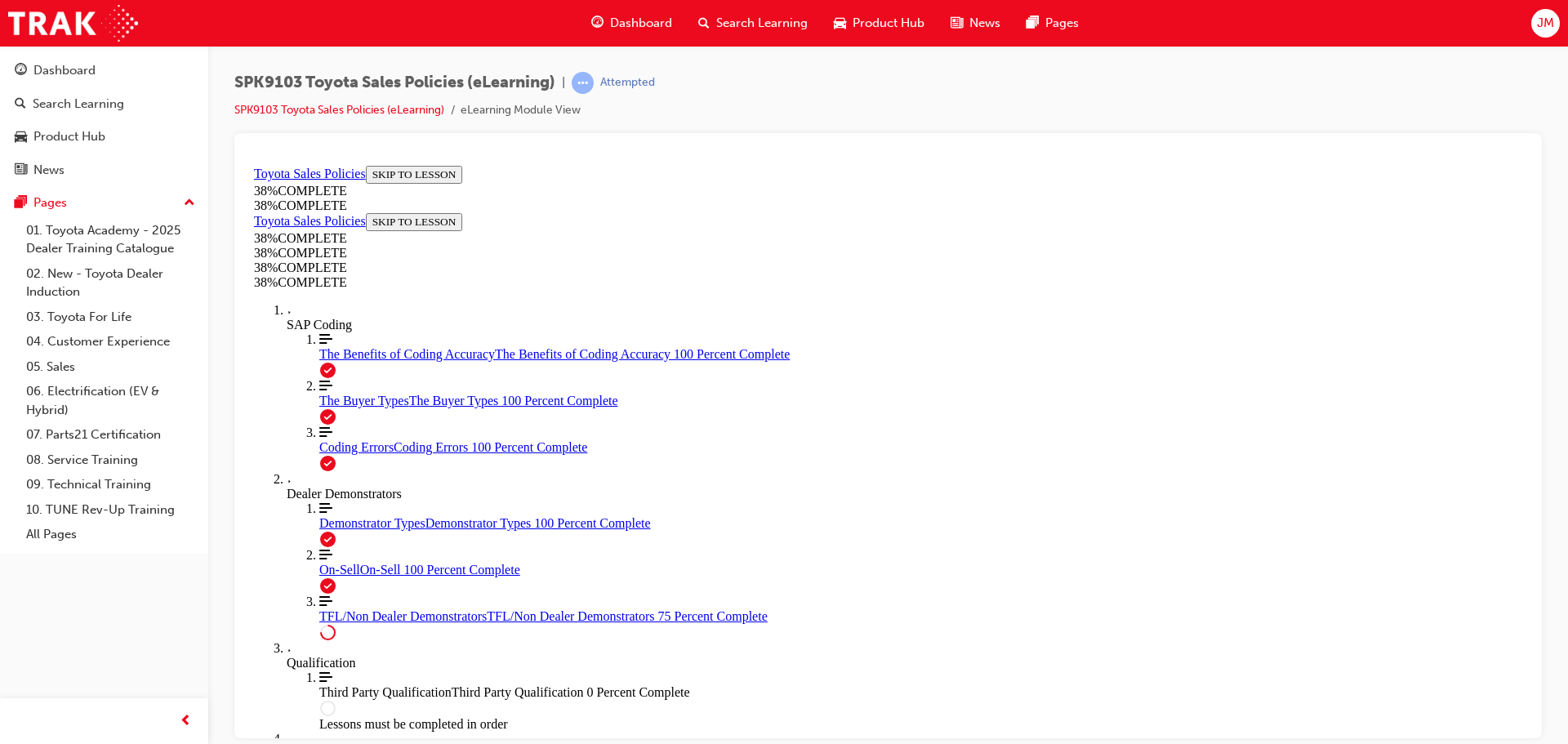
scroll to position [606, 0]
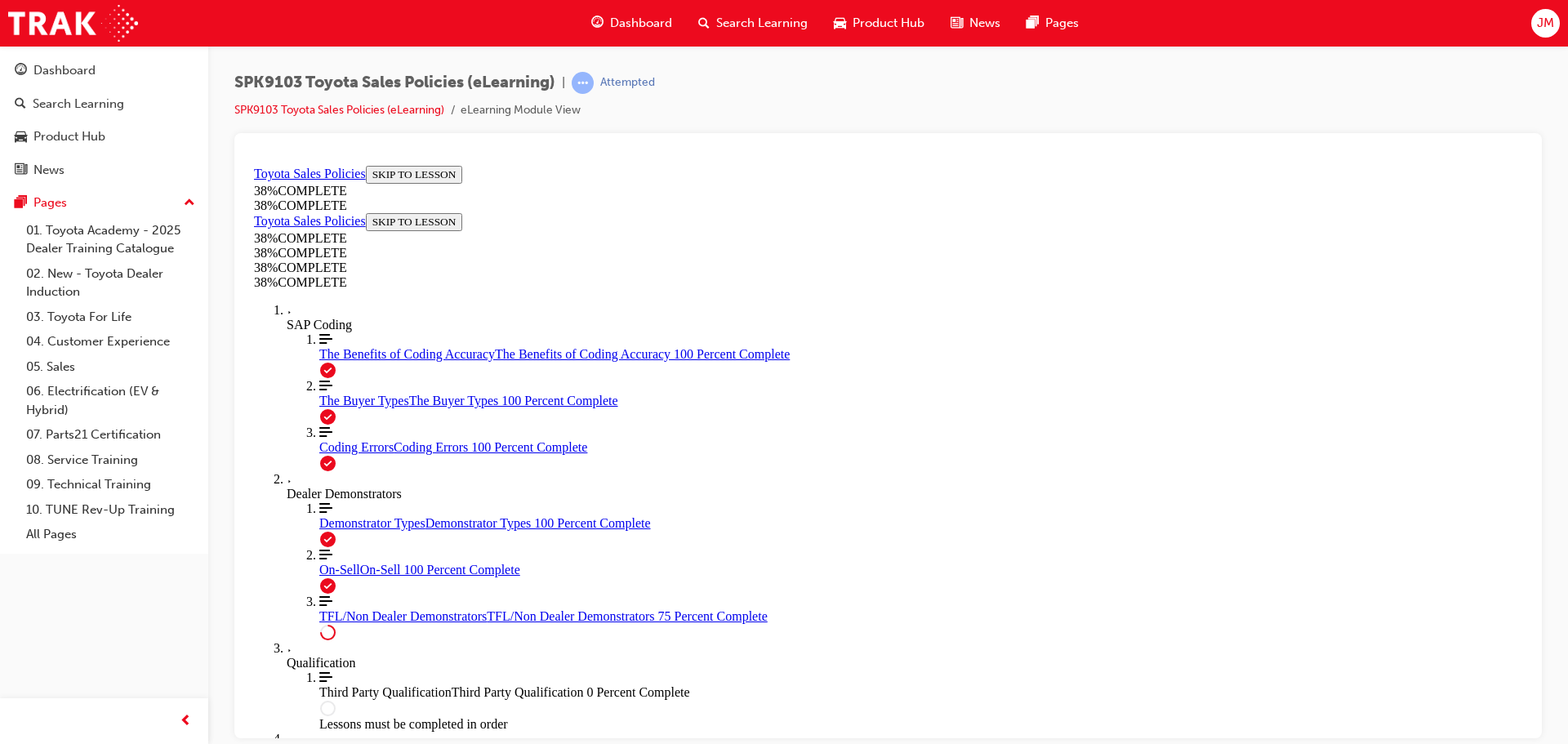
scroll to position [852, 0]
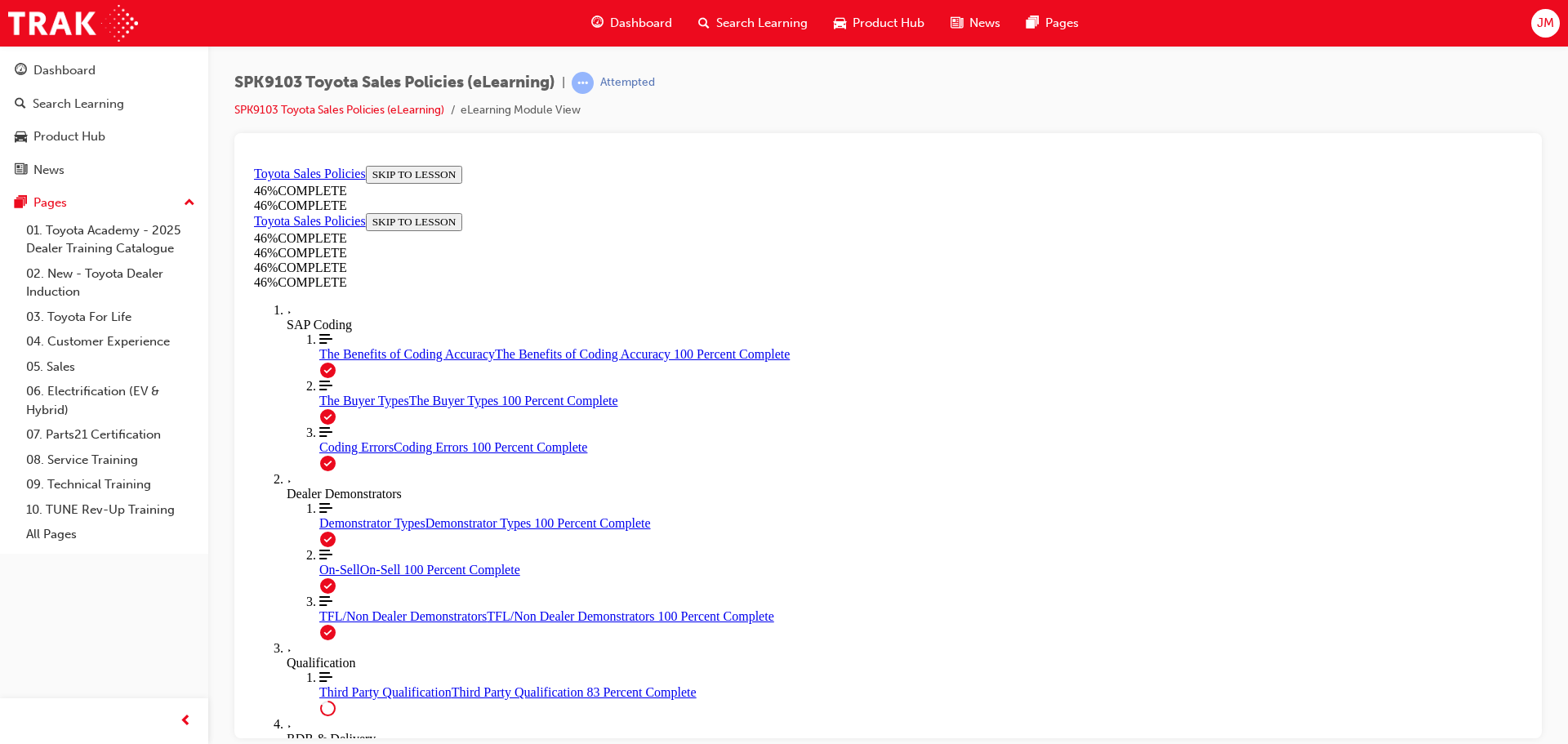
scroll to position [1062, 0]
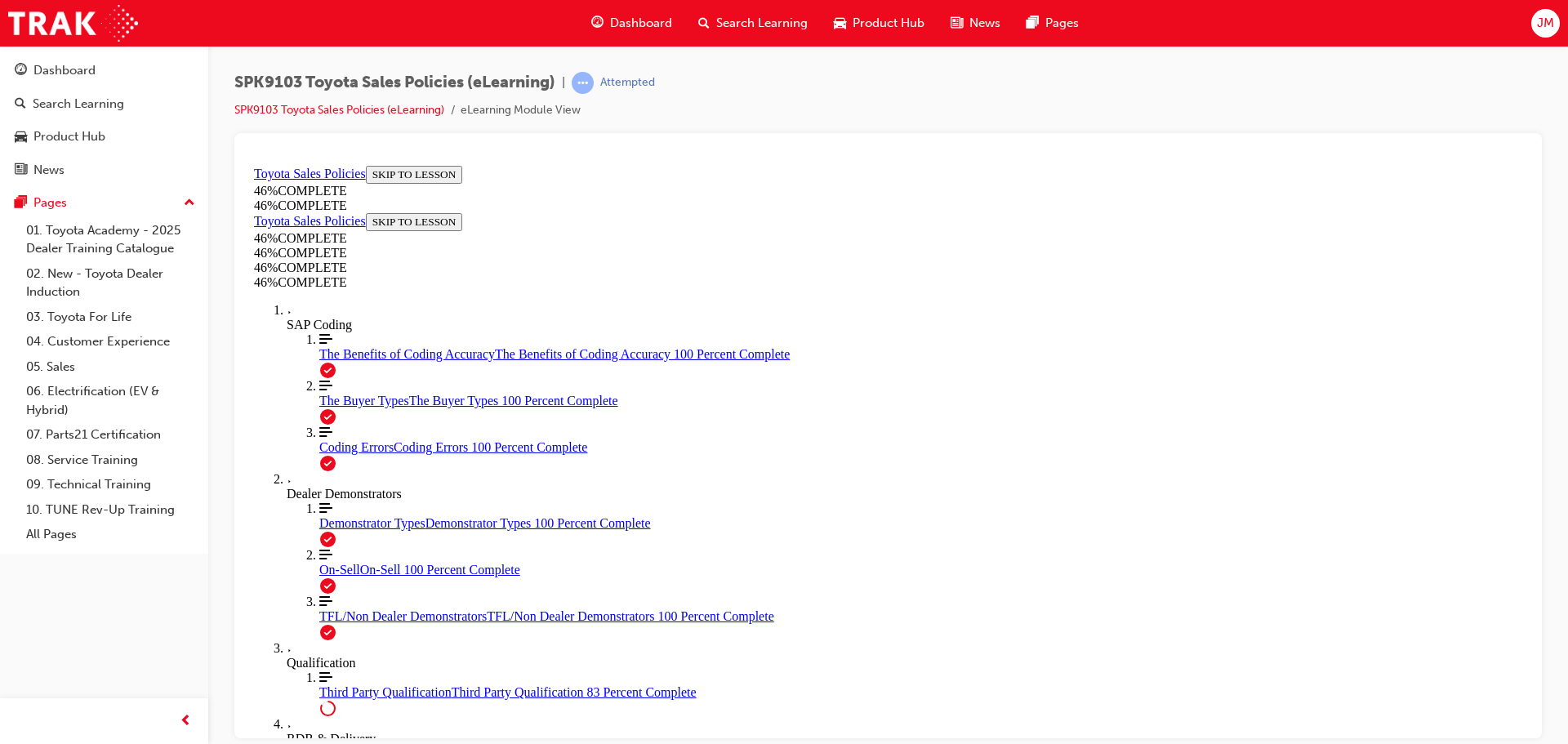
scroll to position [1613, 0]
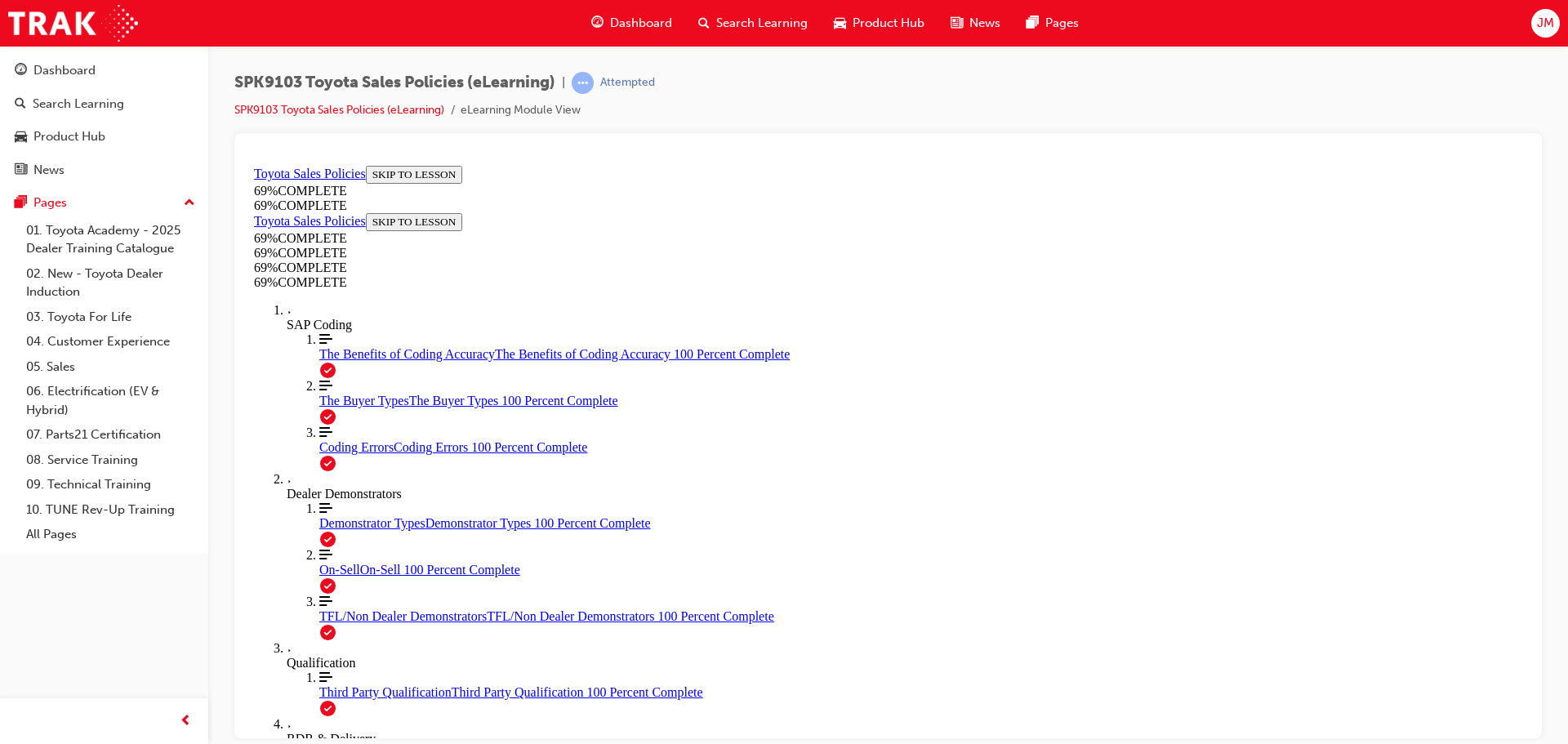
scroll to position [1267, 0]
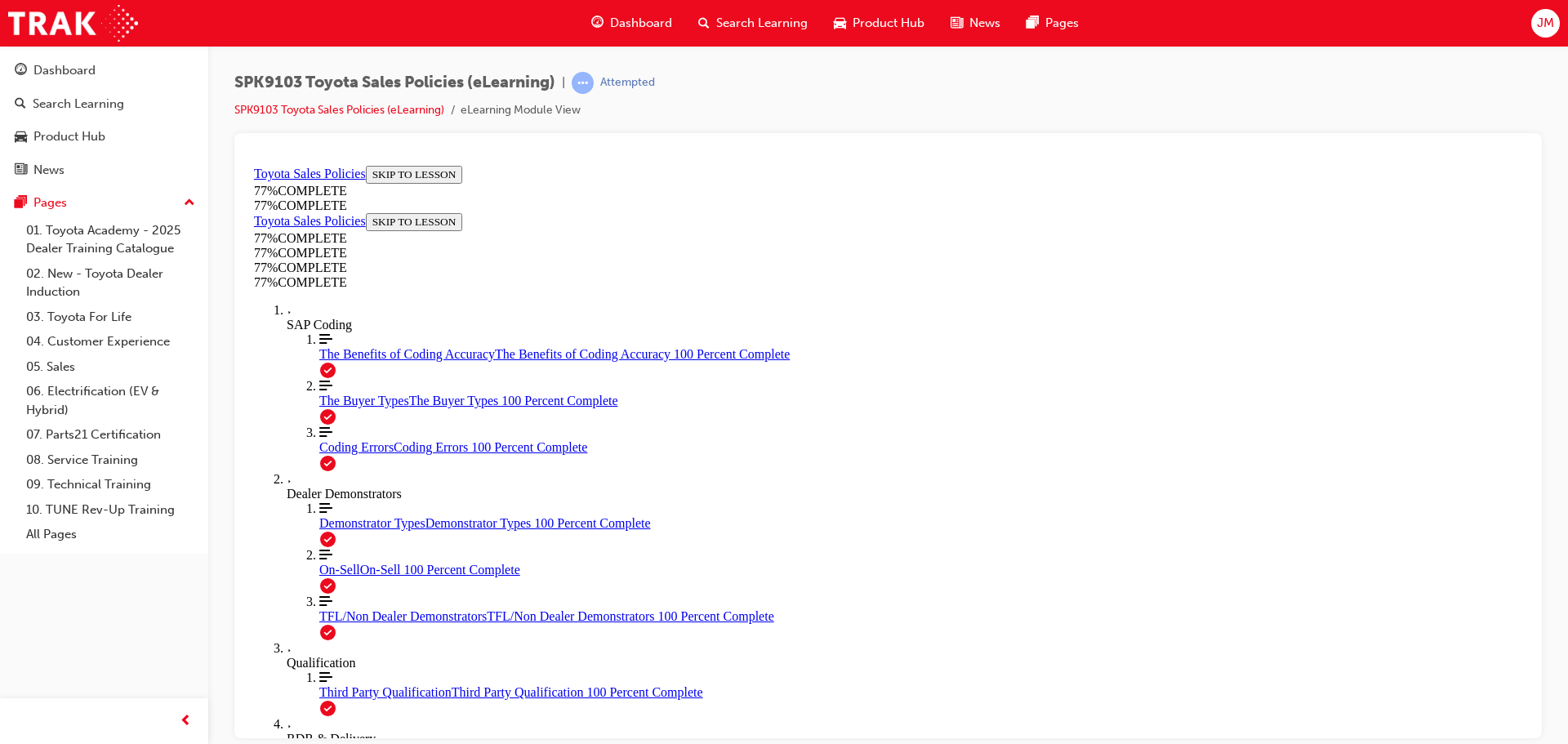
scroll to position [654, 0]
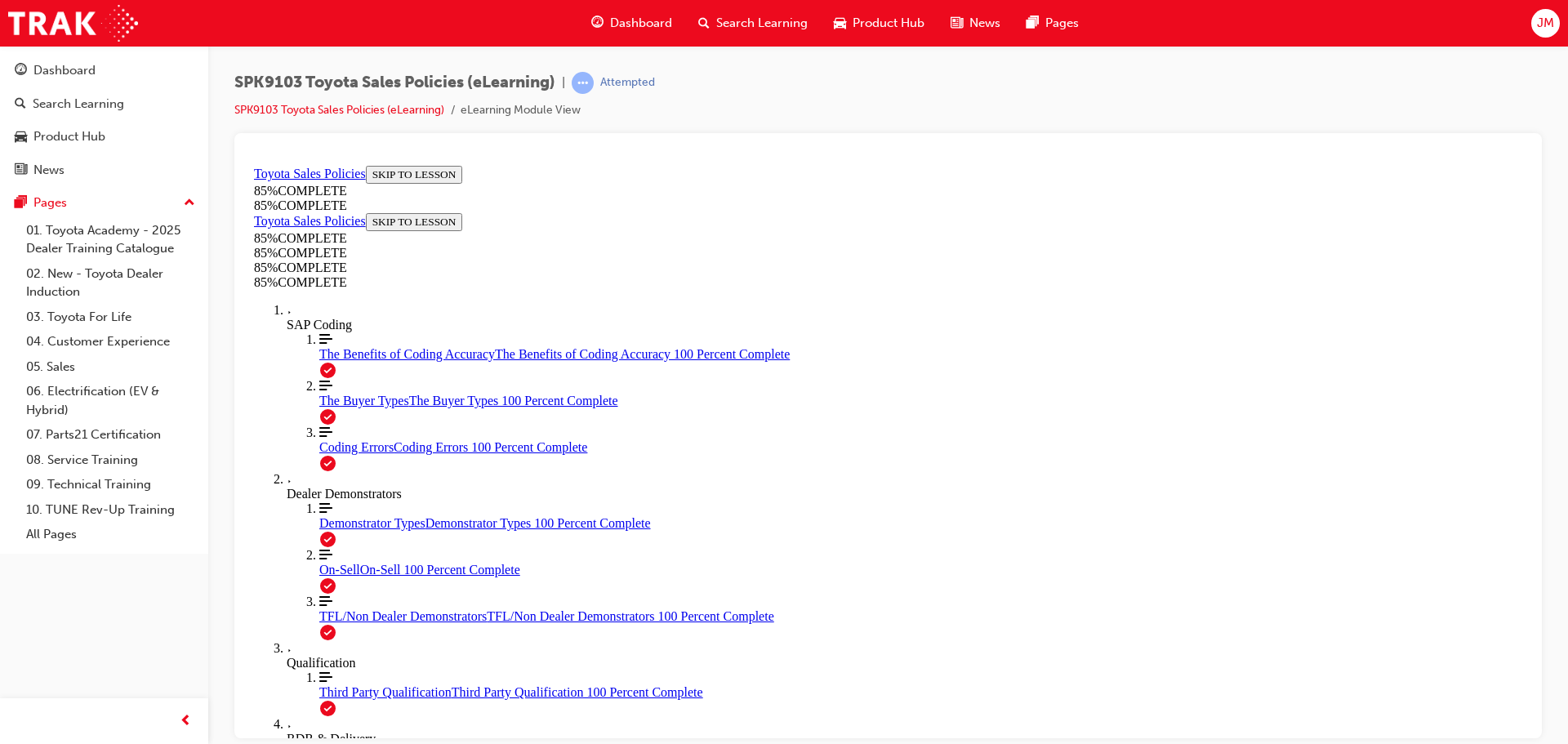
drag, startPoint x: 992, startPoint y: 439, endPoint x: 1205, endPoint y: 659, distance: 306.2
drag, startPoint x: 998, startPoint y: 432, endPoint x: 798, endPoint y: 646, distance: 292.9
drag, startPoint x: 1006, startPoint y: 441, endPoint x: 805, endPoint y: 655, distance: 293.6
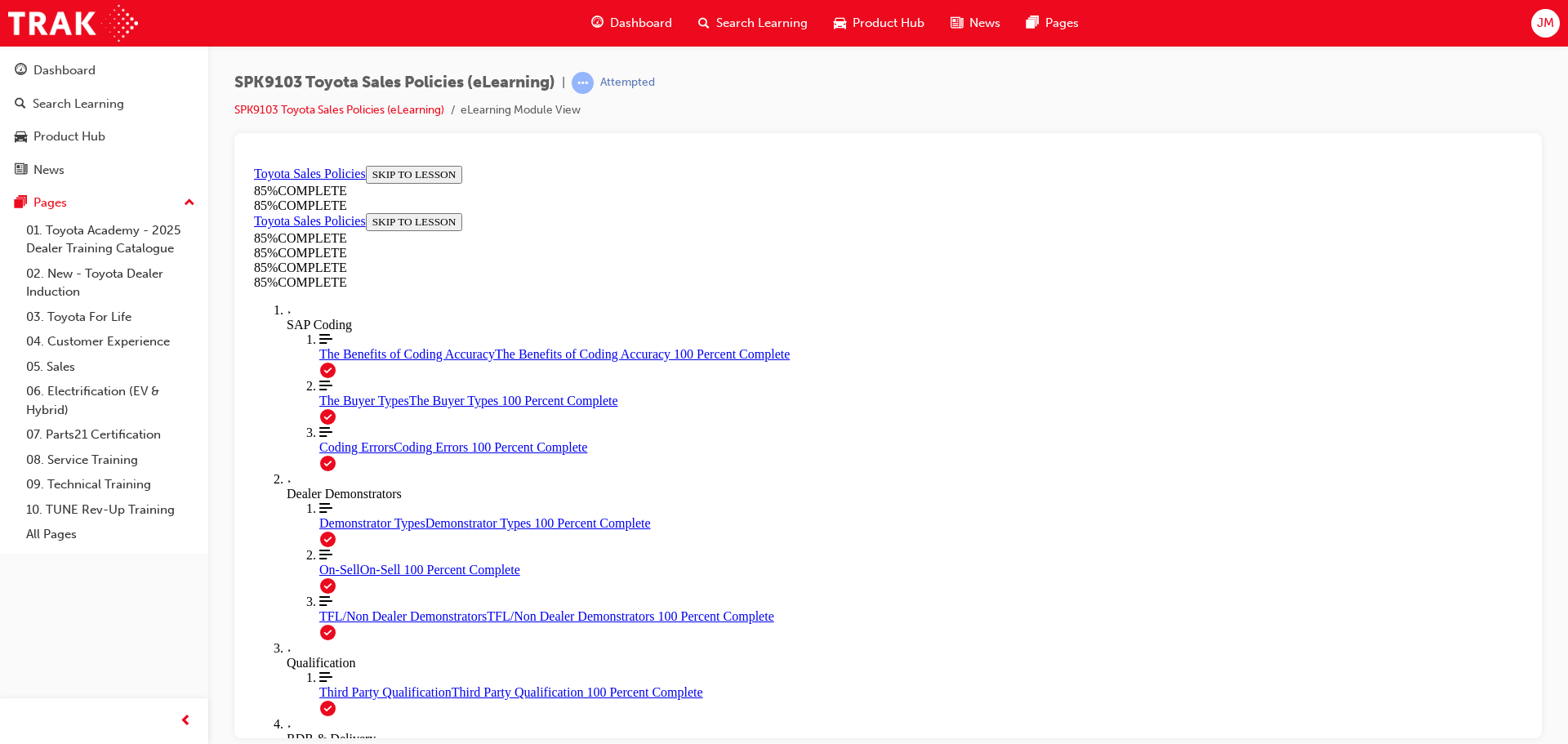
drag, startPoint x: 998, startPoint y: 444, endPoint x: 783, endPoint y: 665, distance: 308.3
drag, startPoint x: 1013, startPoint y: 434, endPoint x: 797, endPoint y: 654, distance: 308.3
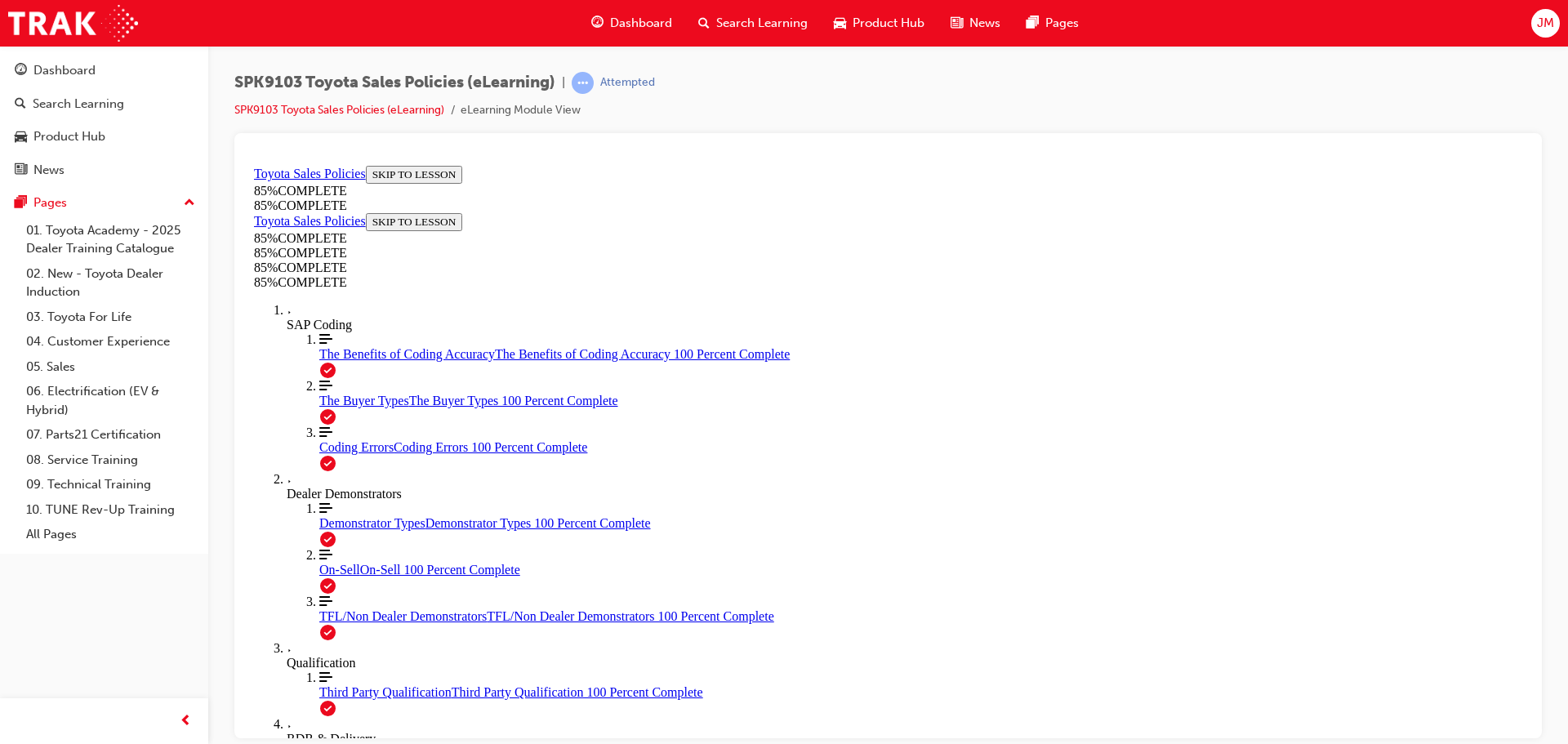
scroll to position [2100, 0]
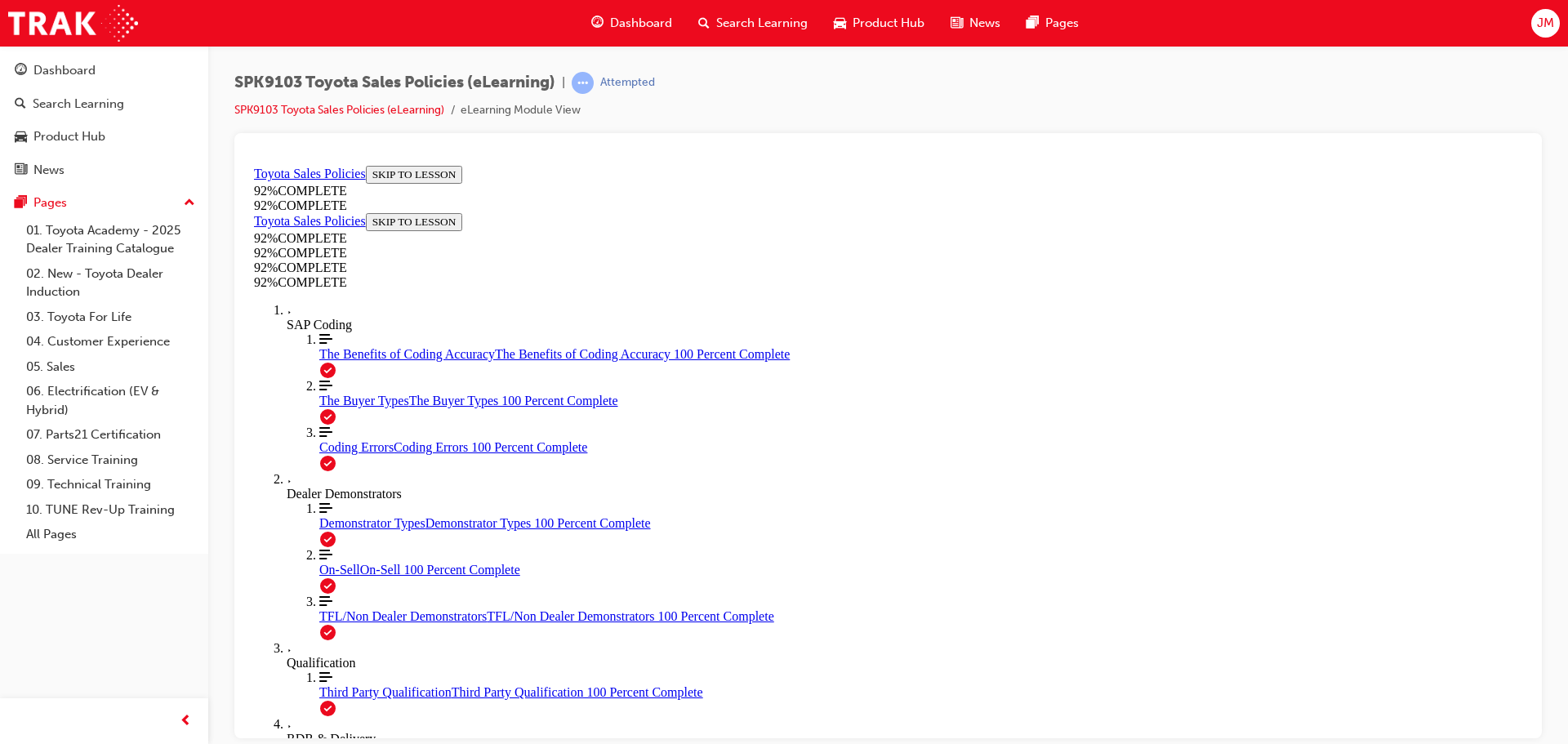
scroll to position [59, 0]
drag, startPoint x: 991, startPoint y: 634, endPoint x: 951, endPoint y: 636, distance: 40.0
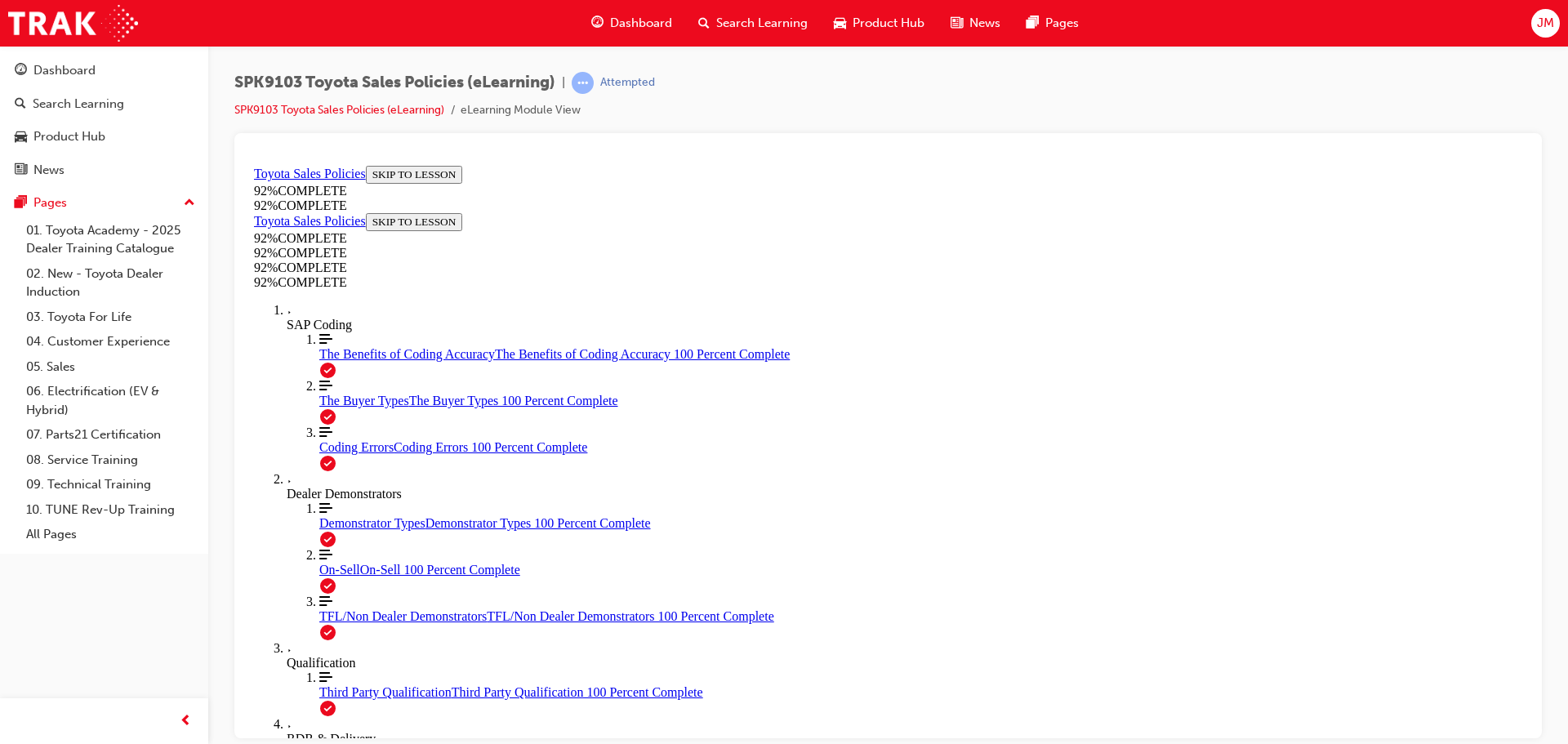
drag, startPoint x: 989, startPoint y: 657, endPoint x: 1002, endPoint y: 654, distance: 13.3
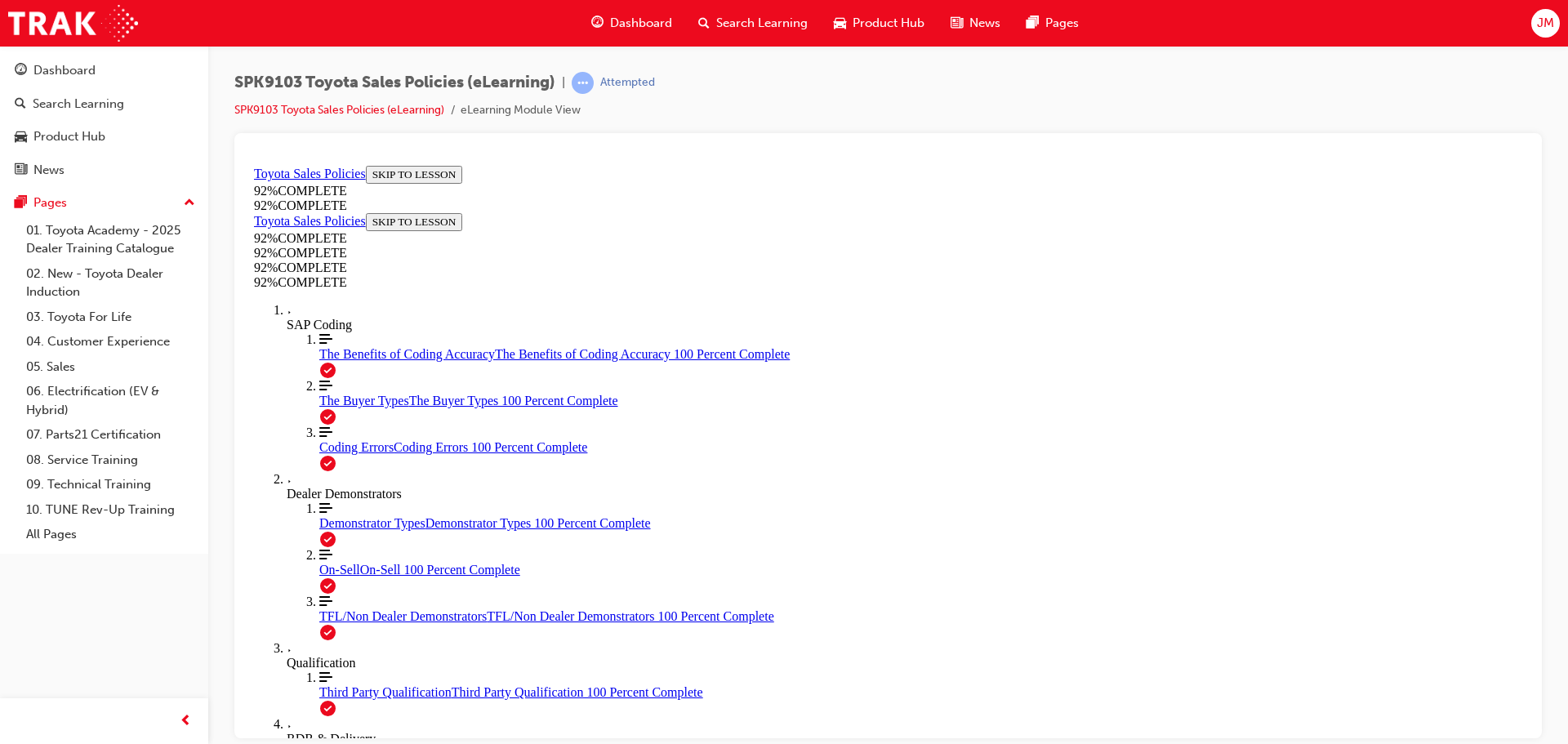
scroll to position [248, 0]
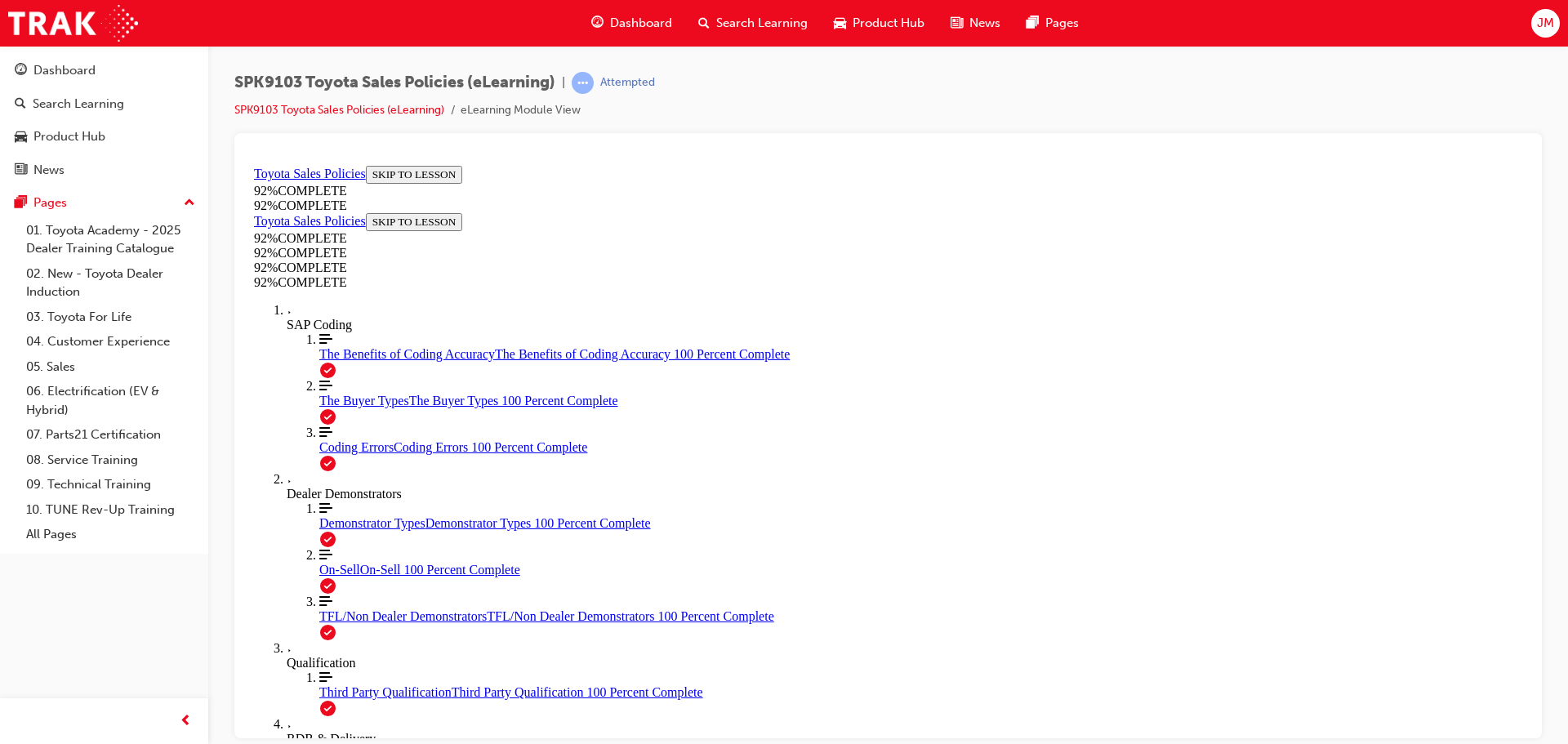
drag, startPoint x: 988, startPoint y: 635, endPoint x: 978, endPoint y: 639, distance: 10.8
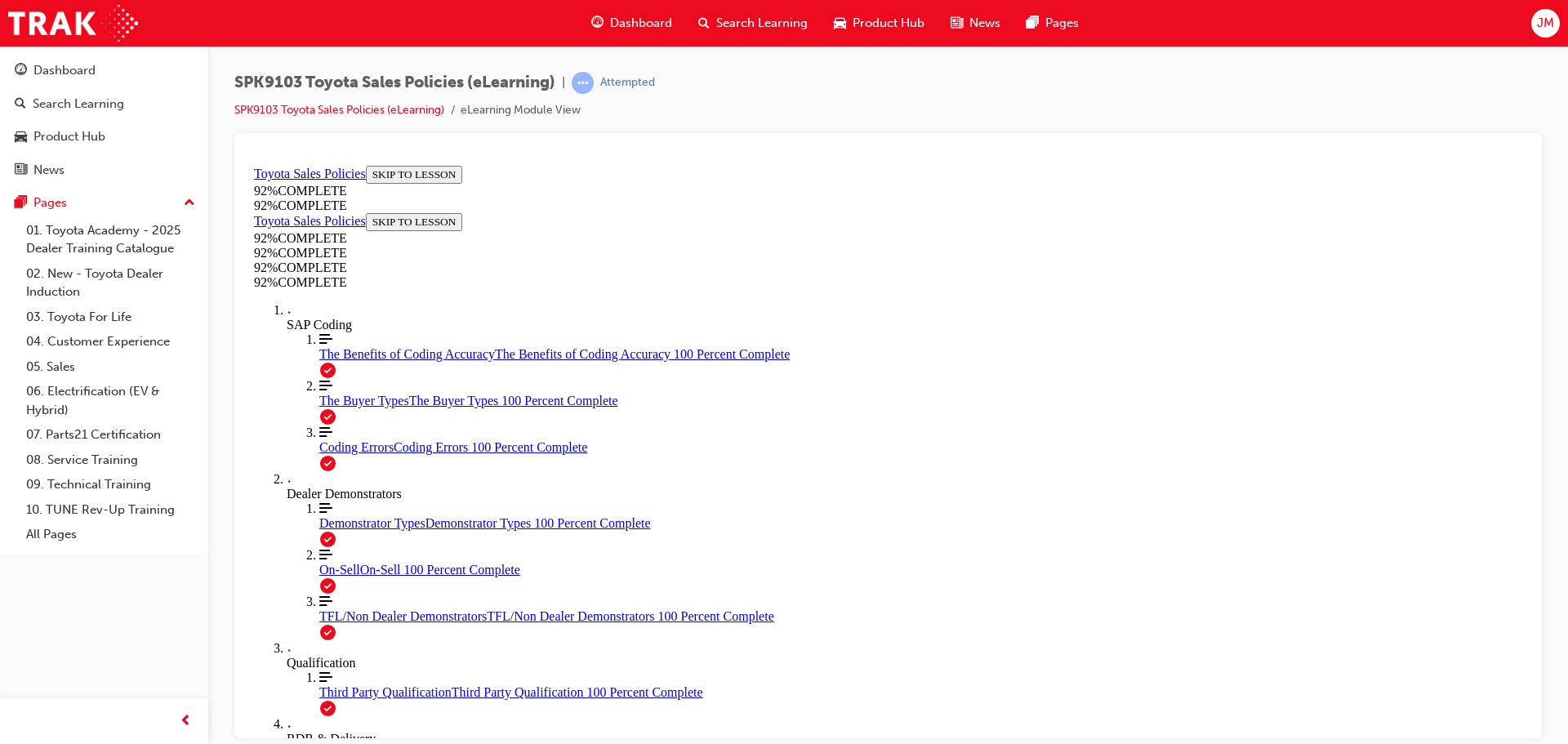
scroll to position [313, 0]
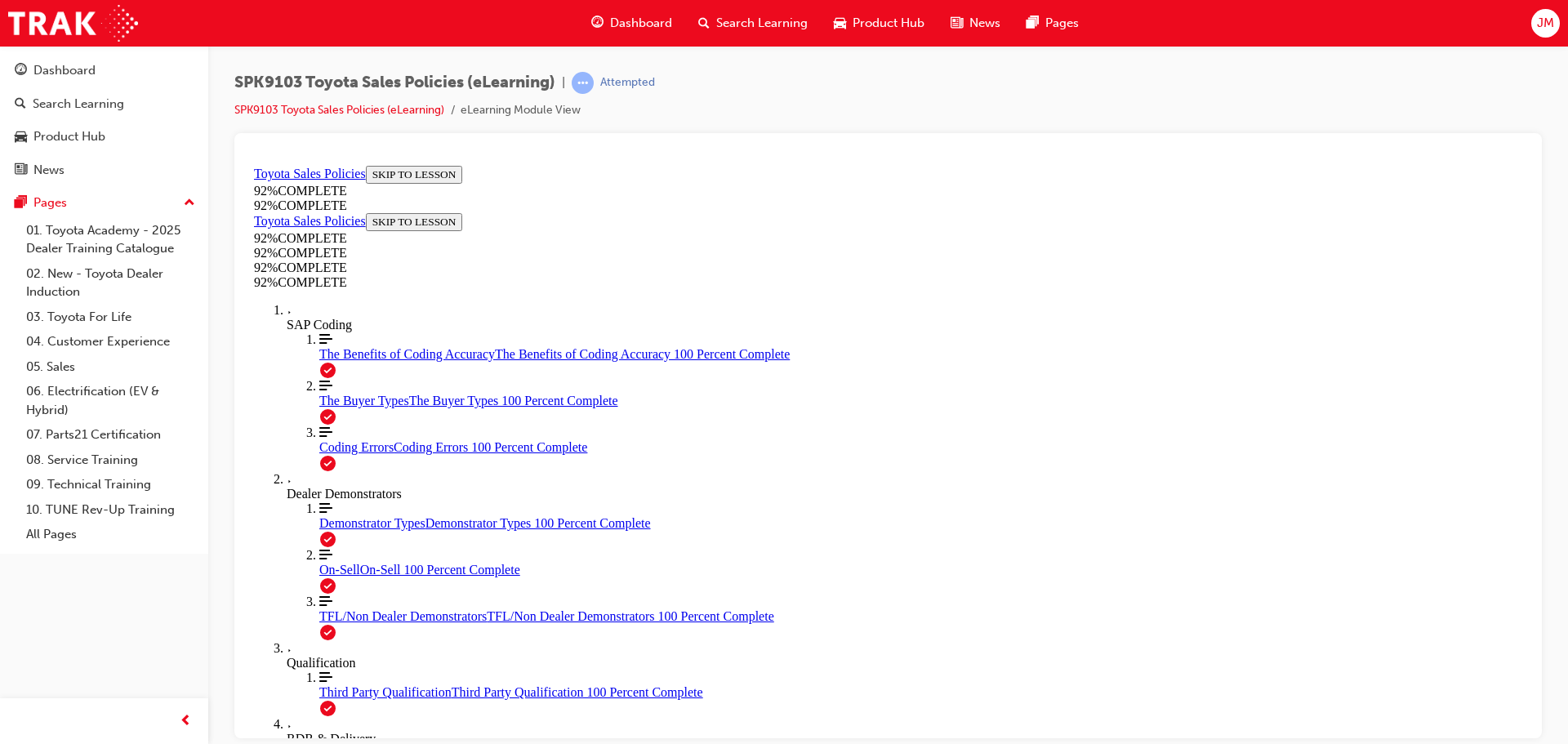
scroll to position [220, 0]
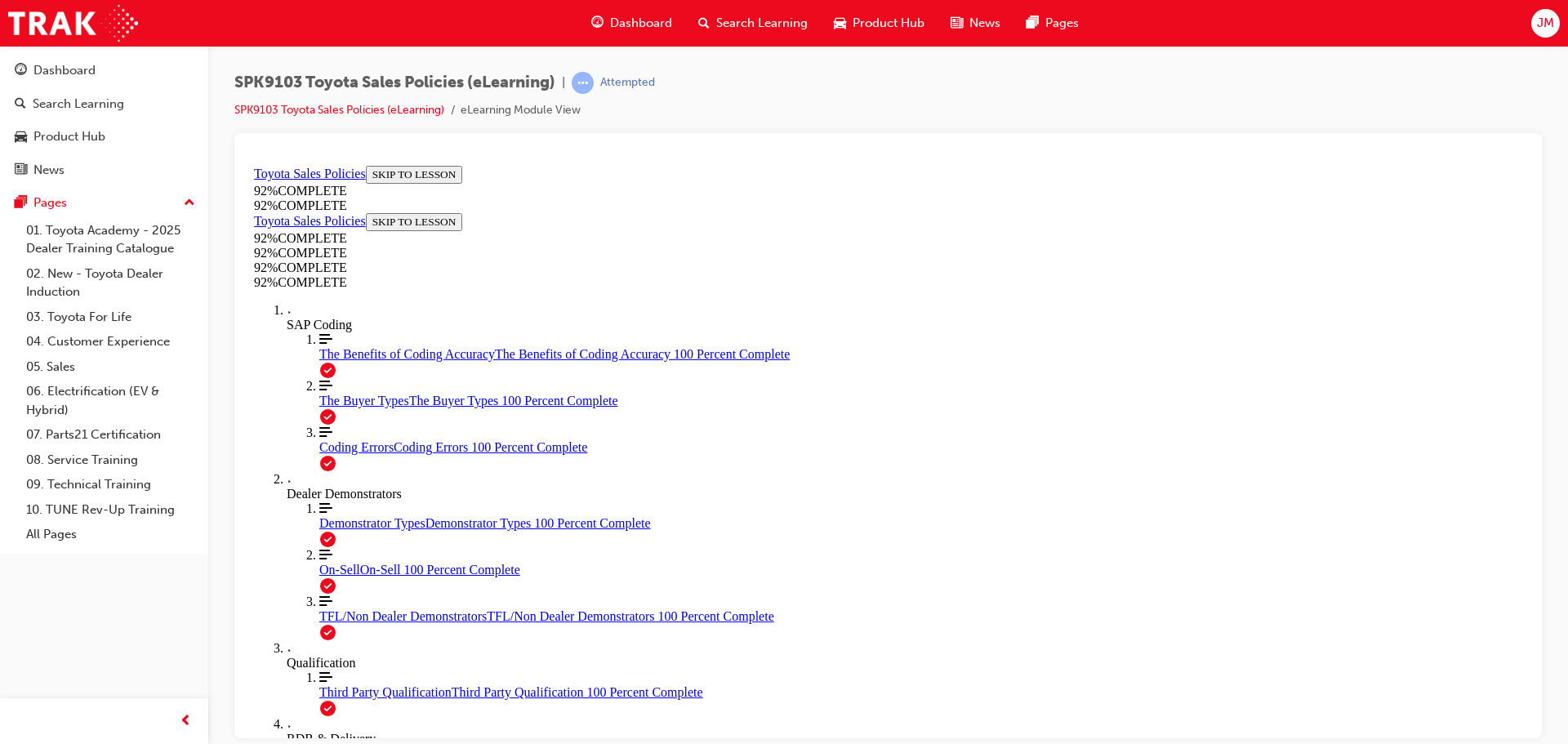
scroll to position [213, 0]
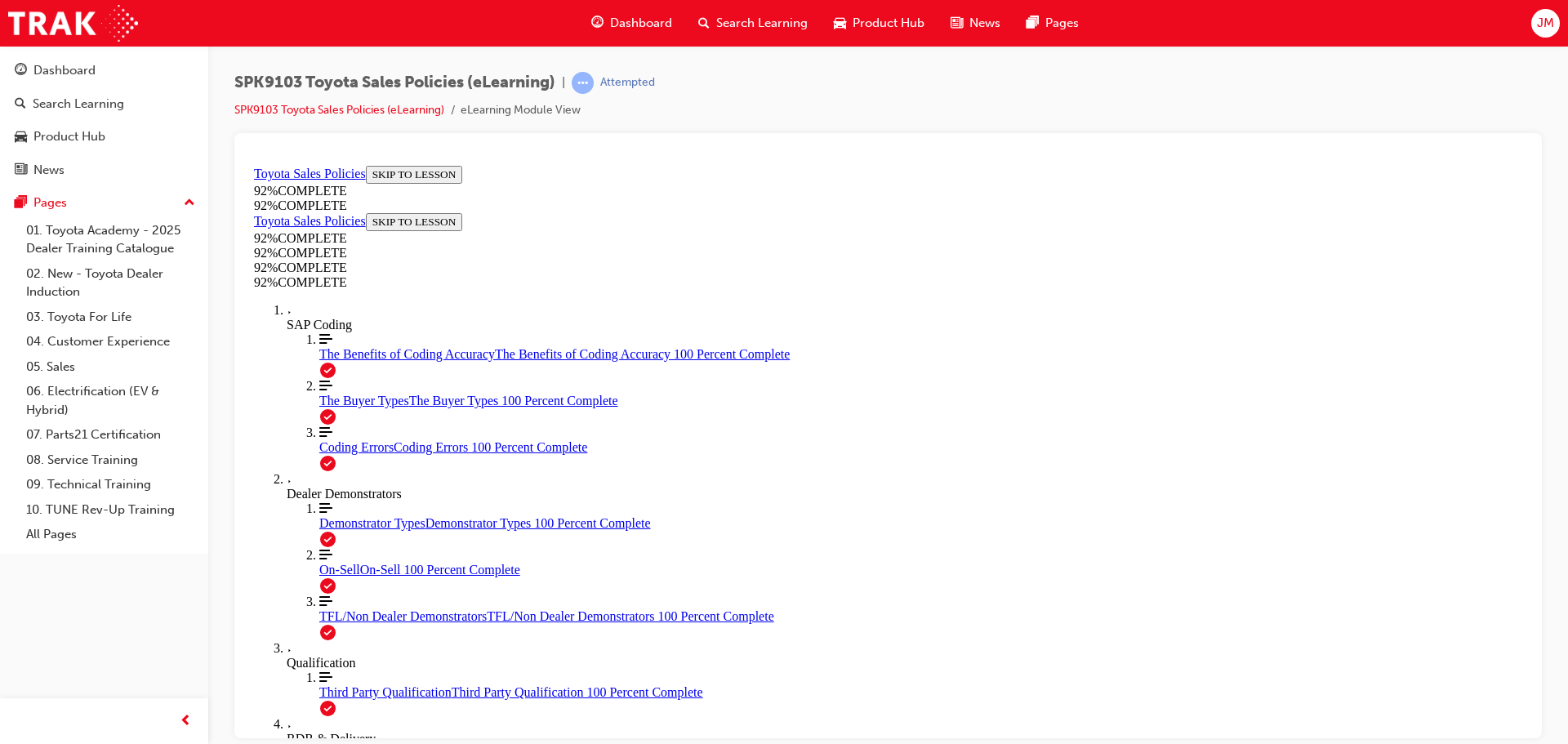
scroll to position [220, 0]
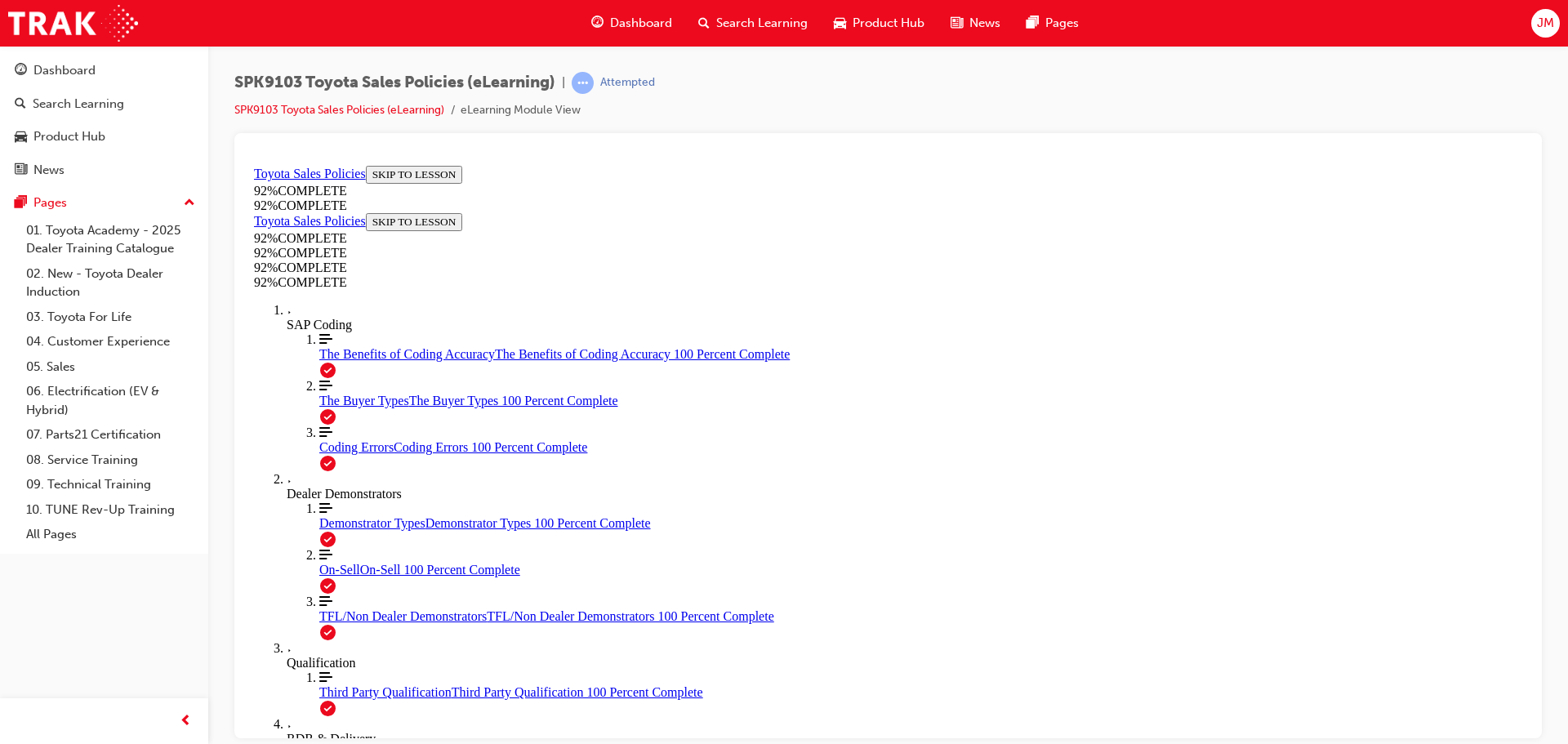
scroll to position [248, 0]
drag, startPoint x: 741, startPoint y: 532, endPoint x: 749, endPoint y: 543, distance: 13.6
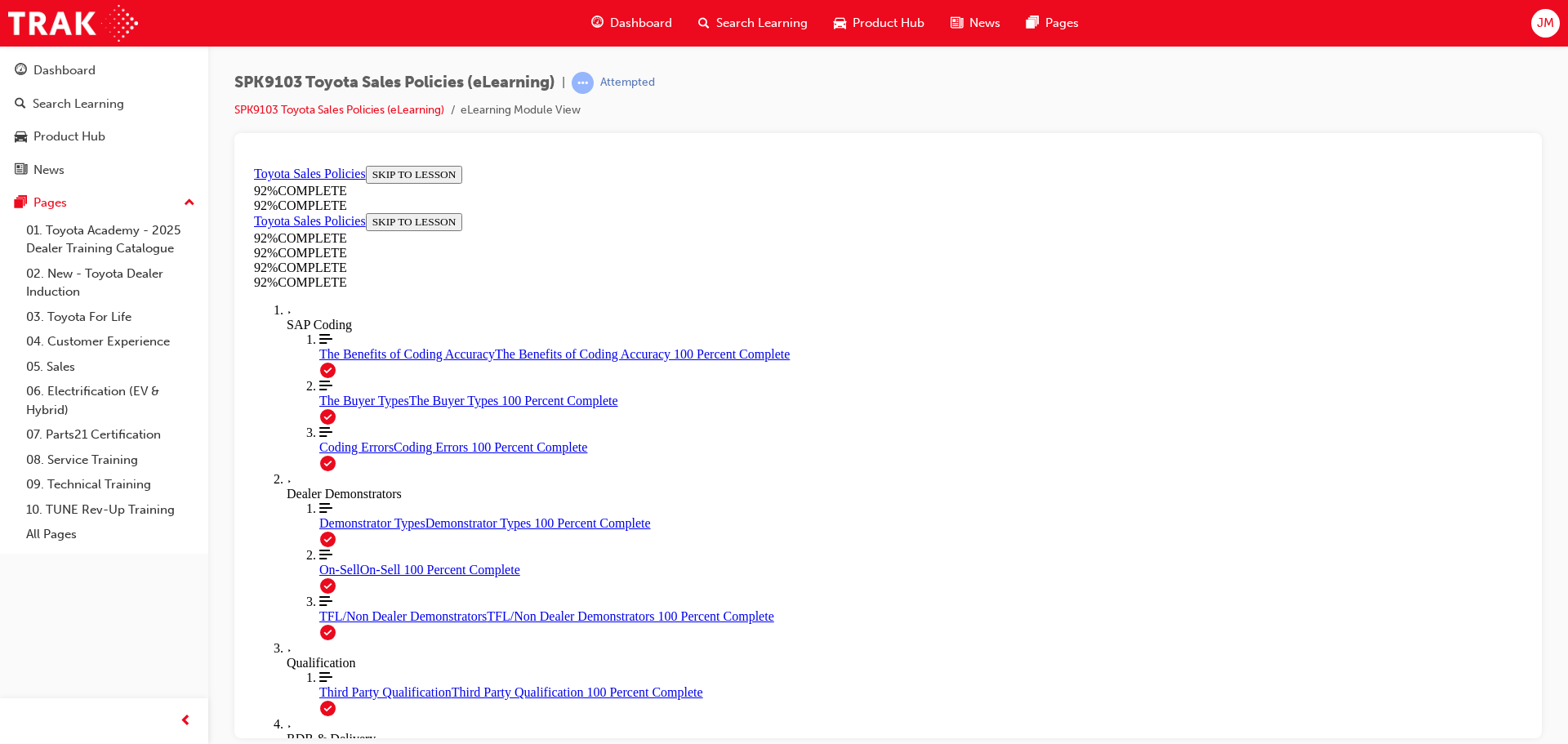
scroll to position [367, 0]
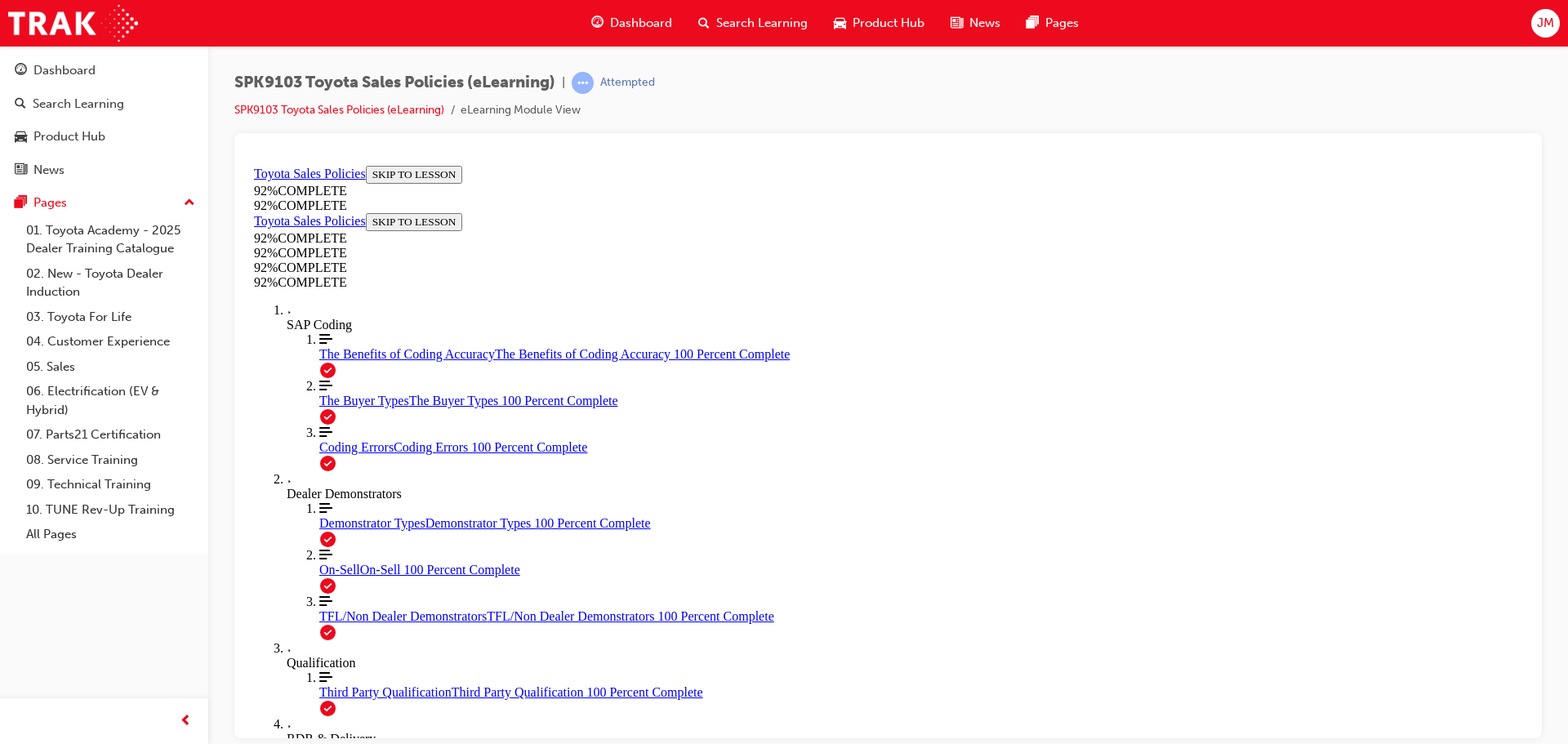
scroll to position [285, 0]
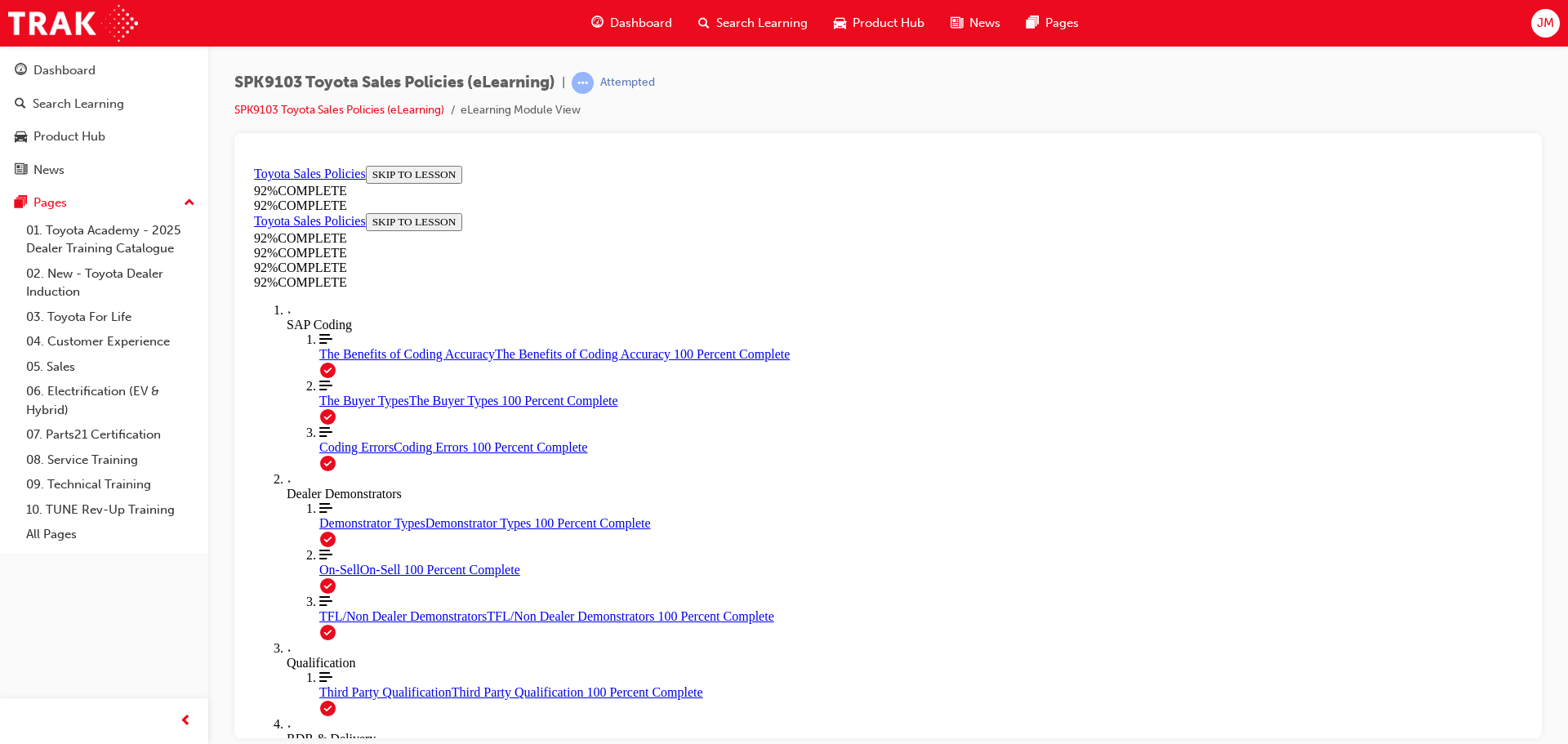
scroll to position [285, 0]
drag, startPoint x: 744, startPoint y: 500, endPoint x: 750, endPoint y: 510, distance: 11.7
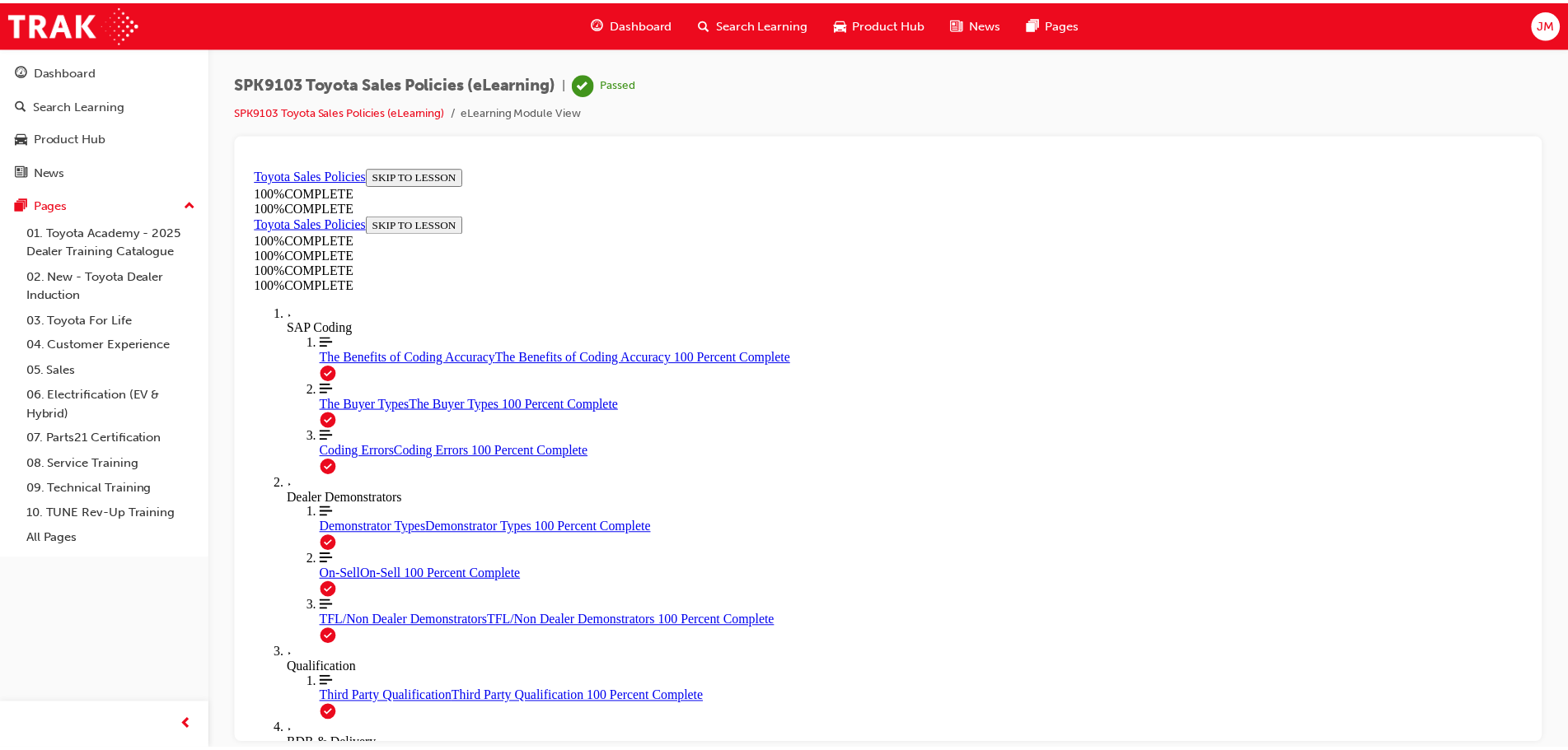
scroll to position [164, 0]
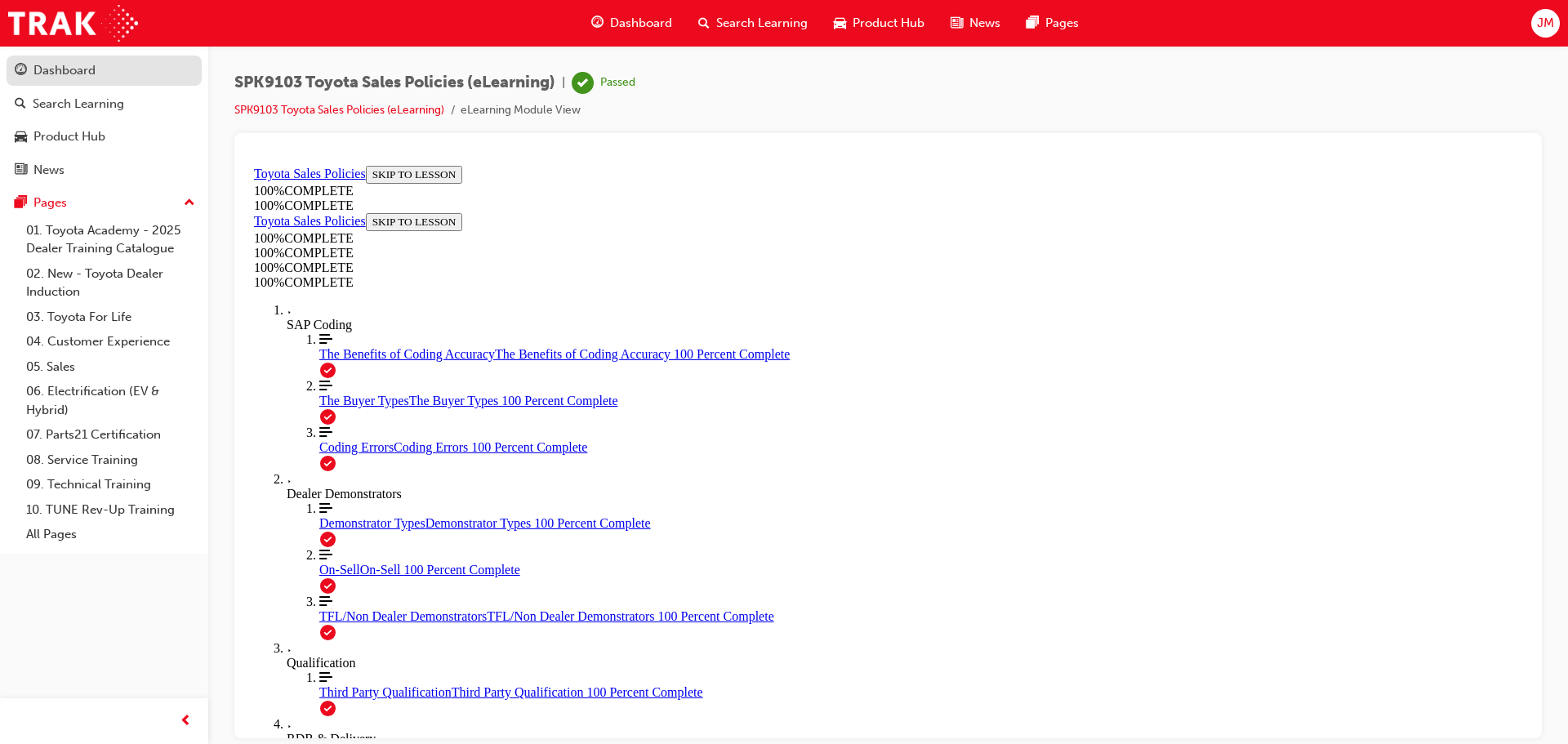
click at [60, 66] on div "Dashboard" at bounding box center [64, 70] width 62 height 18
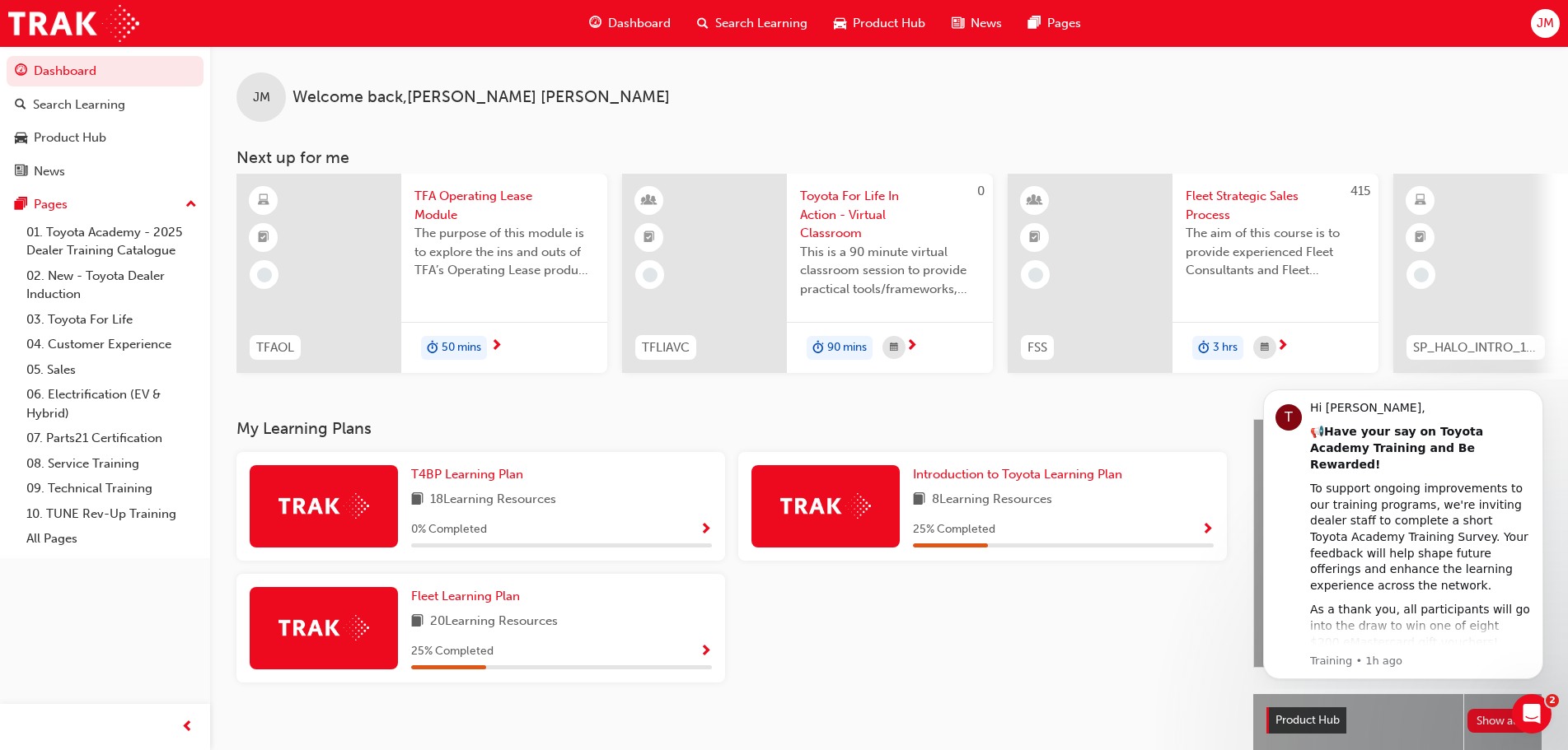
click at [1544, 21] on span "JM" at bounding box center [1545, 23] width 18 height 19
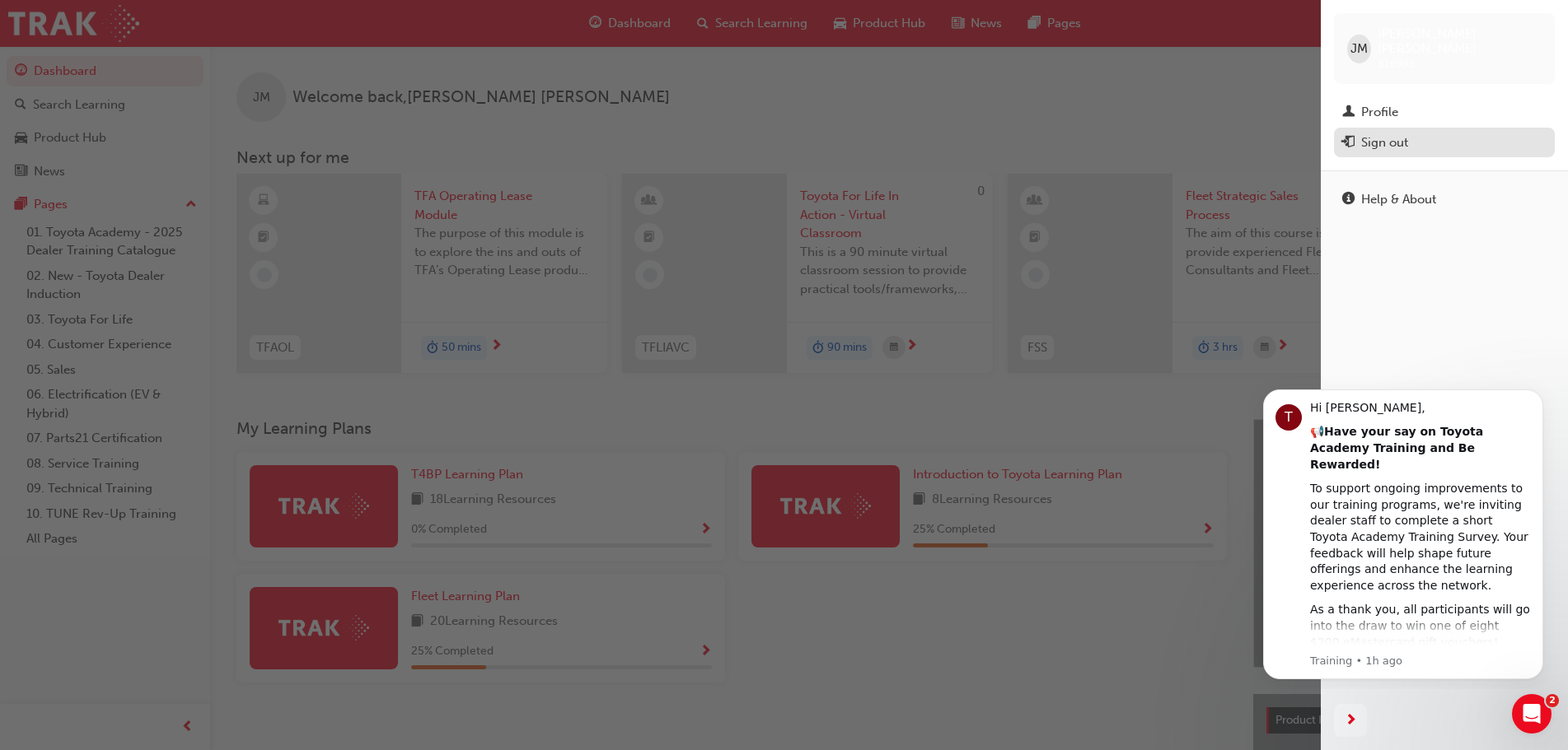
click at [1379, 133] on div "Sign out" at bounding box center [1383, 142] width 47 height 19
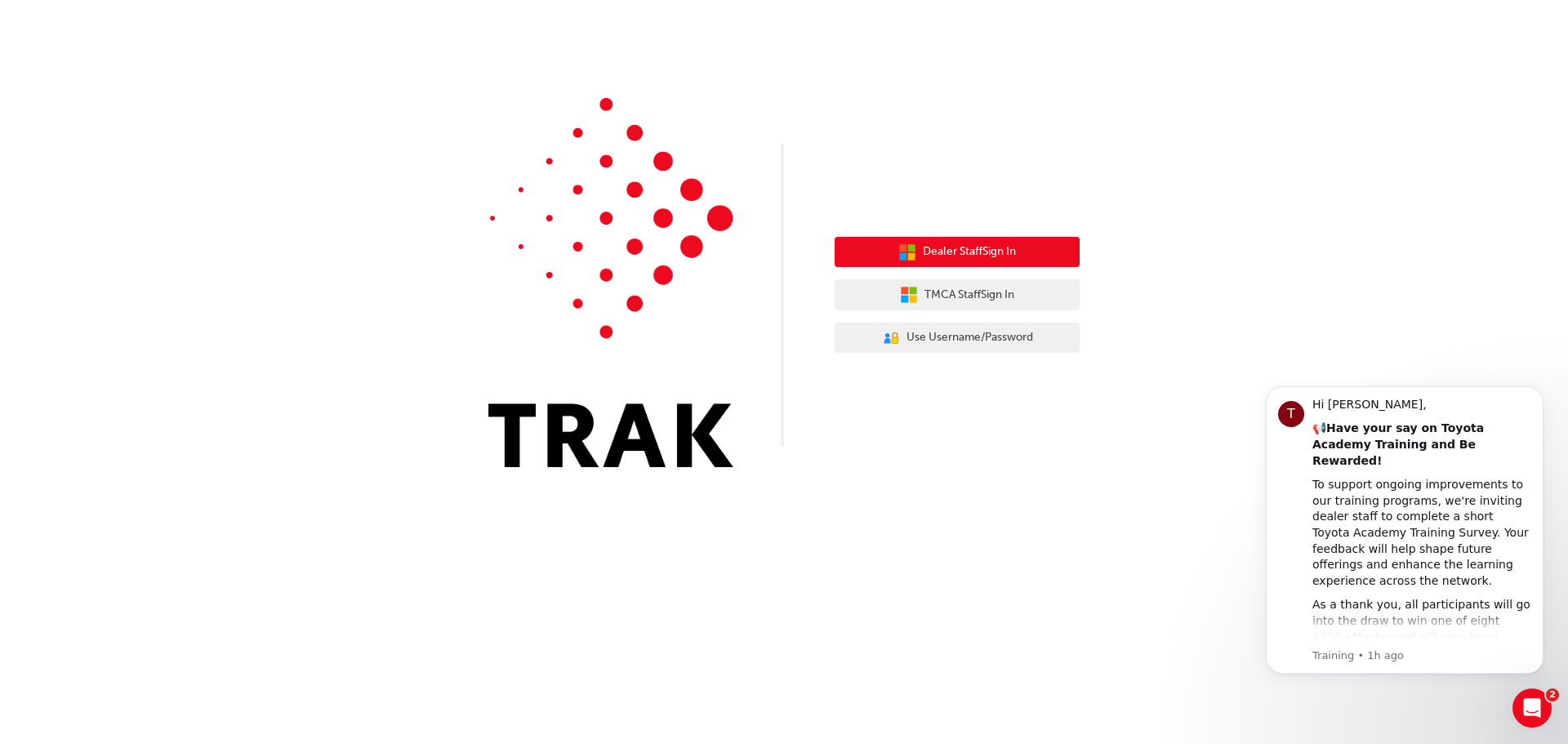
click at [946, 246] on span "Dealer Staff Sign In" at bounding box center [970, 252] width 93 height 18
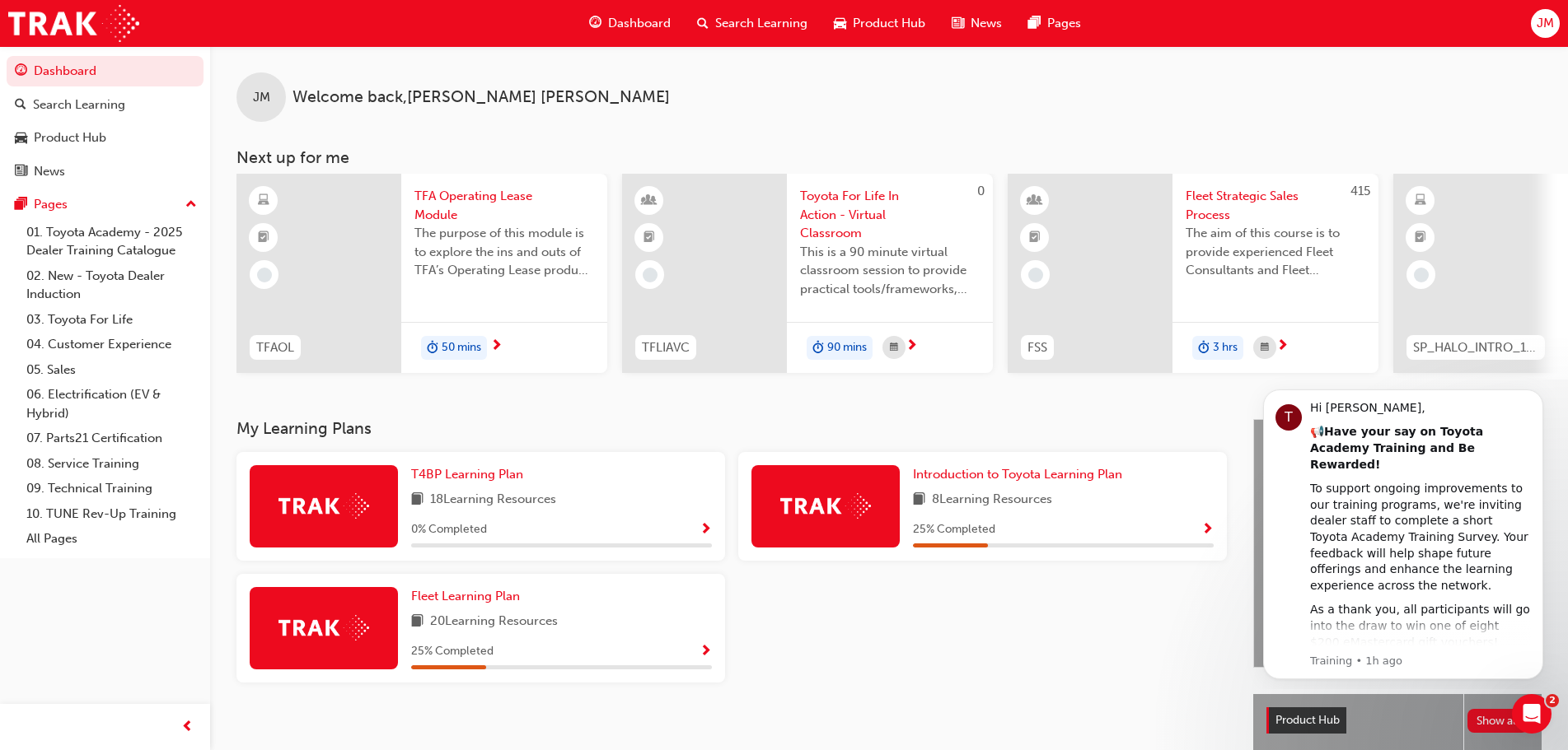
click at [1541, 26] on span "JM" at bounding box center [1545, 23] width 18 height 19
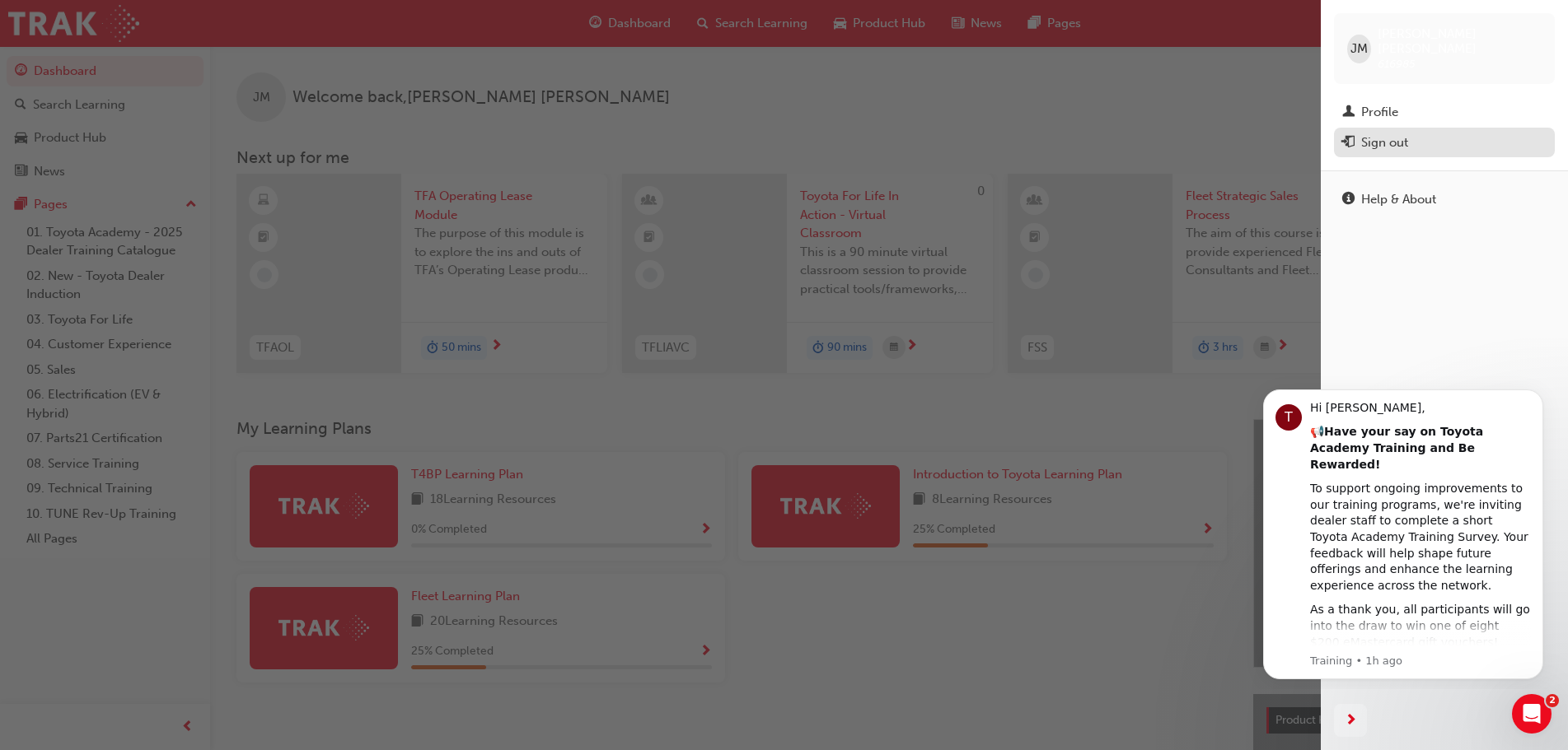
click at [1398, 133] on div "Sign out" at bounding box center [1383, 142] width 47 height 19
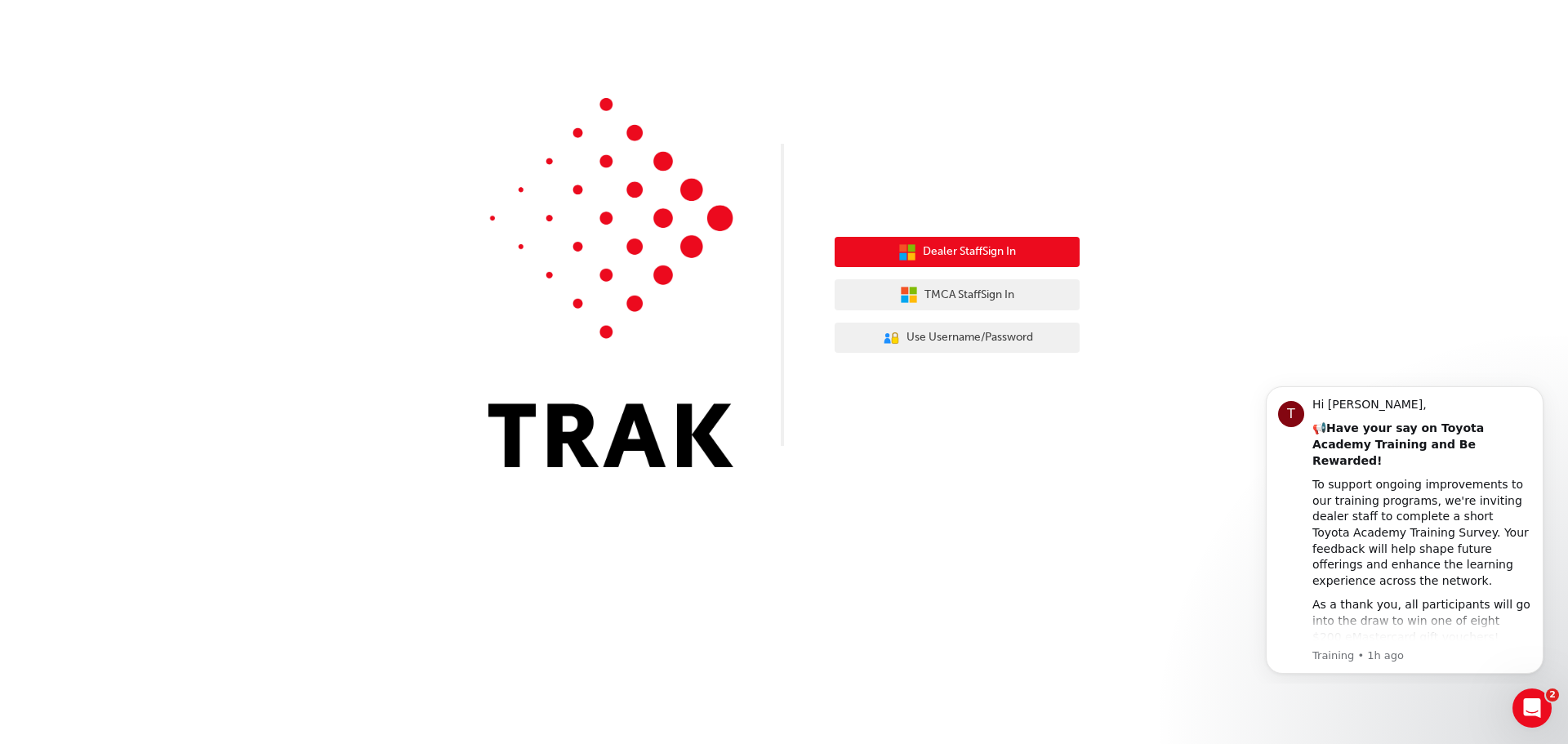
click at [948, 249] on span "Dealer Staff Sign In" at bounding box center [970, 252] width 93 height 18
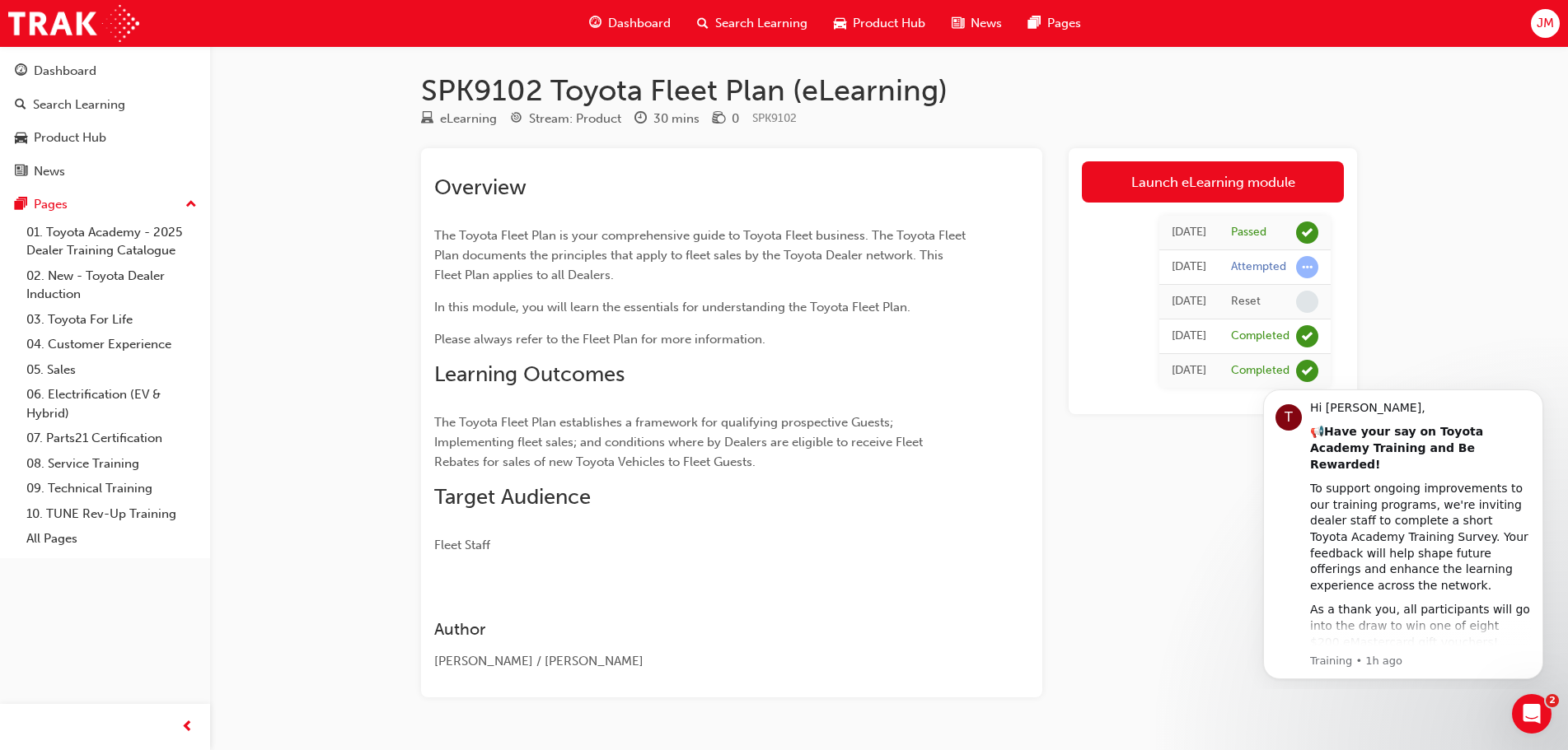
click at [1542, 17] on span "JM" at bounding box center [1545, 23] width 18 height 19
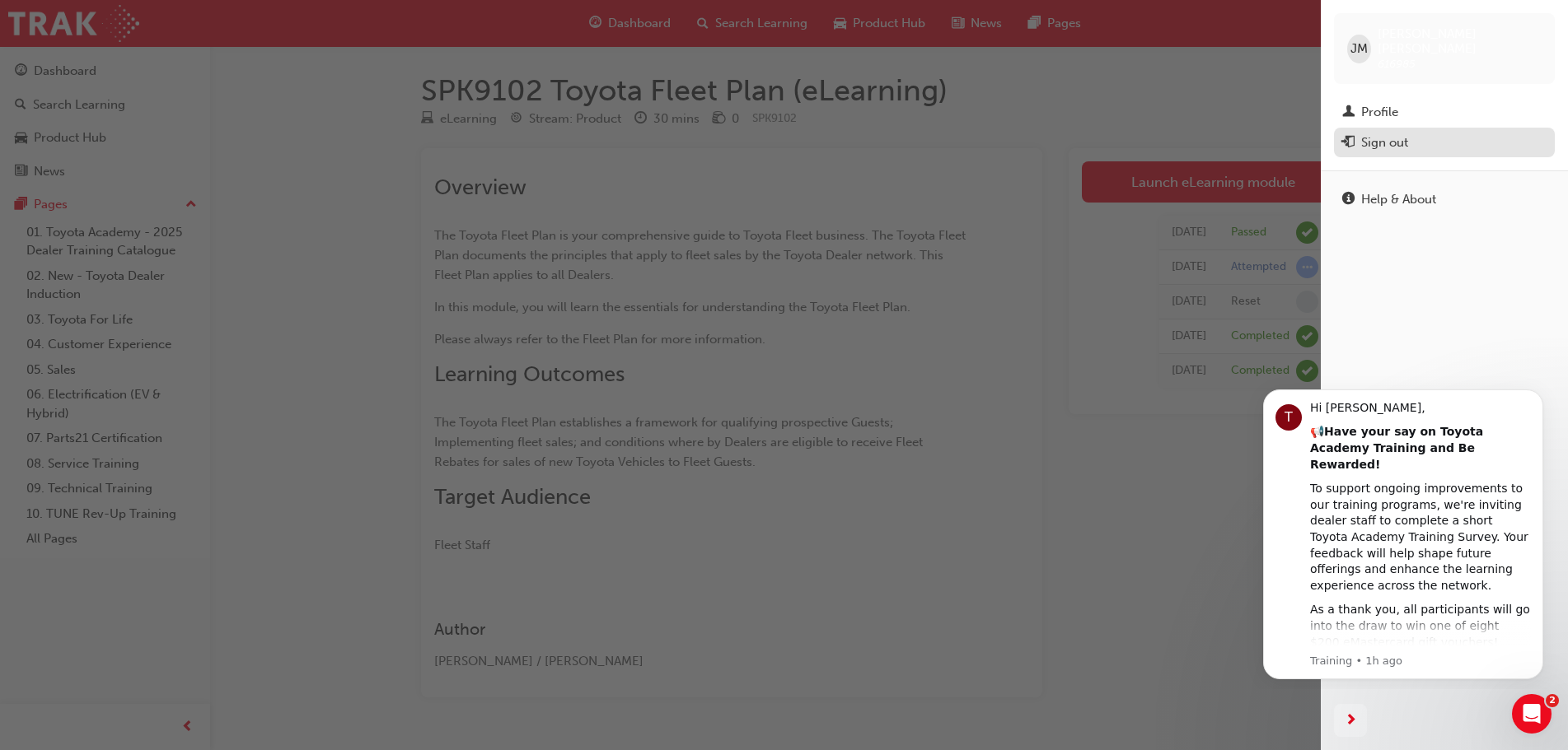
click at [1399, 133] on div "Sign out" at bounding box center [1383, 142] width 47 height 19
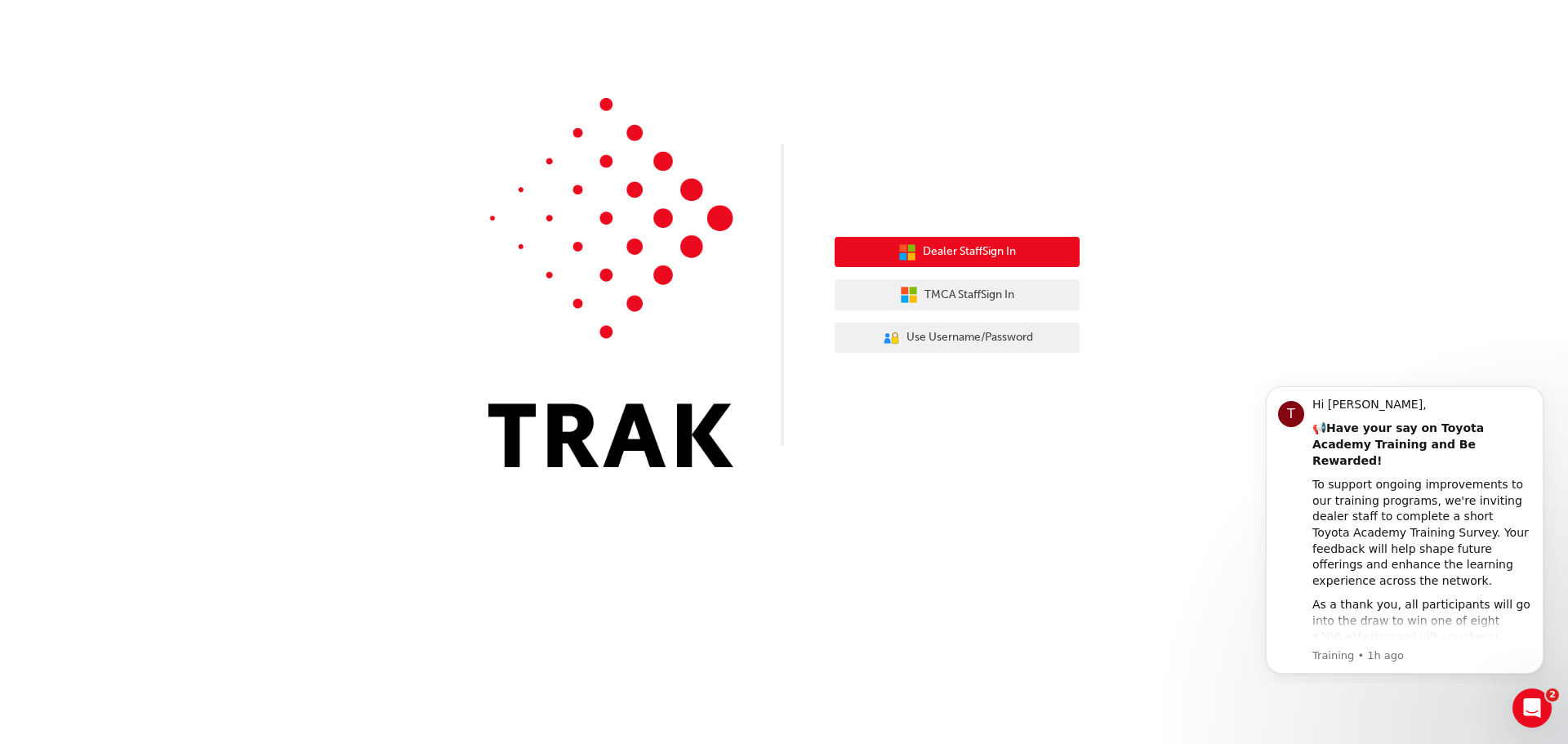
click at [967, 255] on span "Dealer Staff Sign In" at bounding box center [970, 252] width 93 height 18
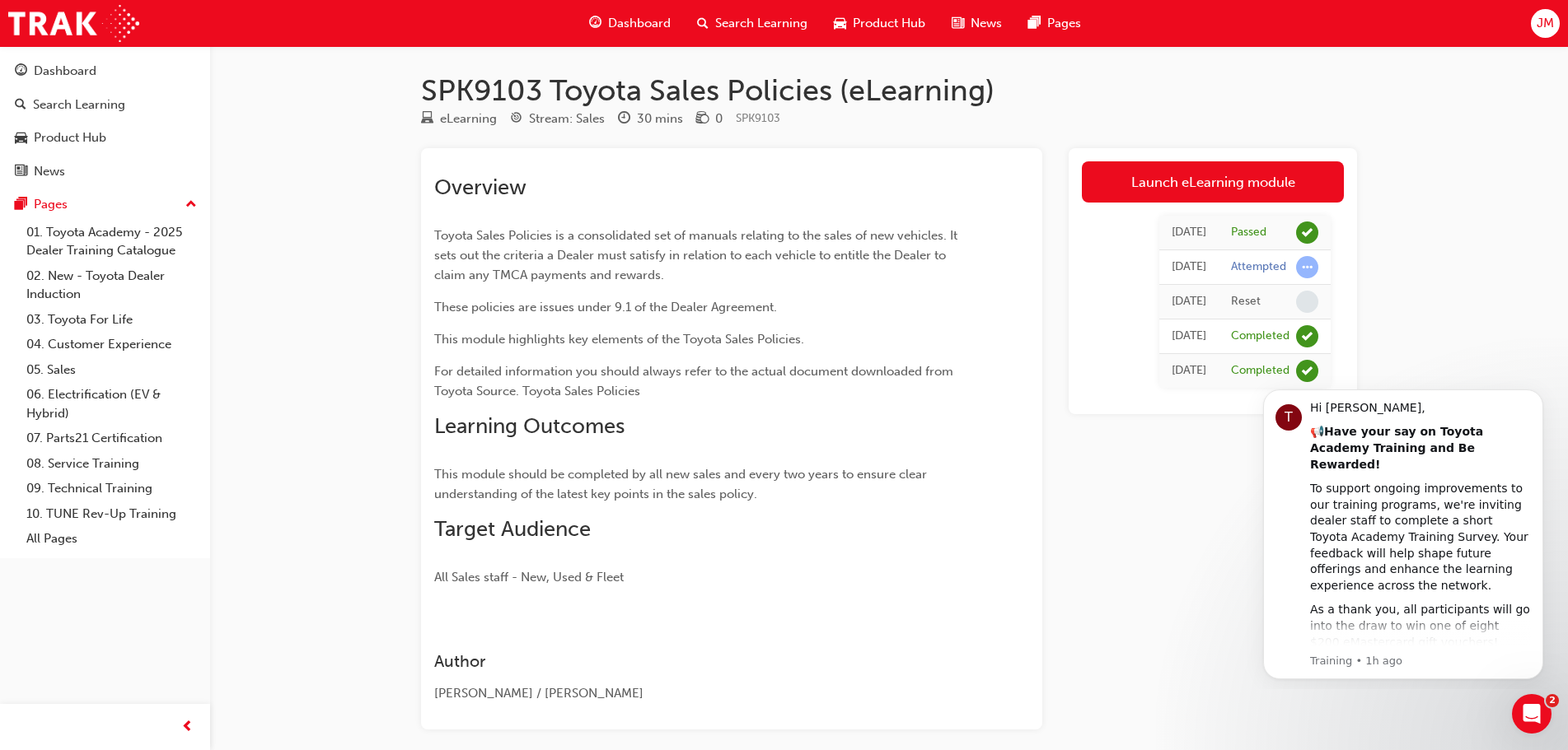
click at [1546, 17] on span "JM" at bounding box center [1545, 23] width 18 height 19
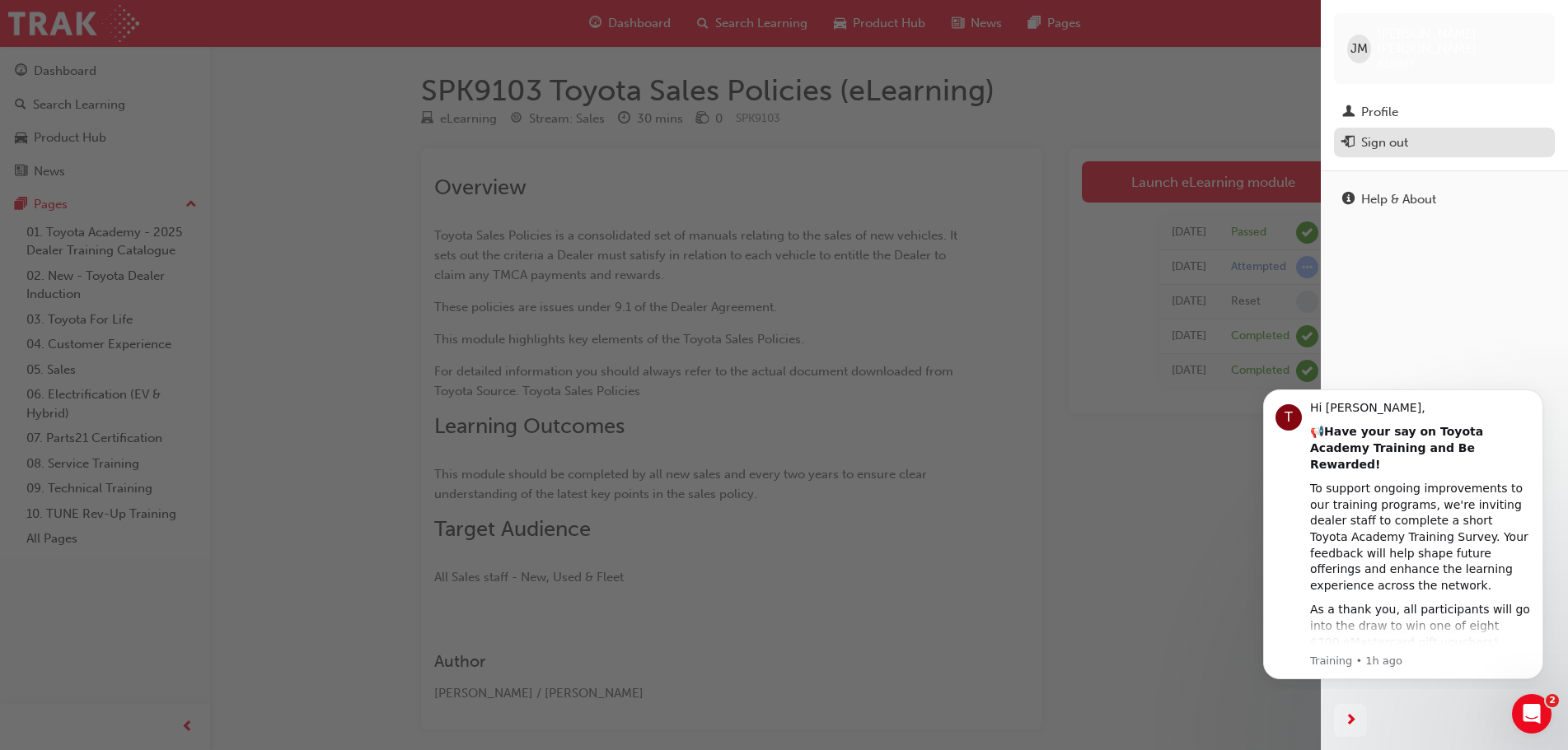
click at [1375, 133] on div "Sign out" at bounding box center [1383, 142] width 47 height 19
